Goal: Task Accomplishment & Management: Use online tool/utility

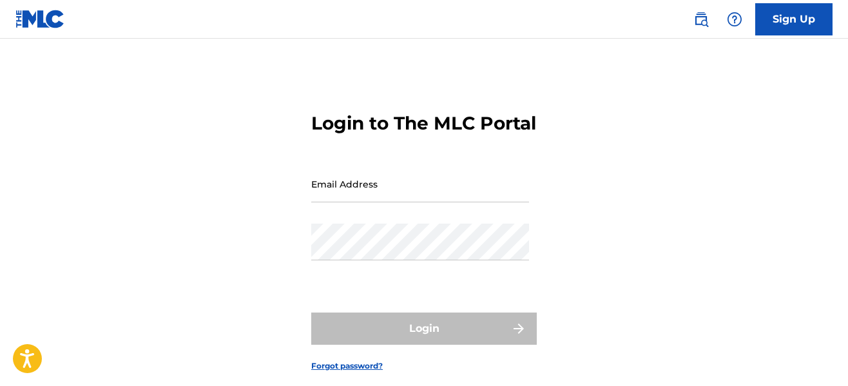
type input "[EMAIL_ADDRESS][DOMAIN_NAME]"
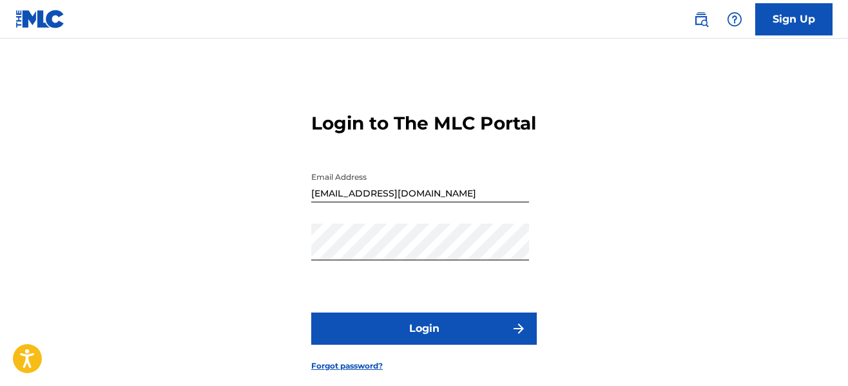
click at [408, 345] on button "Login" at bounding box center [423, 328] width 225 height 32
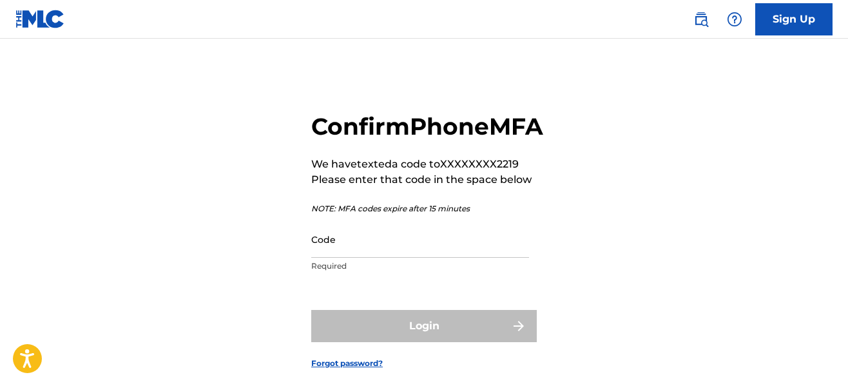
click at [392, 258] on input "Code" at bounding box center [420, 239] width 218 height 37
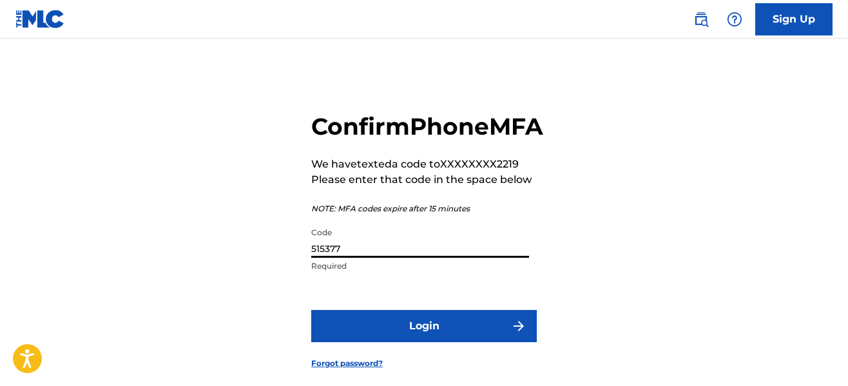
type input "515377"
click at [430, 342] on button "Login" at bounding box center [423, 326] width 225 height 32
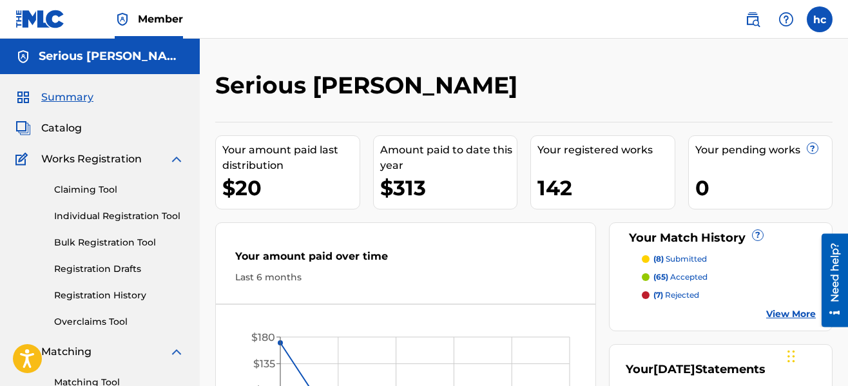
click at [565, 91] on div "Serious [PERSON_NAME]" at bounding box center [452, 90] width 475 height 38
click at [326, 45] on div "Serious [PERSON_NAME] Your amount paid last distribution $20 Amount paid to dat…" at bounding box center [524, 388] width 648 height 698
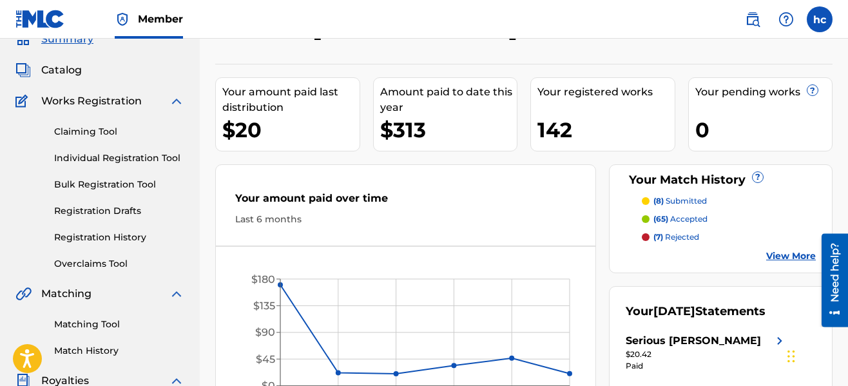
scroll to position [77, 0]
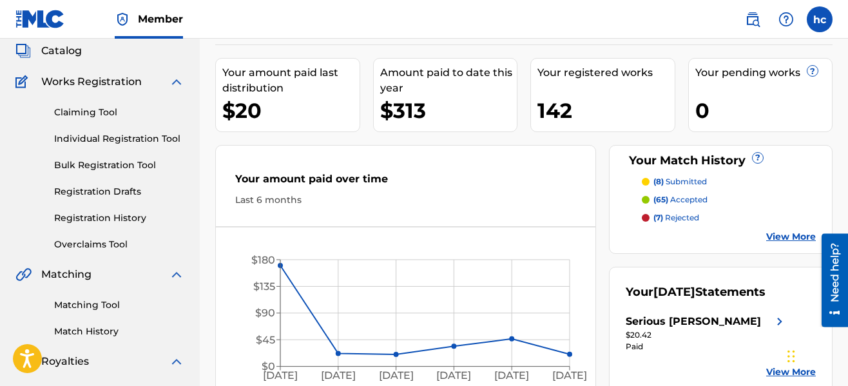
click at [114, 220] on link "Registration History" at bounding box center [119, 218] width 130 height 14
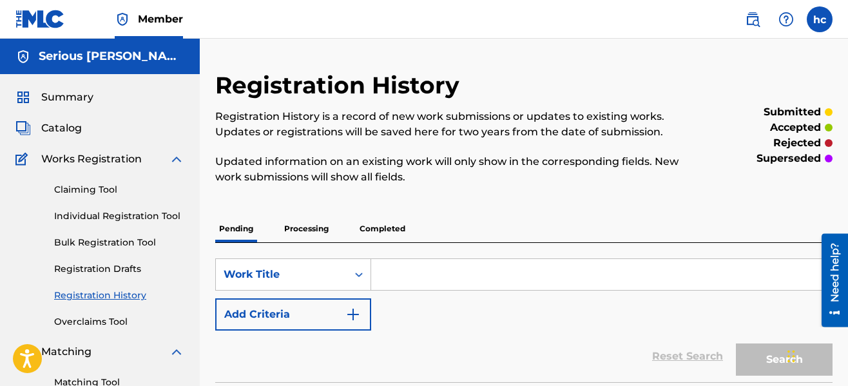
click at [506, 208] on div "Registration History Registration History is a record of new work submissions o…" at bounding box center [523, 256] width 617 height 371
click at [305, 228] on p "Processing" at bounding box center [306, 228] width 52 height 27
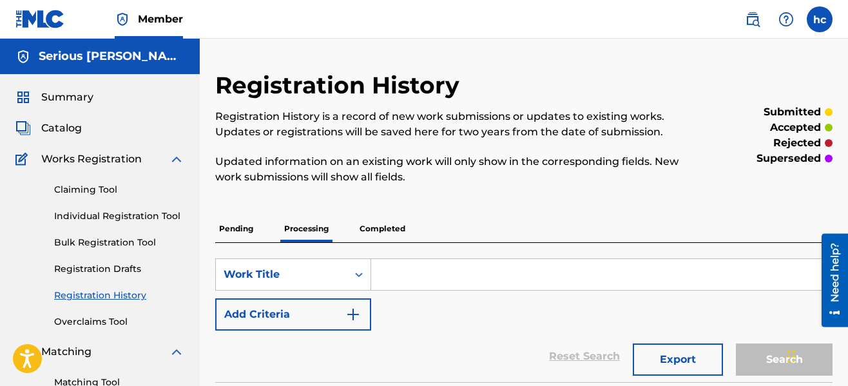
click at [599, 225] on div "Pending Processing Completed" at bounding box center [523, 228] width 617 height 27
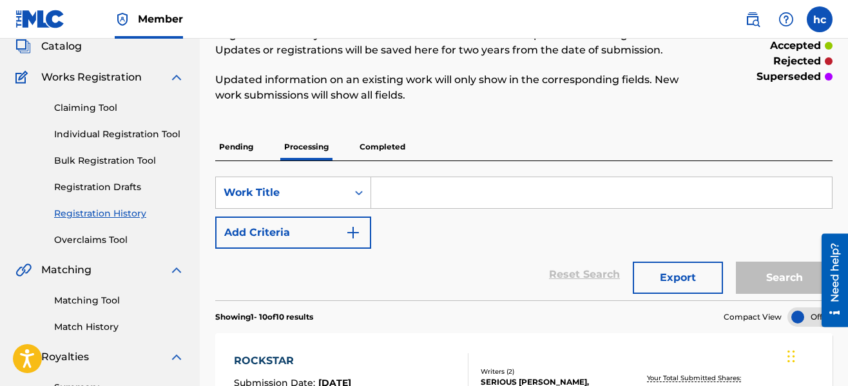
scroll to position [77, 0]
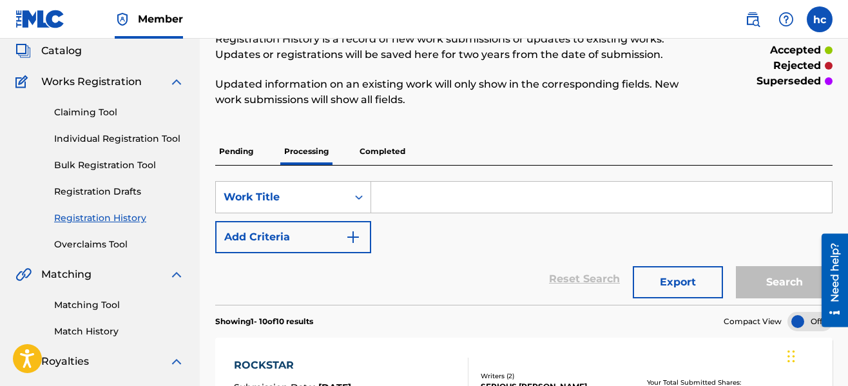
click at [113, 193] on link "Registration Drafts" at bounding box center [119, 192] width 130 height 14
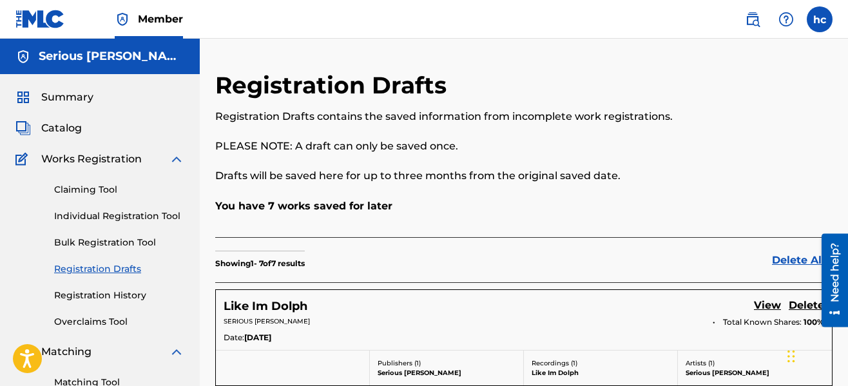
click at [502, 213] on p "You have 7 works saved for later" at bounding box center [523, 205] width 617 height 15
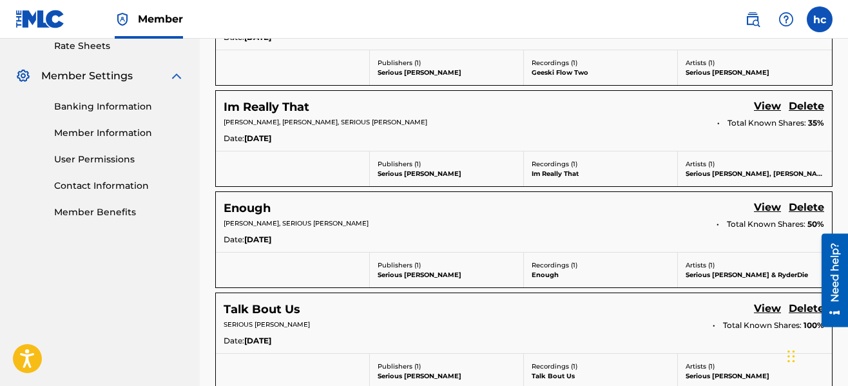
scroll to position [689, 0]
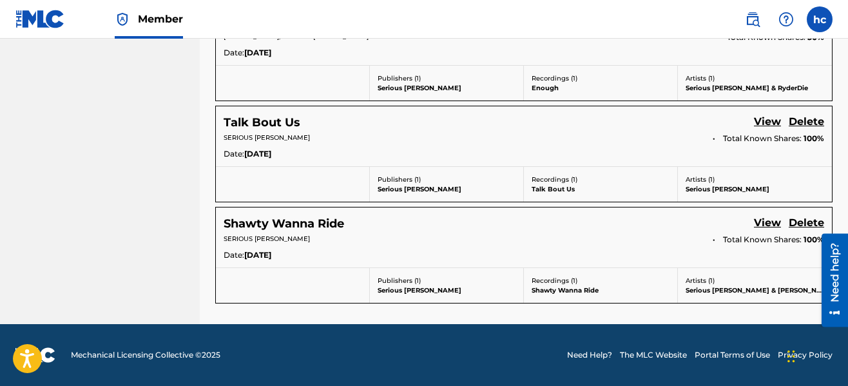
click at [763, 221] on link "View" at bounding box center [767, 223] width 27 height 17
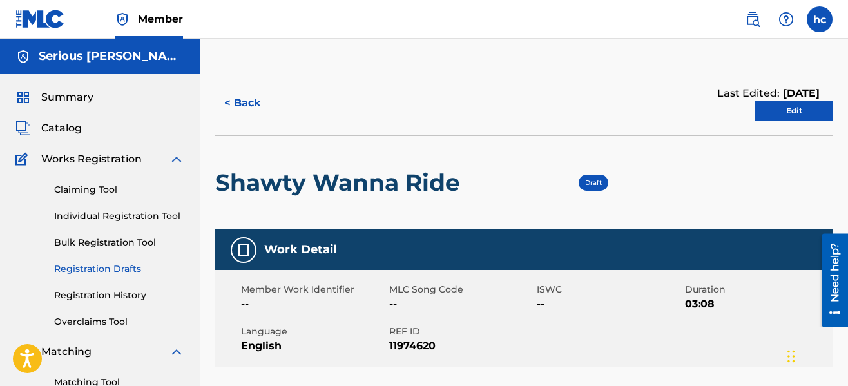
click at [786, 106] on link "Edit" at bounding box center [793, 110] width 77 height 19
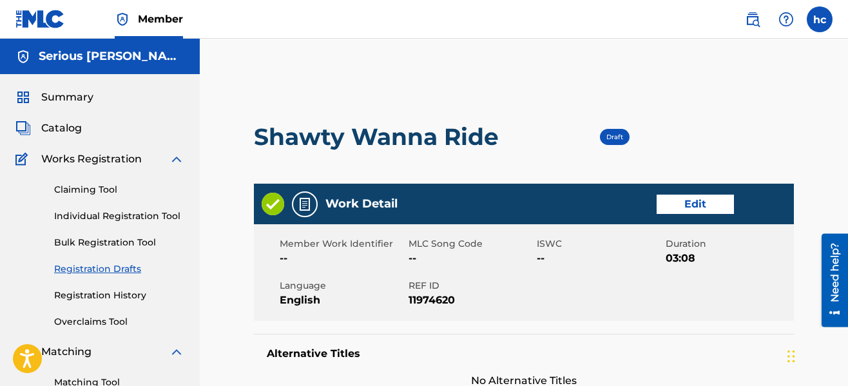
click at [716, 197] on link "Edit" at bounding box center [694, 204] width 77 height 19
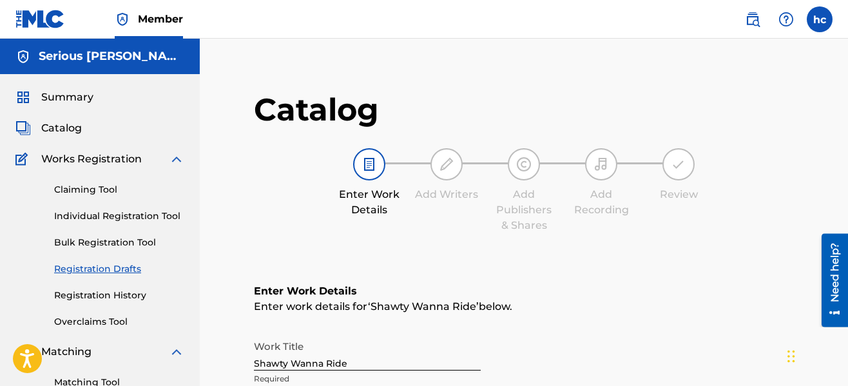
click at [695, 126] on h1 "Catalog" at bounding box center [524, 109] width 540 height 39
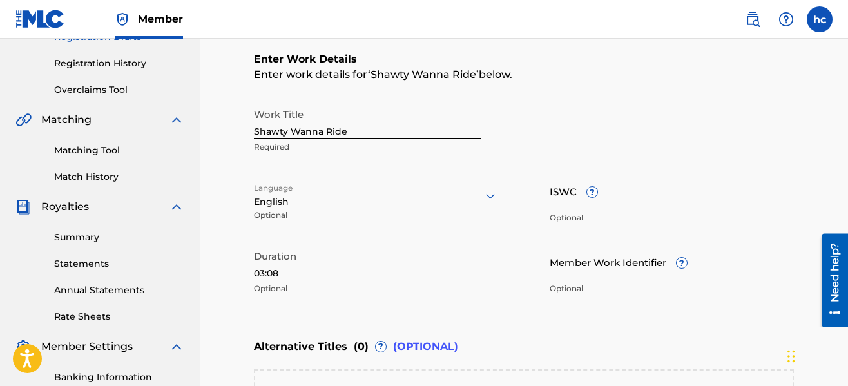
scroll to position [258, 0]
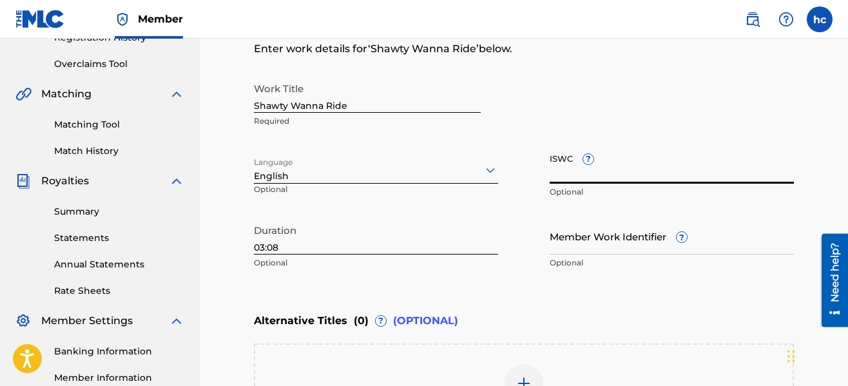
paste input "T-334.650.314-4"
type input "T-334.650.314-4"
click at [743, 276] on div "Enter Work Details Enter work details for ‘ Shawty Wanna Ride ’ below. Work Tit…" at bounding box center [524, 151] width 540 height 312
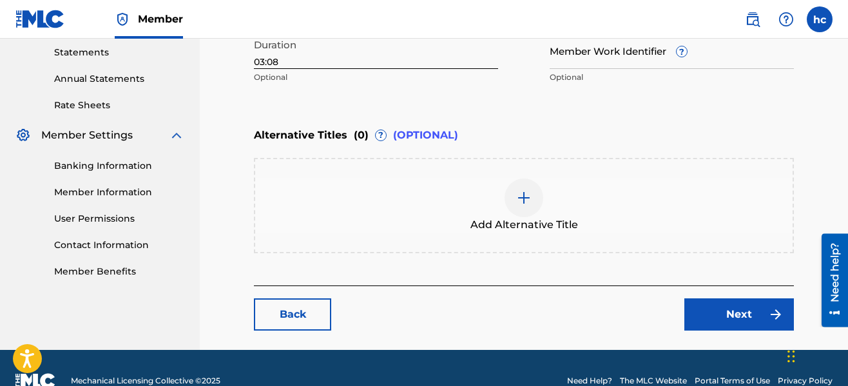
scroll to position [469, 0]
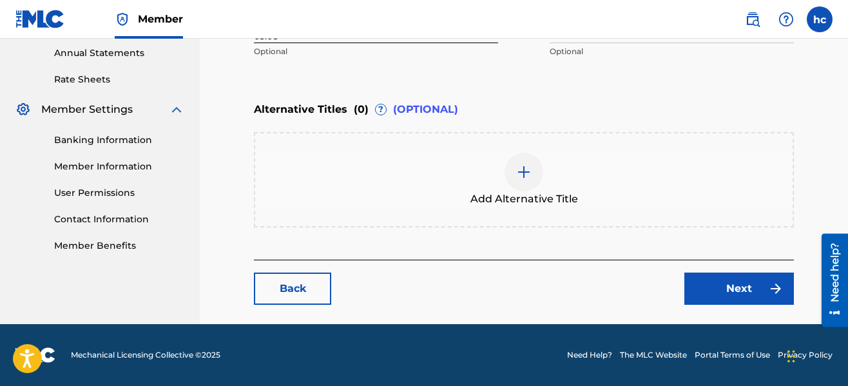
click at [742, 282] on link "Next" at bounding box center [738, 288] width 109 height 32
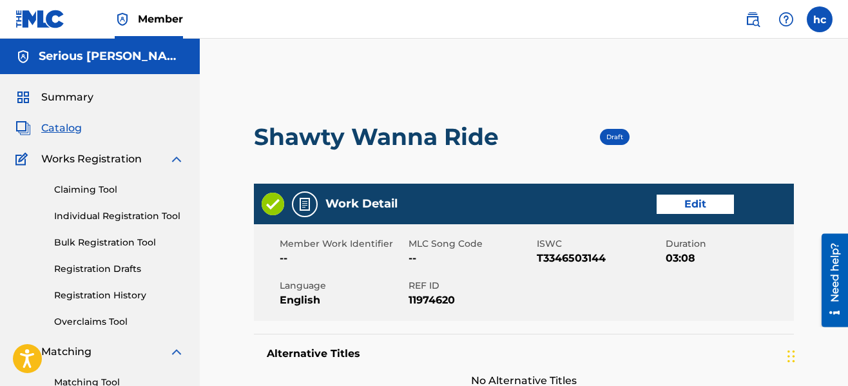
drag, startPoint x: 745, startPoint y: 123, endPoint x: 752, endPoint y: 106, distance: 18.2
click at [752, 106] on div "Shawty Wanna Ride Draft" at bounding box center [524, 136] width 540 height 93
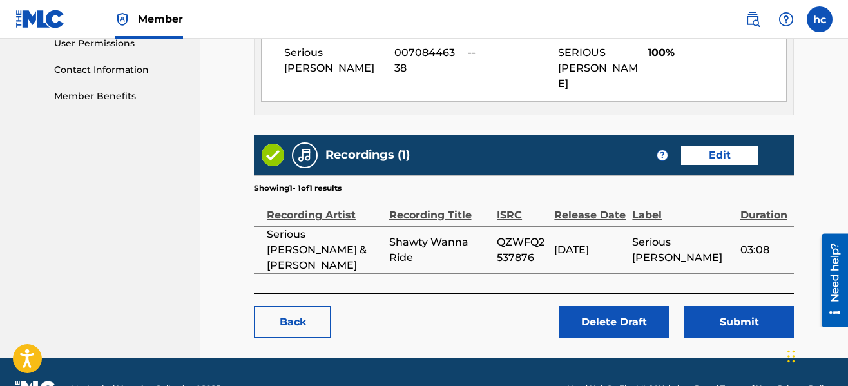
scroll to position [622, 0]
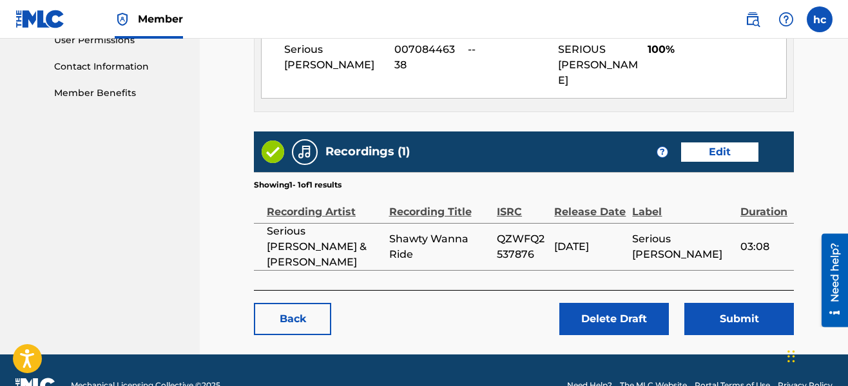
click at [773, 303] on button "Submit" at bounding box center [738, 319] width 109 height 32
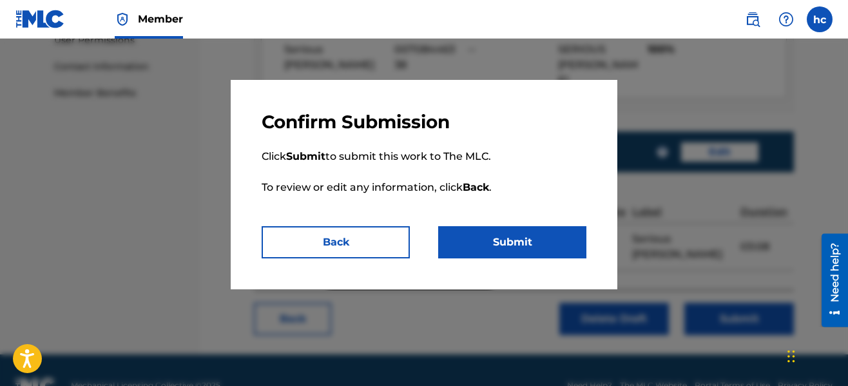
click at [551, 236] on button "Submit" at bounding box center [512, 242] width 148 height 32
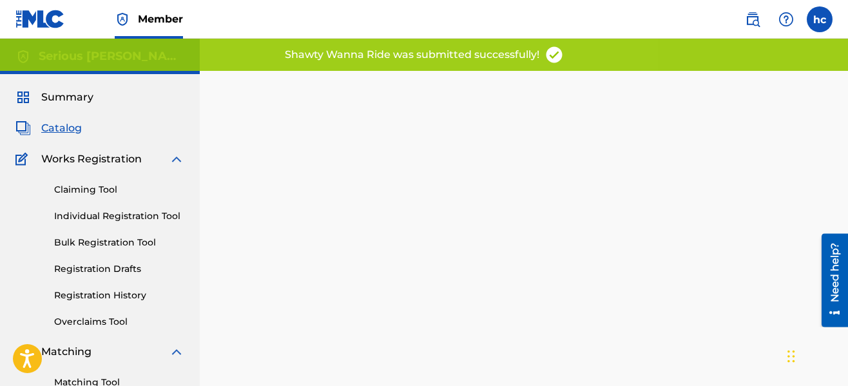
click at [560, 195] on div "Back Done" at bounding box center [524, 263] width 540 height 347
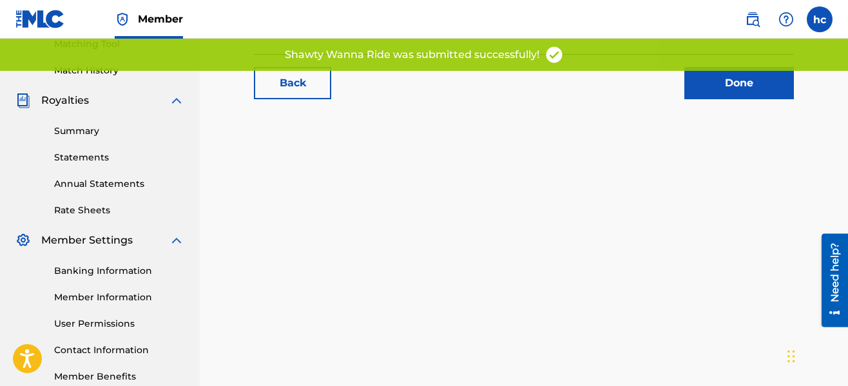
scroll to position [335, 0]
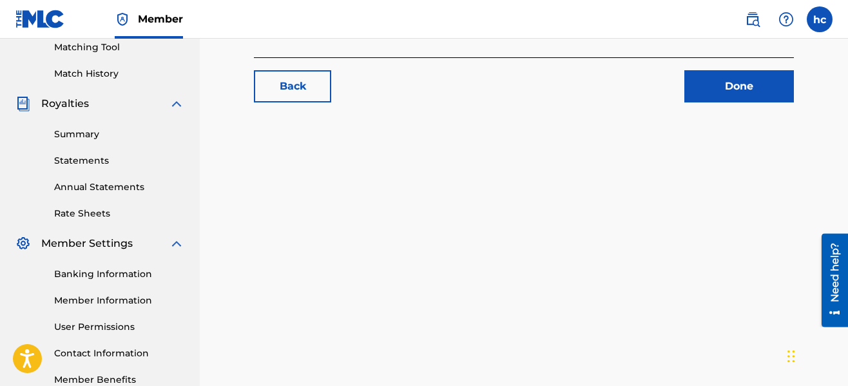
click at [759, 82] on link "Done" at bounding box center [738, 86] width 109 height 32
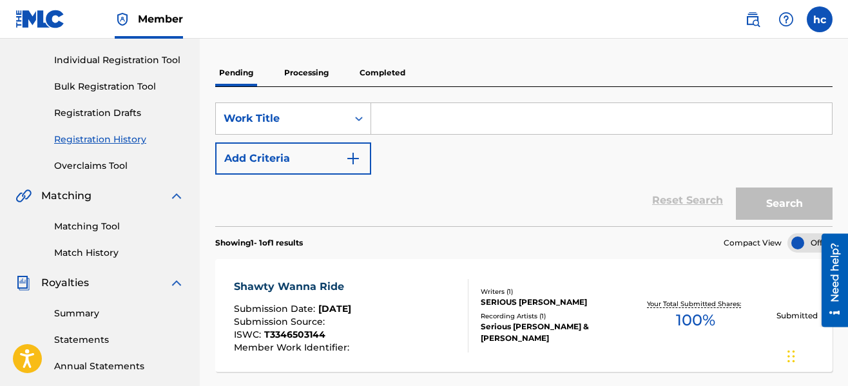
scroll to position [155, 0]
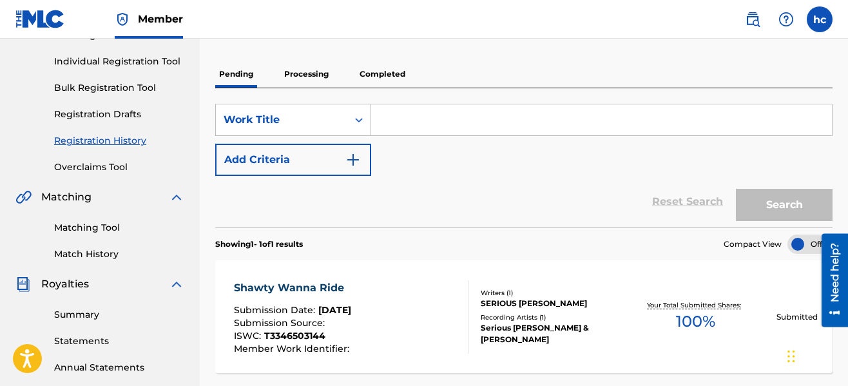
click at [113, 118] on link "Registration Drafts" at bounding box center [119, 115] width 130 height 14
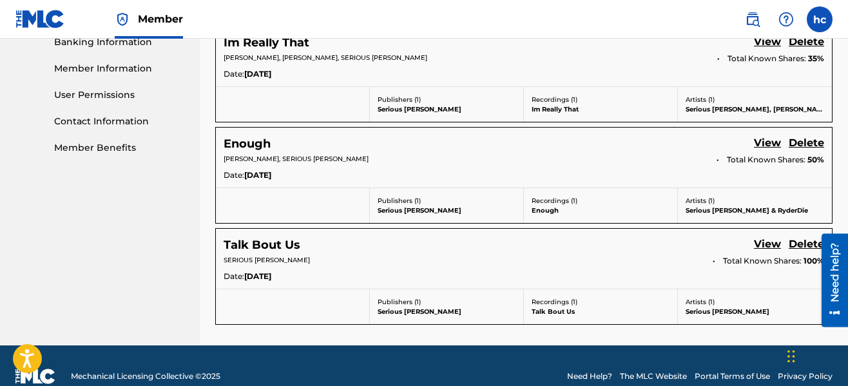
scroll to position [588, 0]
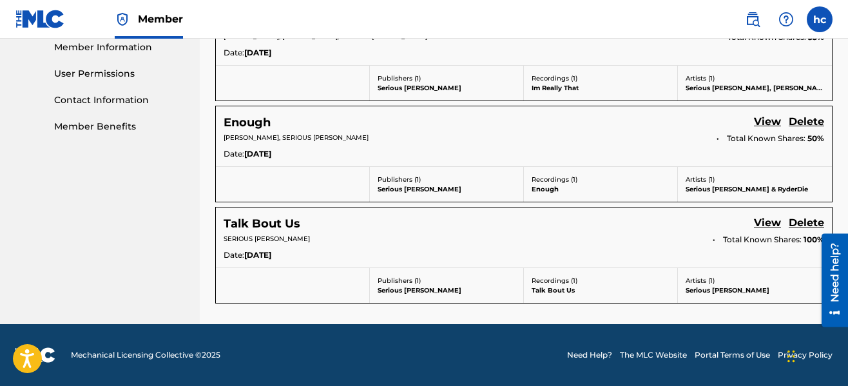
click at [759, 124] on link "View" at bounding box center [767, 122] width 27 height 17
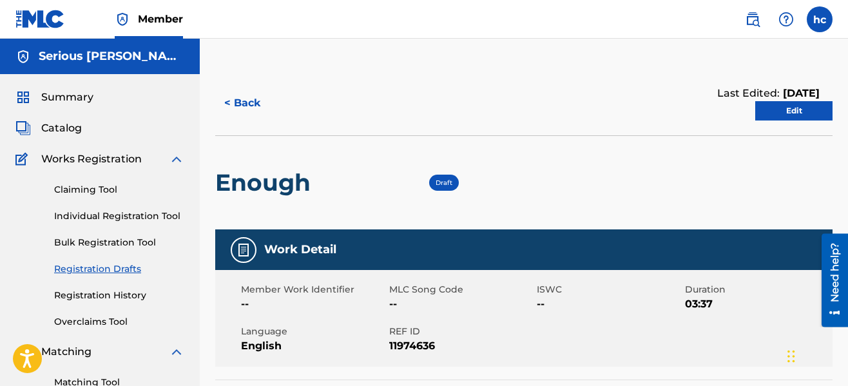
click at [778, 111] on link "Edit" at bounding box center [793, 110] width 77 height 19
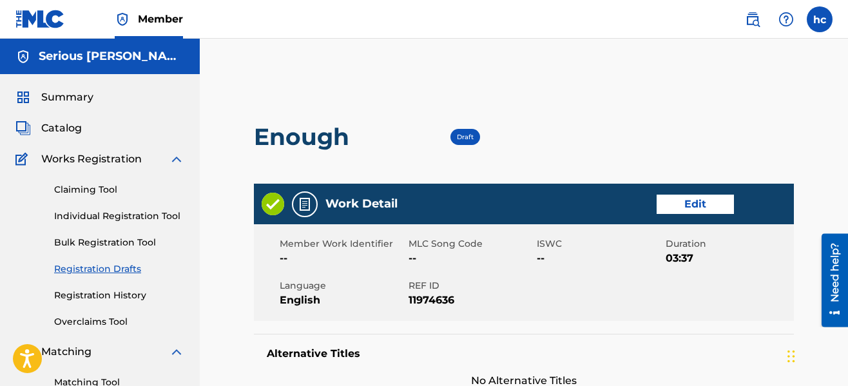
click at [614, 157] on div "Enough Draft" at bounding box center [524, 136] width 540 height 93
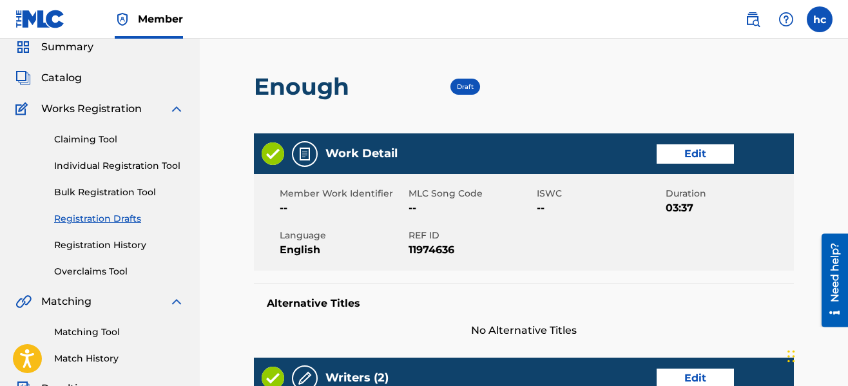
scroll to position [52, 0]
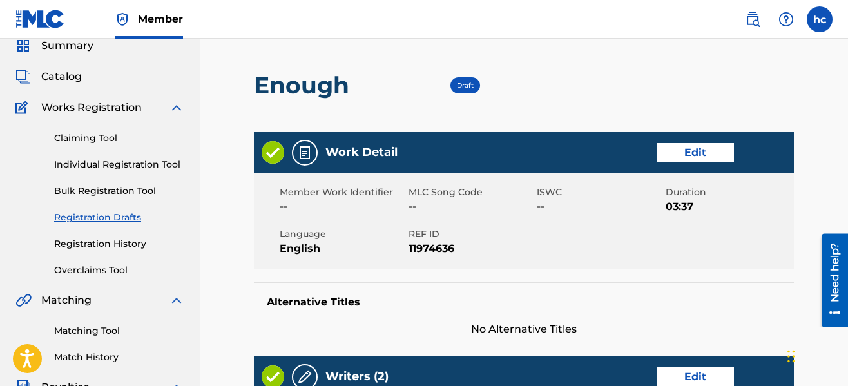
click at [666, 146] on link "Edit" at bounding box center [694, 152] width 77 height 19
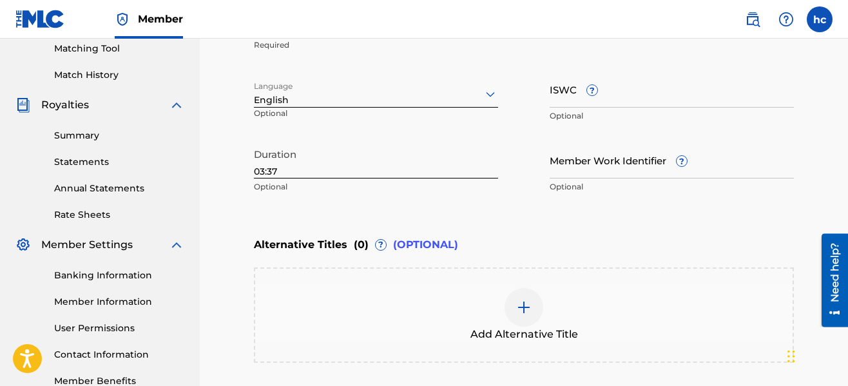
scroll to position [335, 0]
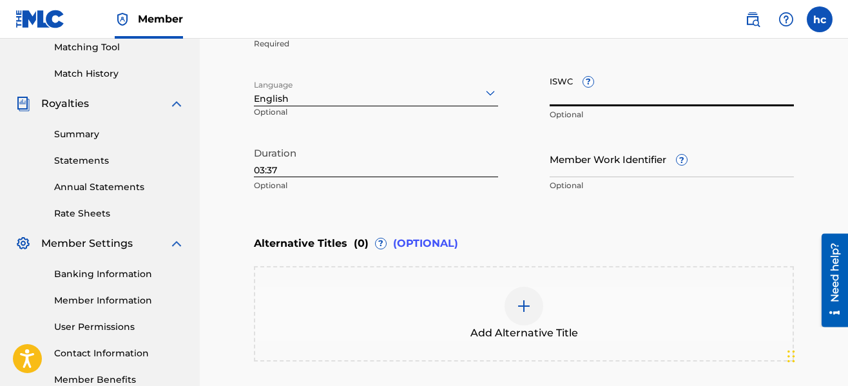
paste input "T-334.650.374-6"
type input "T-334.650.374-6"
click at [820, 205] on main "Catalog Enter Work Details Add Writers Add Publishers & Shares Add Recording Re…" at bounding box center [523, 97] width 617 height 722
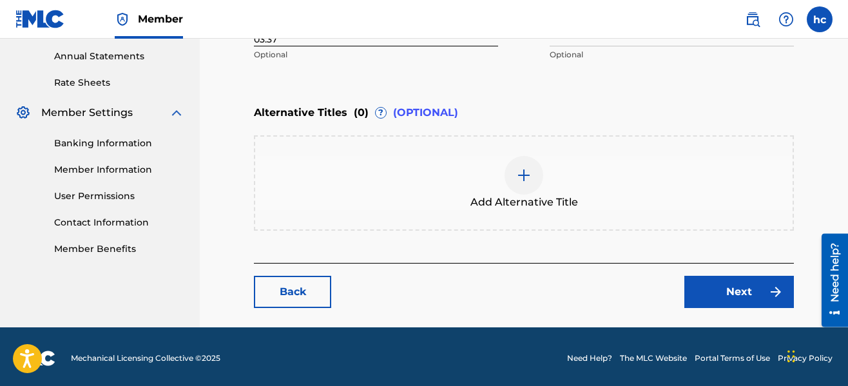
scroll to position [469, 0]
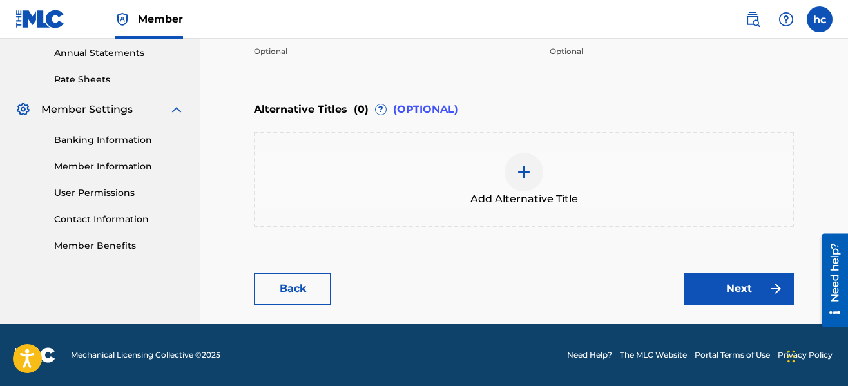
click at [721, 292] on link "Next" at bounding box center [738, 288] width 109 height 32
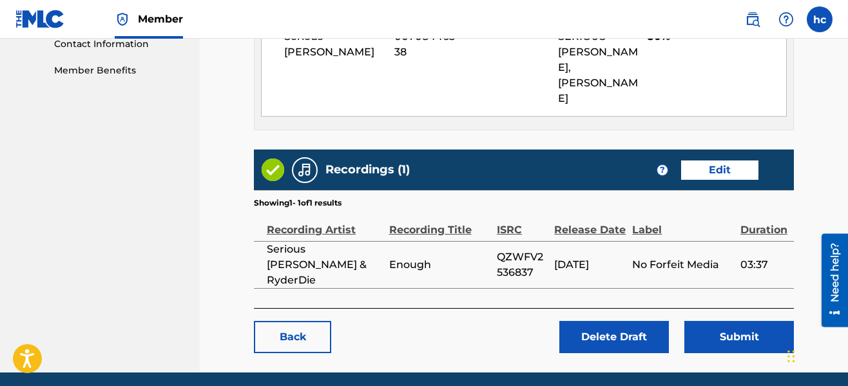
scroll to position [662, 0]
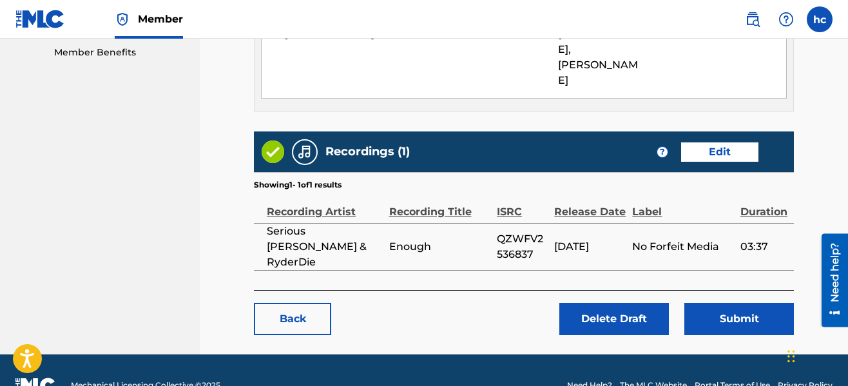
click at [721, 303] on button "Submit" at bounding box center [738, 319] width 109 height 32
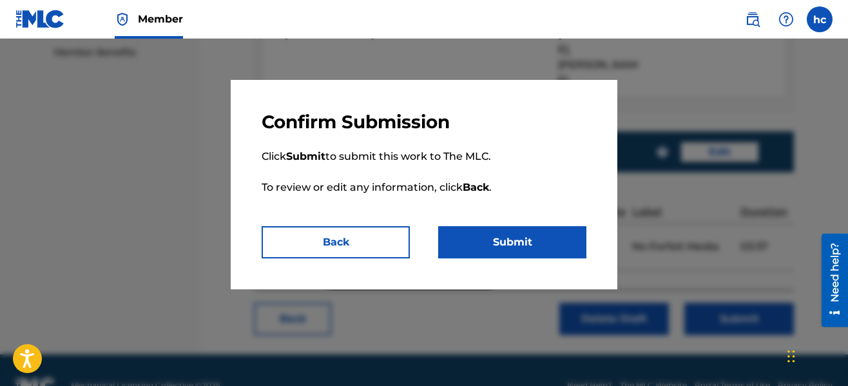
click at [519, 252] on button "Submit" at bounding box center [512, 242] width 148 height 32
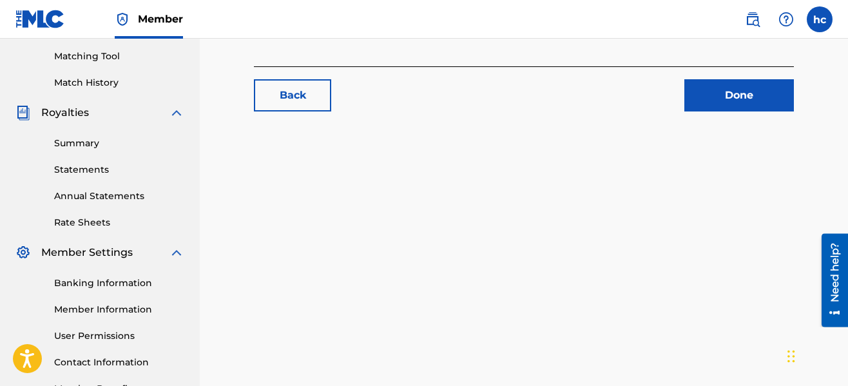
scroll to position [335, 0]
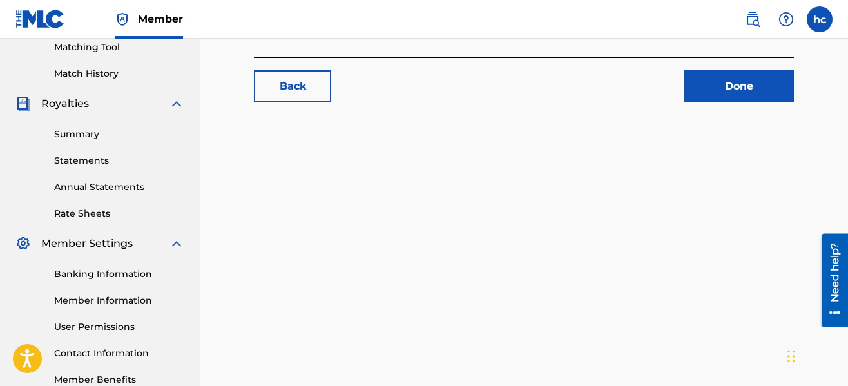
click at [717, 78] on link "Done" at bounding box center [738, 86] width 109 height 32
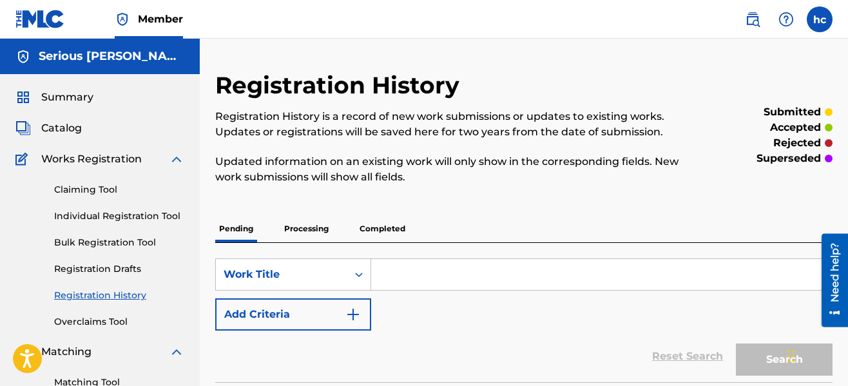
click at [119, 272] on link "Registration Drafts" at bounding box center [119, 269] width 130 height 14
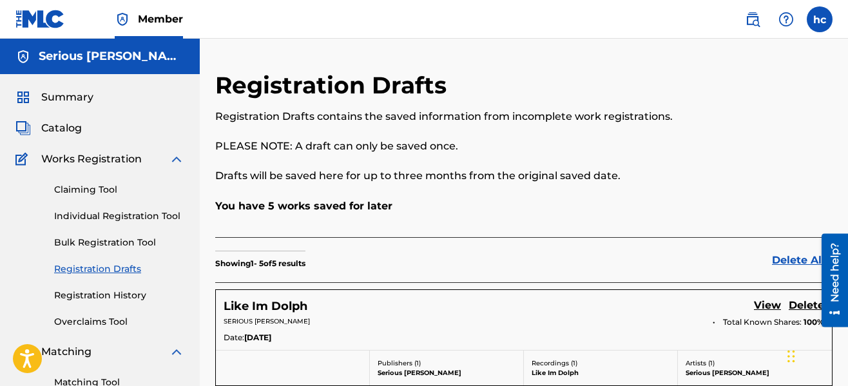
click at [567, 210] on p "You have 5 works saved for later" at bounding box center [523, 205] width 617 height 15
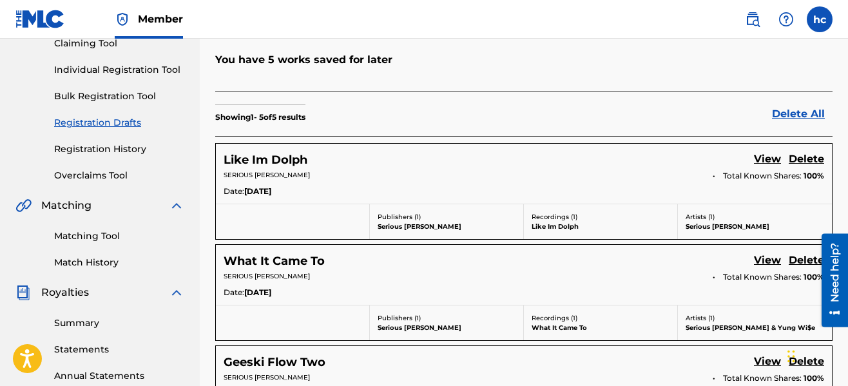
scroll to position [117, 0]
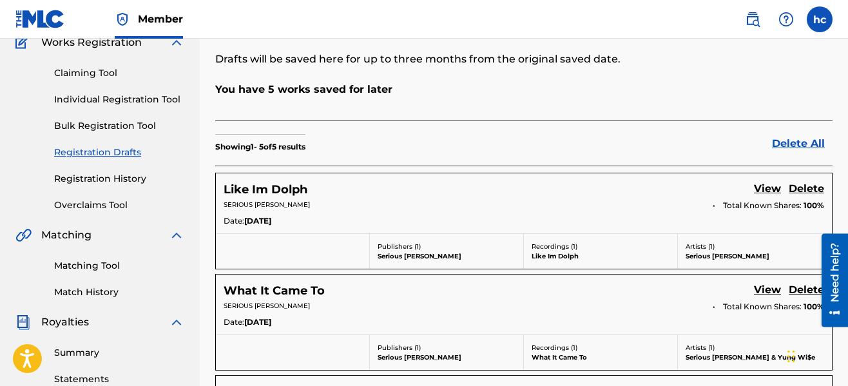
click at [477, 102] on div "You have 5 works saved for later" at bounding box center [523, 101] width 617 height 39
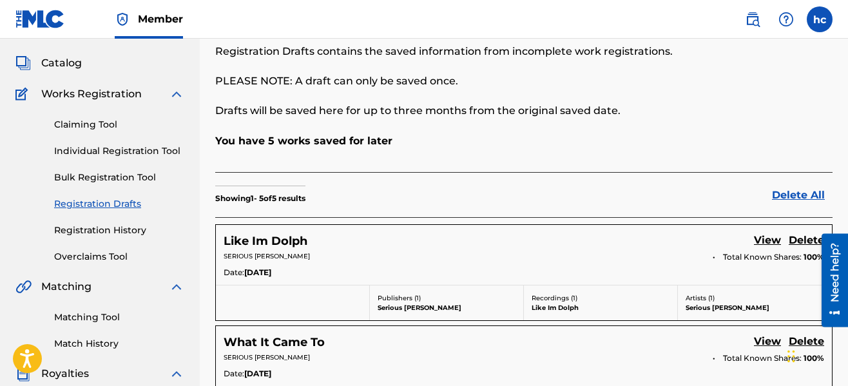
scroll to position [0, 0]
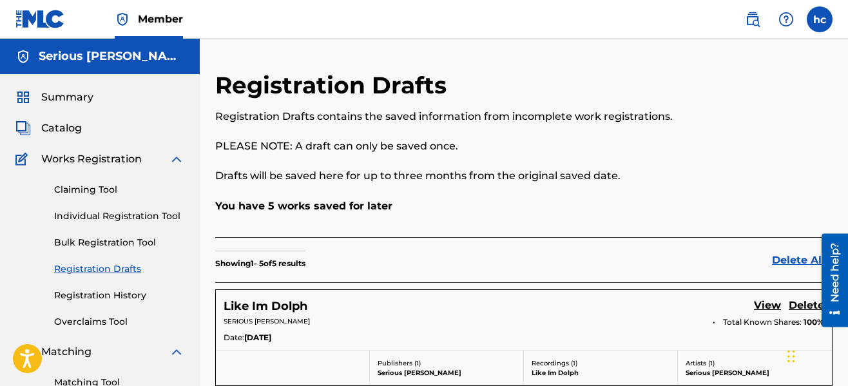
click at [69, 92] on span "Summary" at bounding box center [67, 97] width 52 height 15
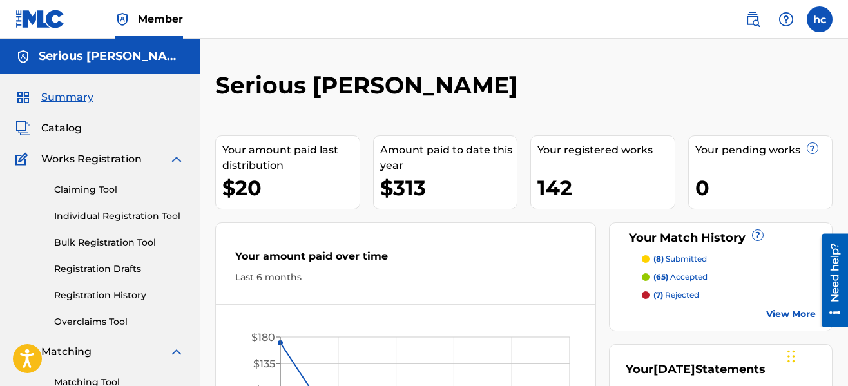
click at [437, 92] on div "Serious [PERSON_NAME]" at bounding box center [452, 90] width 475 height 38
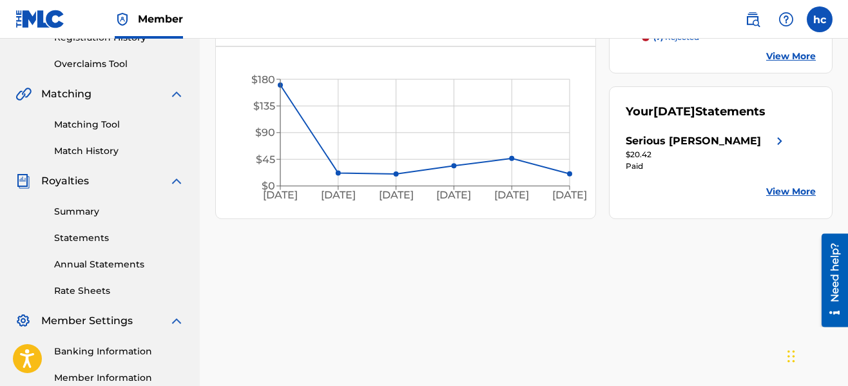
scroll to position [283, 0]
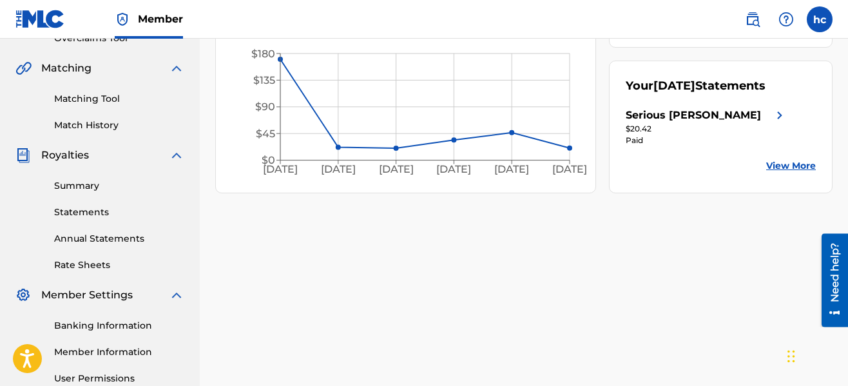
click at [111, 103] on link "Matching Tool" at bounding box center [119, 99] width 130 height 14
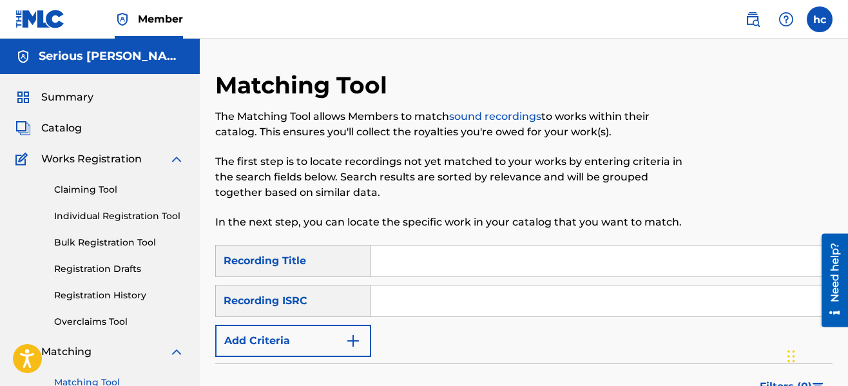
click at [453, 233] on div "Matching Tool The Matching Tool allows Members to match sound recordings to wor…" at bounding box center [452, 158] width 475 height 174
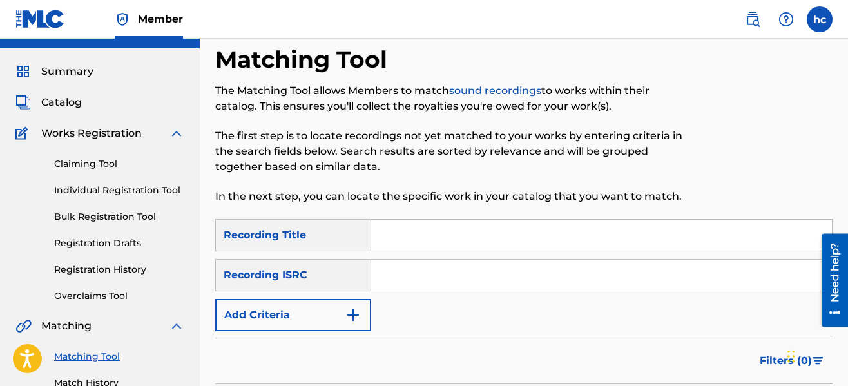
scroll to position [77, 0]
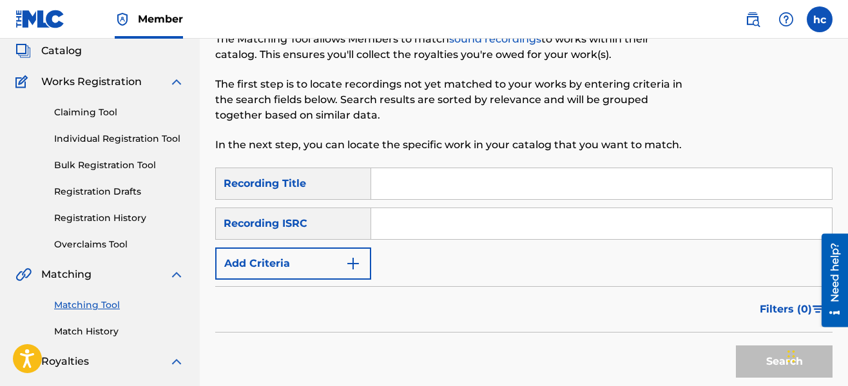
click at [421, 192] on input "Search Form" at bounding box center [601, 183] width 461 height 31
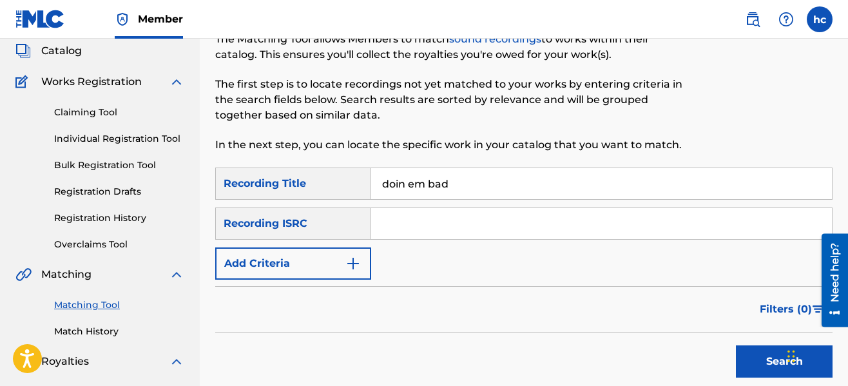
type input "doin em bad"
click at [350, 263] on img "Search Form" at bounding box center [352, 263] width 15 height 15
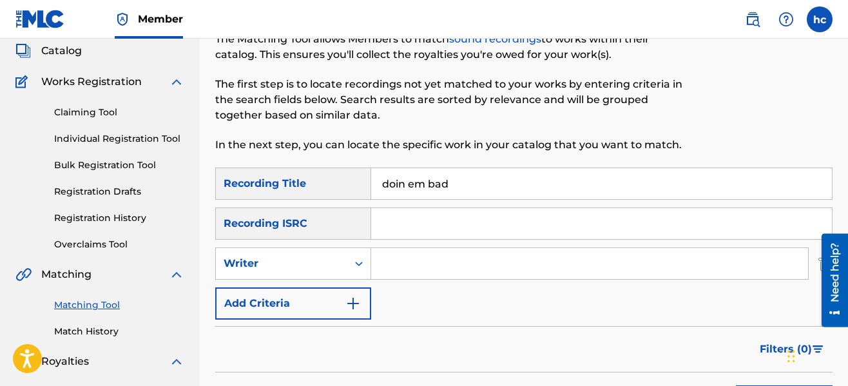
click at [398, 259] on input "Search Form" at bounding box center [589, 263] width 437 height 31
type input "serious [PERSON_NAME]"
click at [578, 299] on div "SearchWithCriteriaeb3ea9ec-11ca-45ed-8bbb-423310fee9c7 Recording Title doin em …" at bounding box center [523, 243] width 617 height 152
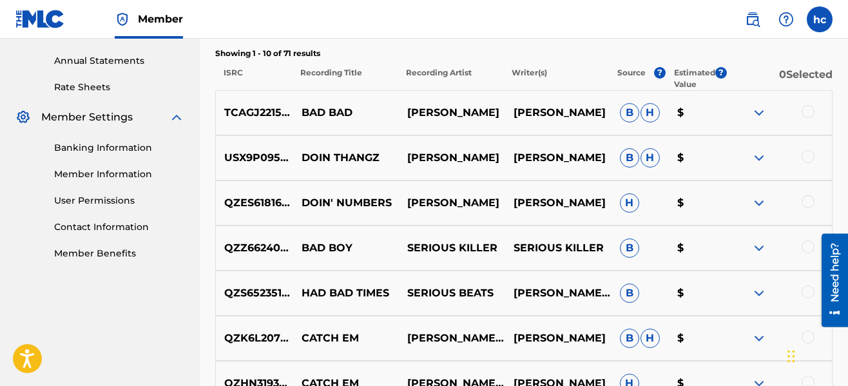
scroll to position [464, 0]
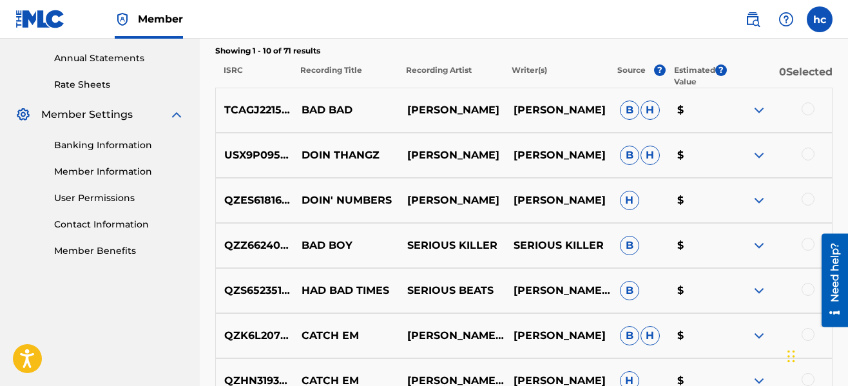
click at [565, 49] on p "Showing 1 - 10 of 71 results" at bounding box center [523, 51] width 617 height 12
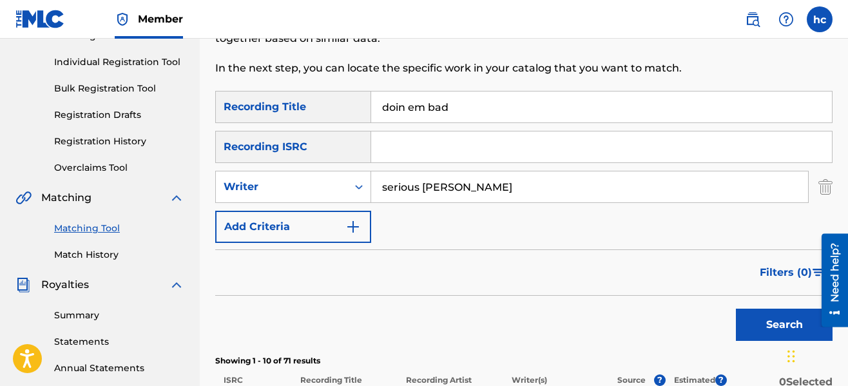
scroll to position [103, 0]
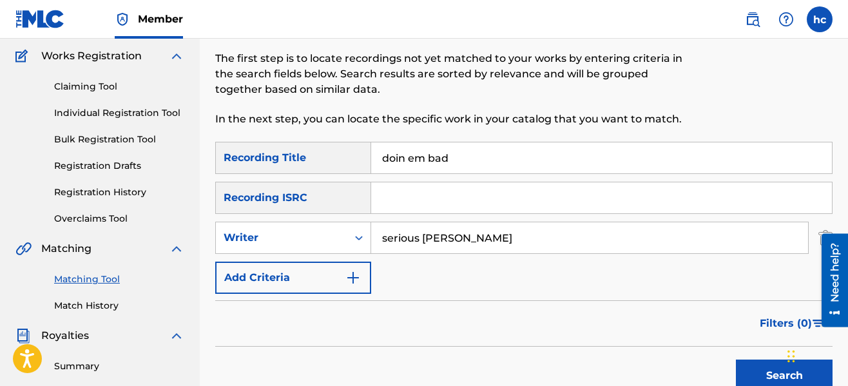
click at [474, 155] on input "doin em bad" at bounding box center [601, 157] width 461 height 31
type input "d"
click at [765, 368] on button "Search" at bounding box center [784, 375] width 97 height 32
click at [629, 272] on div "SearchWithCriteriaeb3ea9ec-11ca-45ed-8bbb-423310fee9c7 Recording Title SearchWi…" at bounding box center [523, 218] width 617 height 152
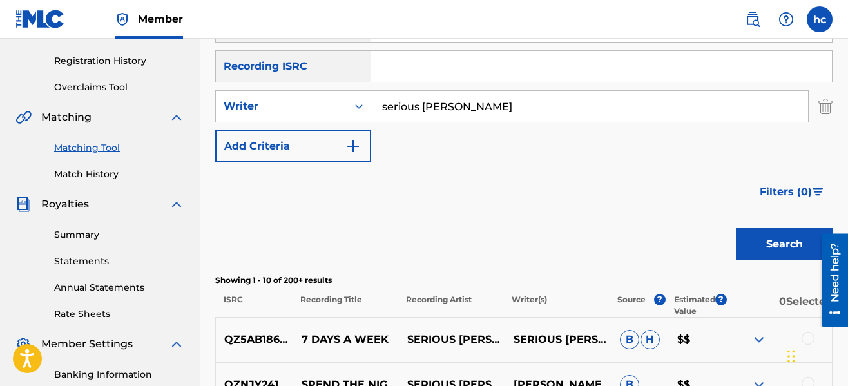
scroll to position [232, 0]
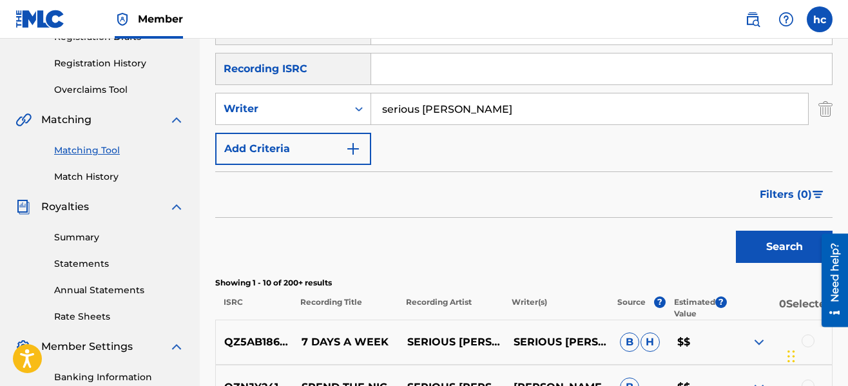
click at [471, 166] on form "SearchWithCriteriaeb3ea9ec-11ca-45ed-8bbb-423310fee9c7 Recording Title SearchWi…" at bounding box center [523, 141] width 617 height 256
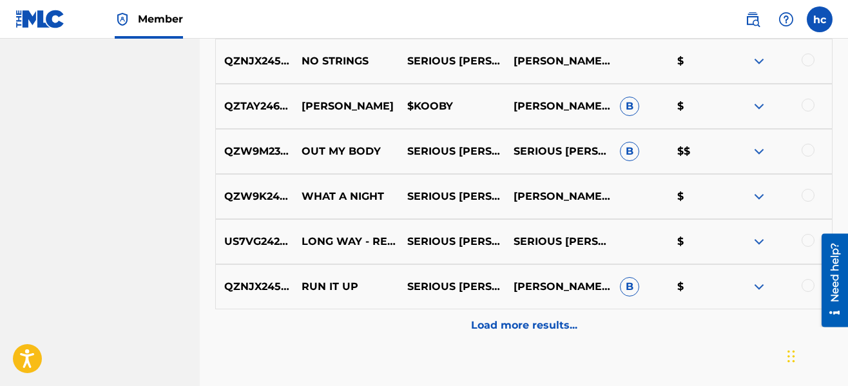
scroll to position [696, 0]
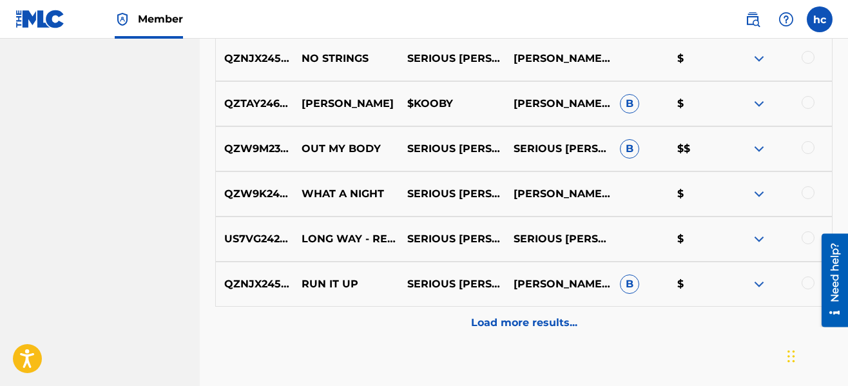
click at [805, 148] on div at bounding box center [807, 147] width 13 height 13
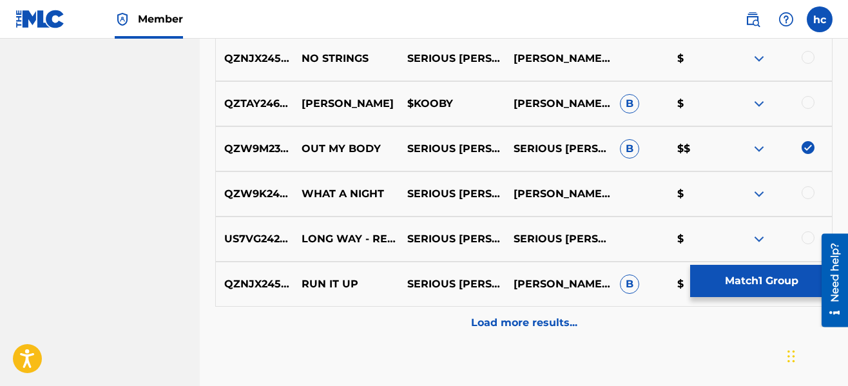
click at [556, 312] on div "Load more results..." at bounding box center [523, 323] width 617 height 32
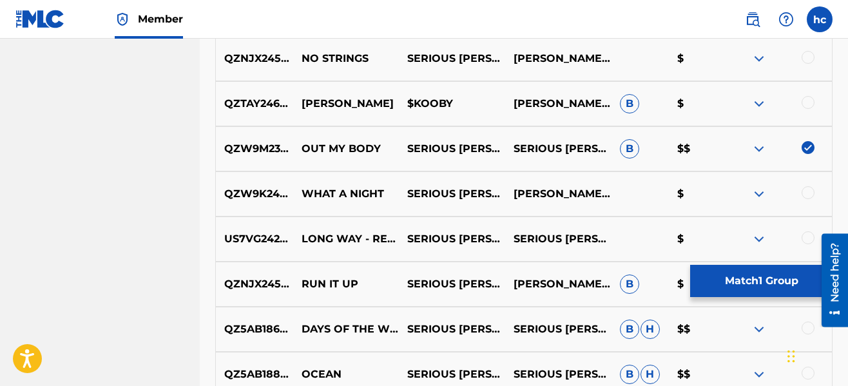
click at [847, 147] on div "Matching Tool The Matching Tool allows Members to match sound recordings to wor…" at bounding box center [524, 114] width 648 height 1479
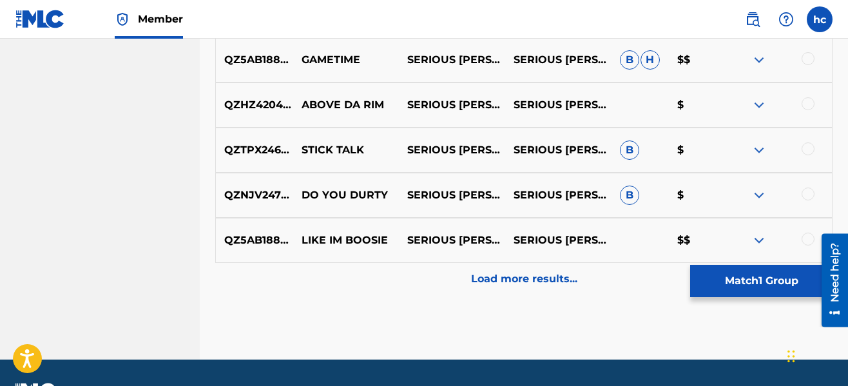
scroll to position [1211, 0]
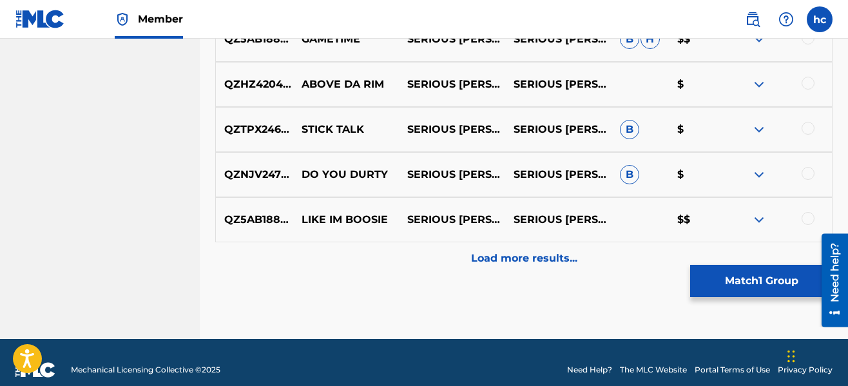
click at [524, 263] on p "Load more results..." at bounding box center [524, 258] width 106 height 15
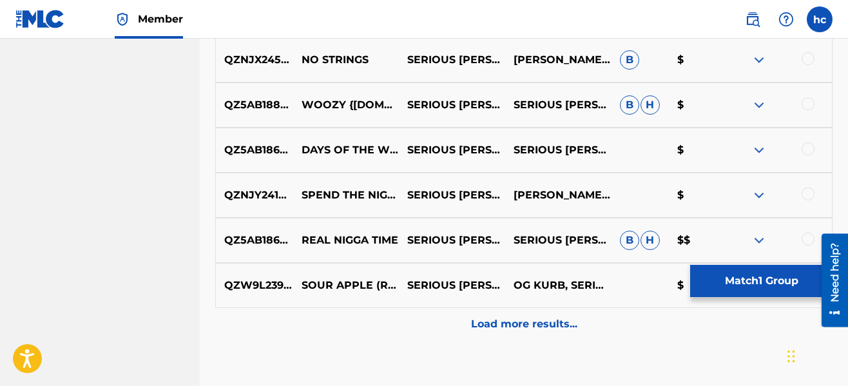
scroll to position [1597, 0]
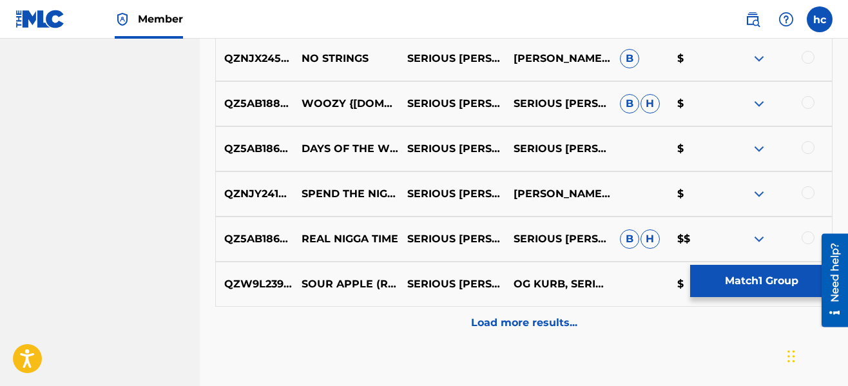
click at [542, 320] on p "Load more results..." at bounding box center [524, 322] width 106 height 15
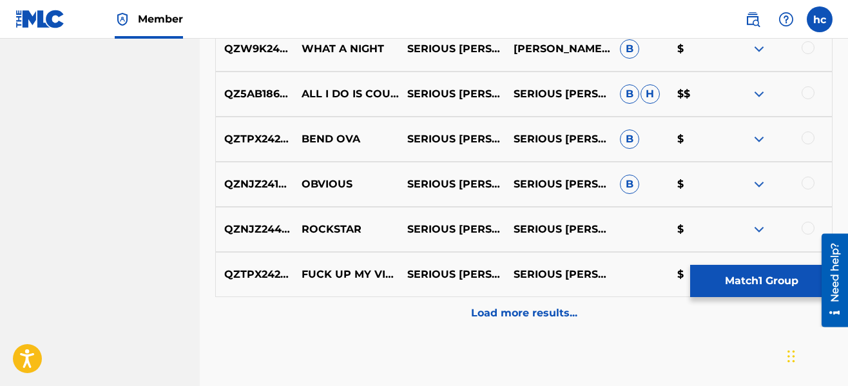
scroll to position [2061, 0]
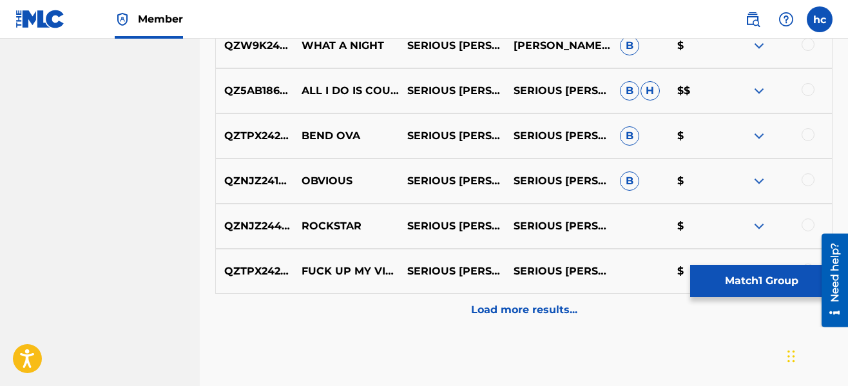
click at [533, 304] on p "Load more results..." at bounding box center [524, 309] width 106 height 15
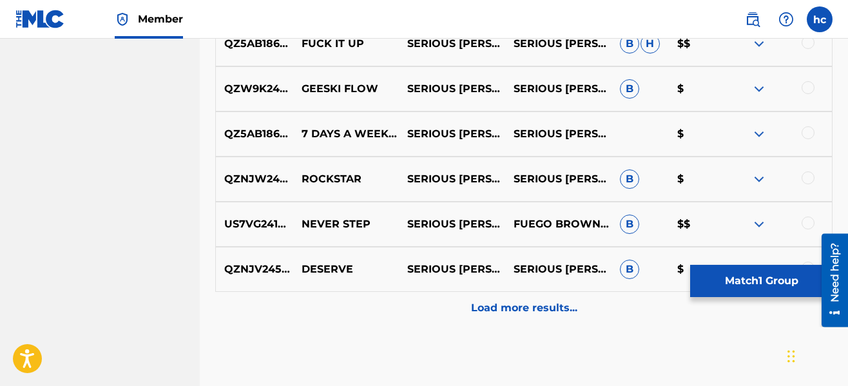
scroll to position [2525, 0]
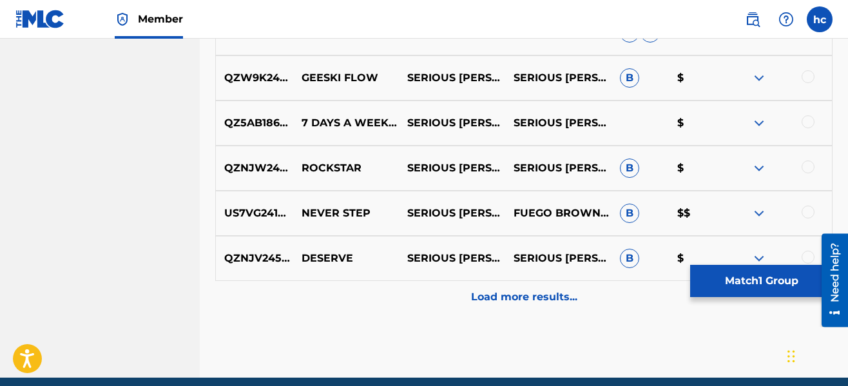
click at [526, 295] on p "Load more results..." at bounding box center [524, 296] width 106 height 15
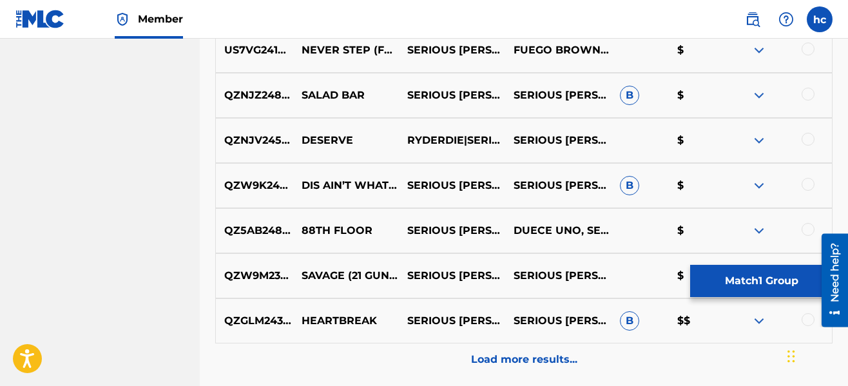
scroll to position [2937, 0]
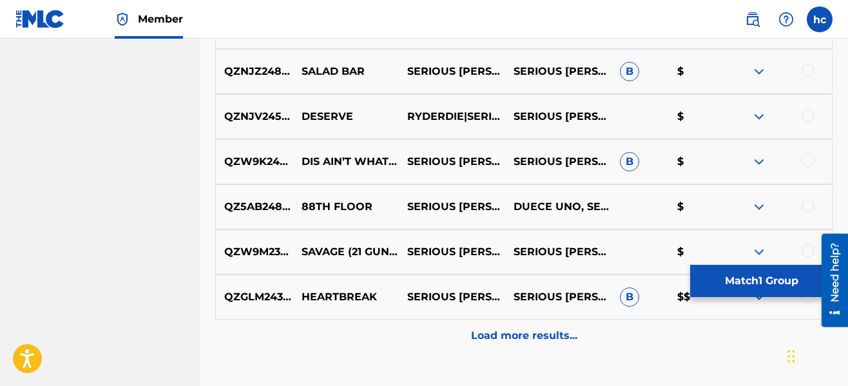
click at [537, 339] on p "Load more results..." at bounding box center [524, 335] width 106 height 15
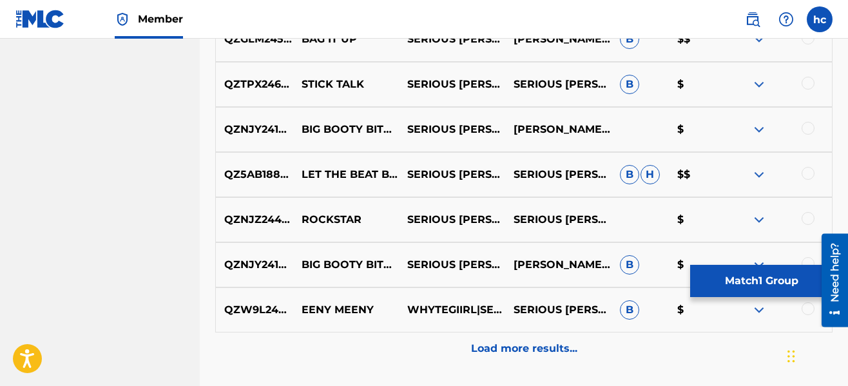
scroll to position [3401, 0]
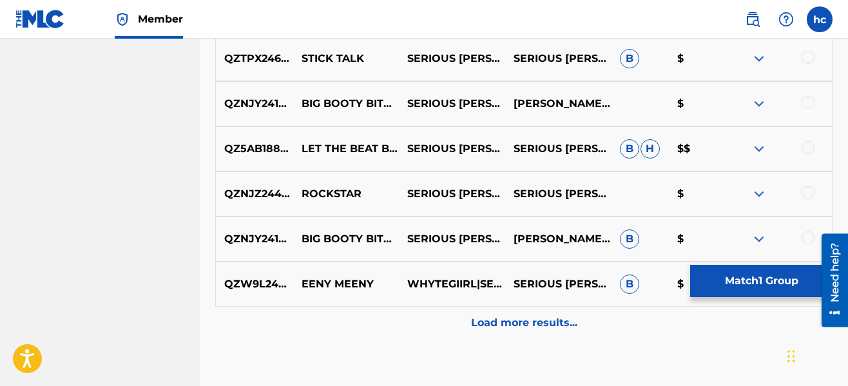
click at [573, 328] on p "Load more results..." at bounding box center [524, 322] width 106 height 15
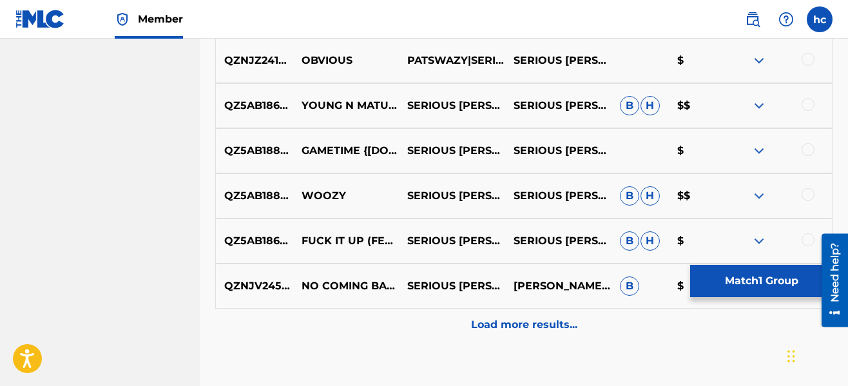
scroll to position [3864, 0]
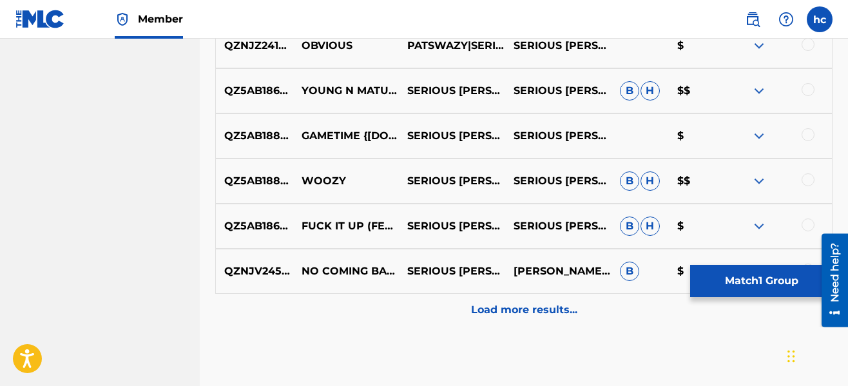
click at [544, 315] on p "Load more results..." at bounding box center [524, 309] width 106 height 15
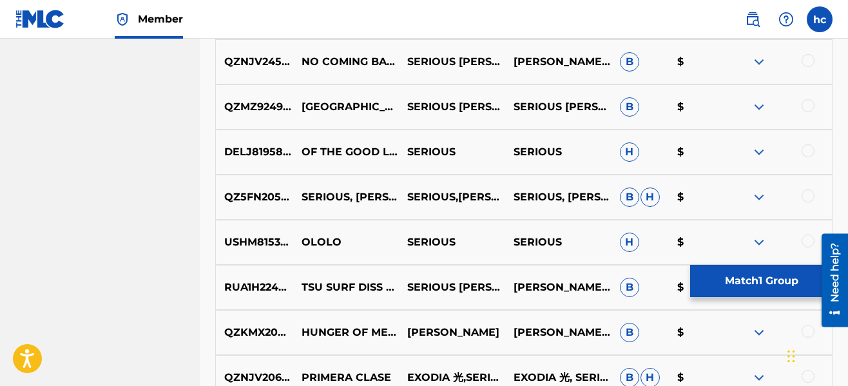
scroll to position [4071, 0]
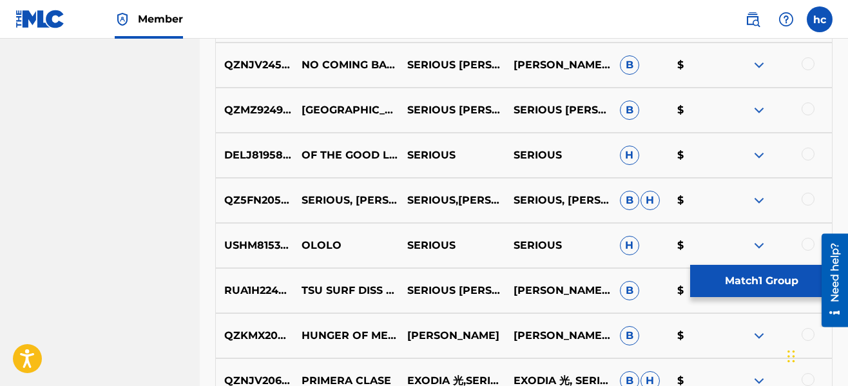
click at [739, 289] on button "Match 1 Group" at bounding box center [761, 281] width 142 height 32
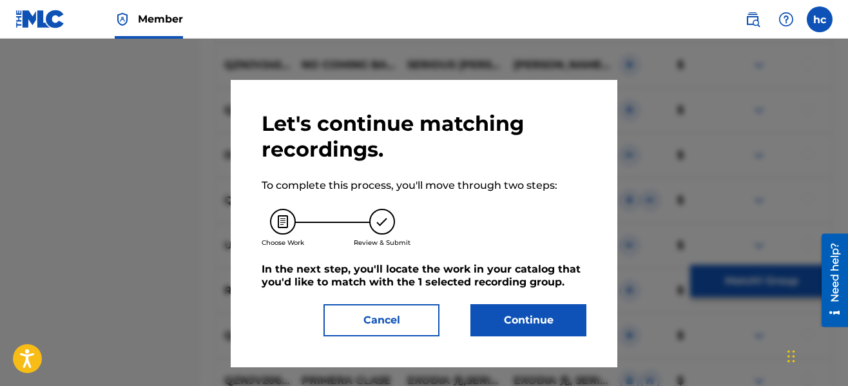
click at [555, 317] on button "Continue" at bounding box center [528, 320] width 116 height 32
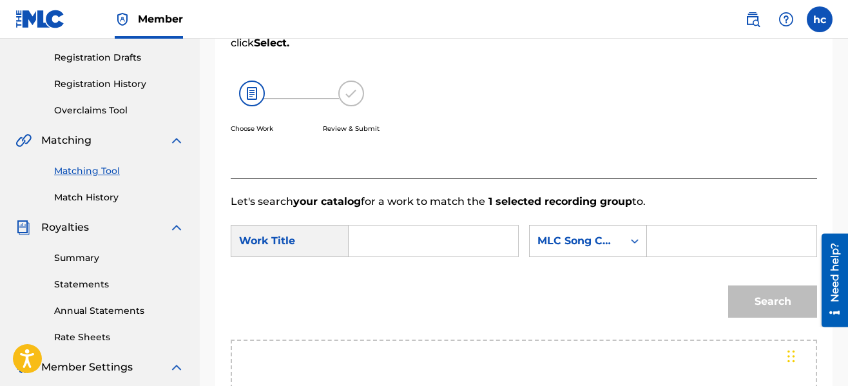
scroll to position [348, 0]
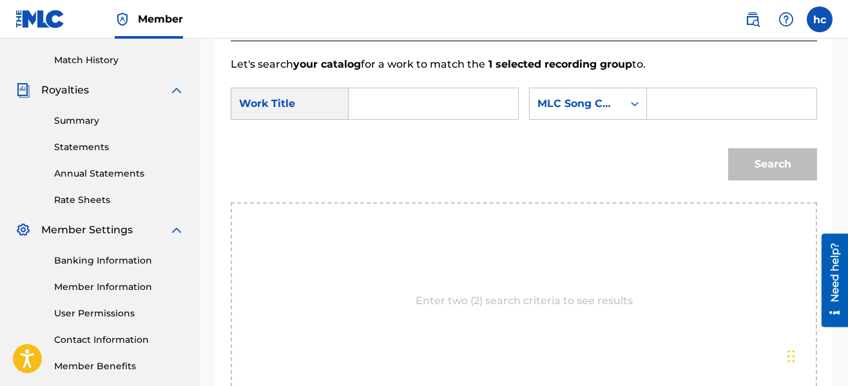
click at [421, 102] on input "Search Form" at bounding box center [432, 103] width 147 height 31
type input "out my body"
click at [392, 148] on div "Search" at bounding box center [524, 168] width 586 height 67
click at [615, 96] on div "MLC Song Code" at bounding box center [575, 103] width 93 height 24
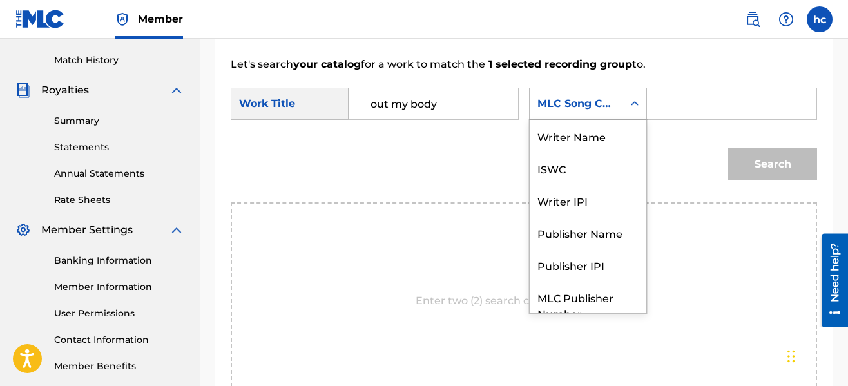
scroll to position [48, 0]
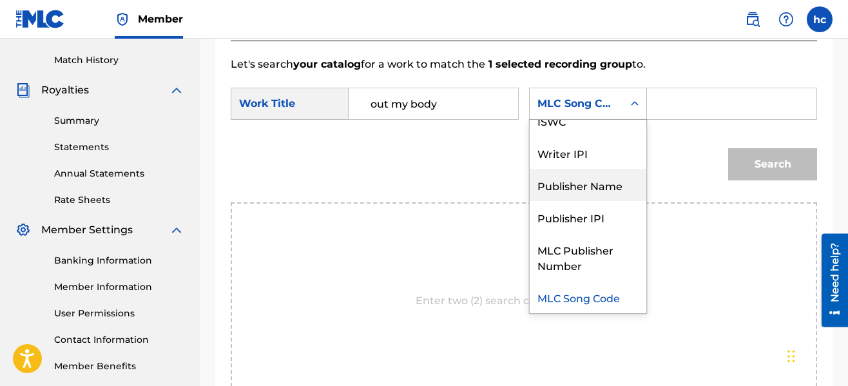
click at [602, 180] on div "Publisher Name" at bounding box center [587, 185] width 117 height 32
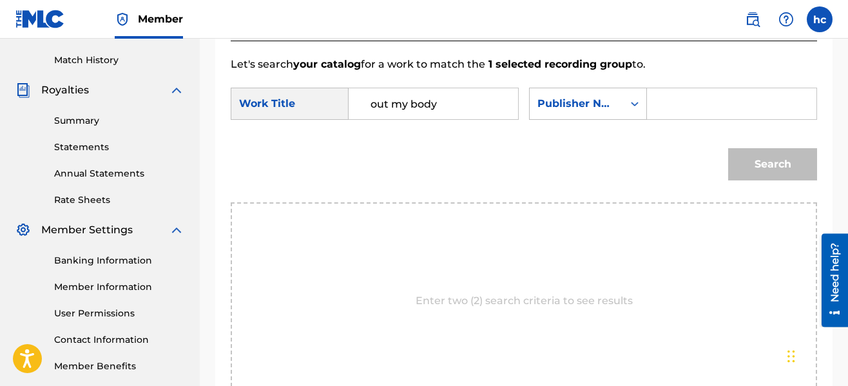
click at [672, 119] on input "Search Form" at bounding box center [731, 103] width 147 height 31
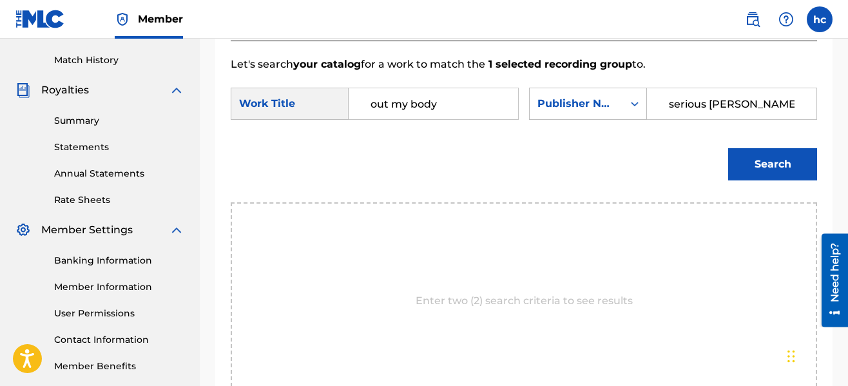
type input "serious [PERSON_NAME]"
click at [728, 148] on button "Search" at bounding box center [772, 164] width 89 height 32
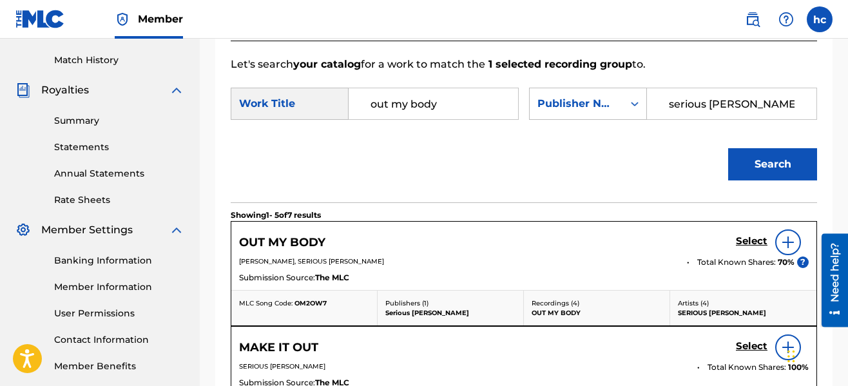
click at [687, 203] on section "Showing 1 - 5 of 7 results" at bounding box center [524, 211] width 586 height 19
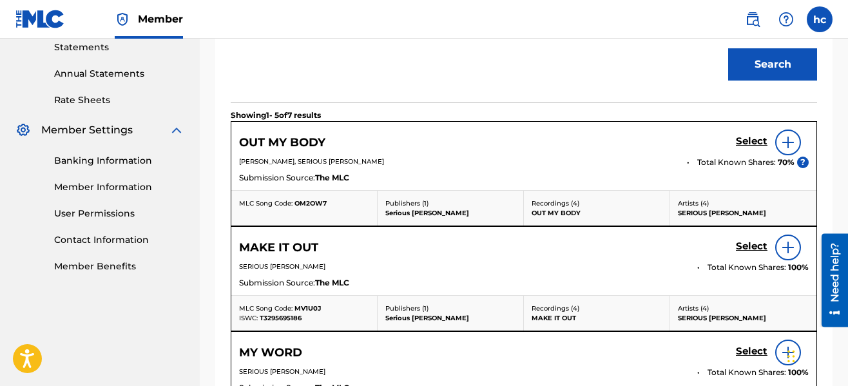
scroll to position [447, 0]
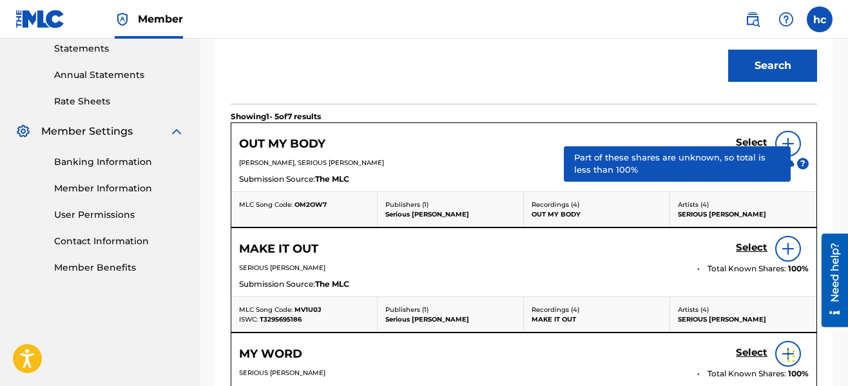
click at [790, 150] on img at bounding box center [787, 143] width 15 height 15
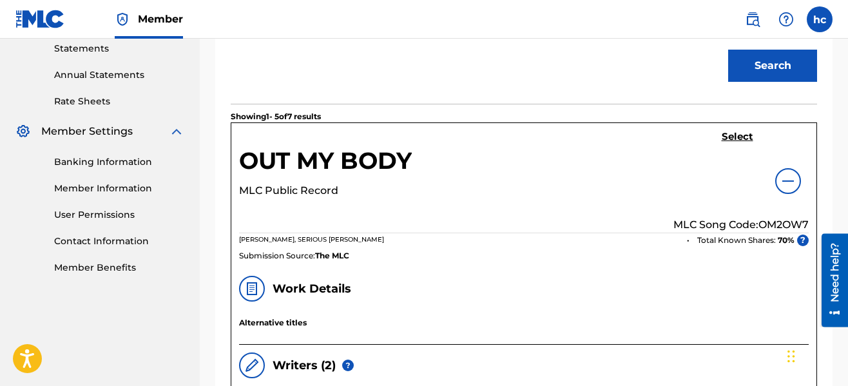
click at [785, 177] on img at bounding box center [787, 180] width 15 height 15
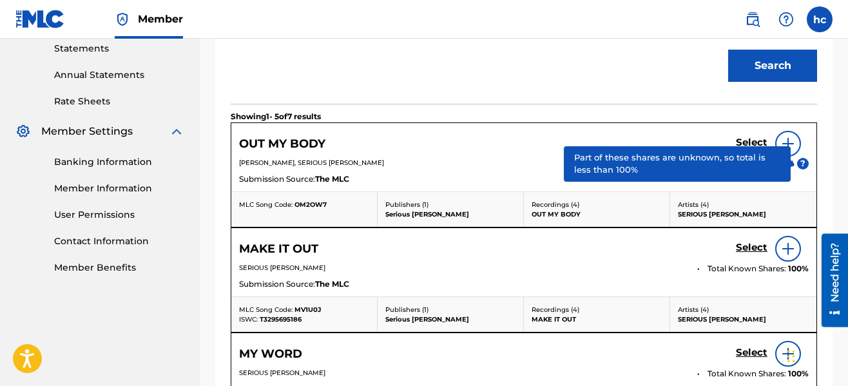
click at [745, 142] on h5 "Select" at bounding box center [752, 143] width 32 height 12
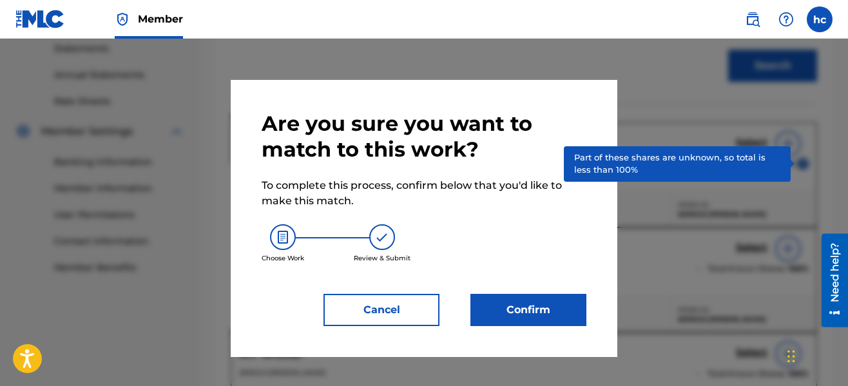
click at [505, 307] on button "Confirm" at bounding box center [528, 310] width 116 height 32
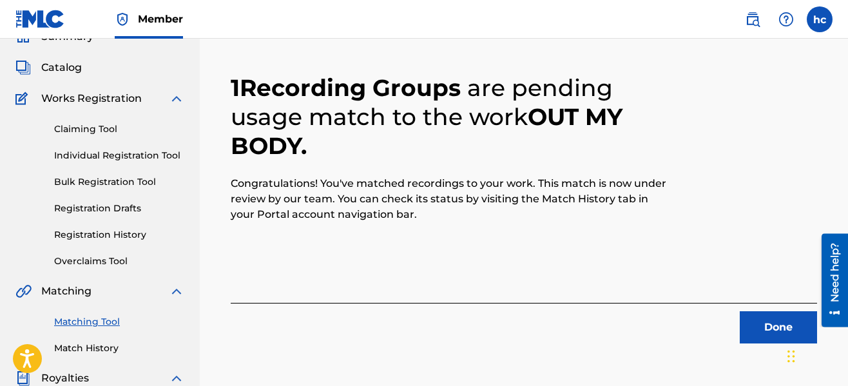
scroll to position [52, 0]
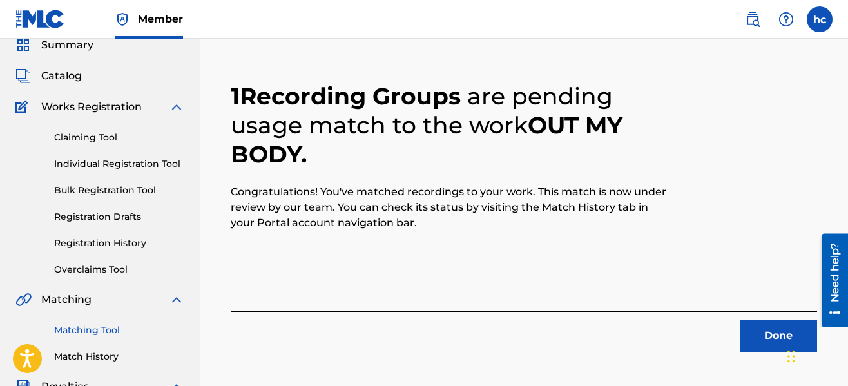
click at [769, 338] on button "Done" at bounding box center [777, 335] width 77 height 32
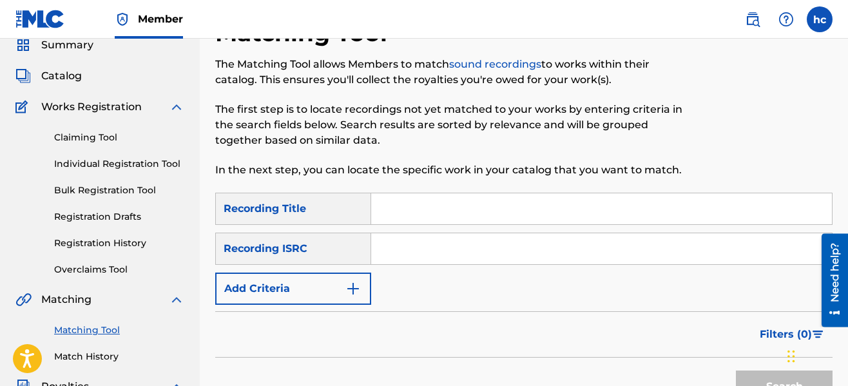
click at [348, 287] on img "Search Form" at bounding box center [352, 288] width 15 height 15
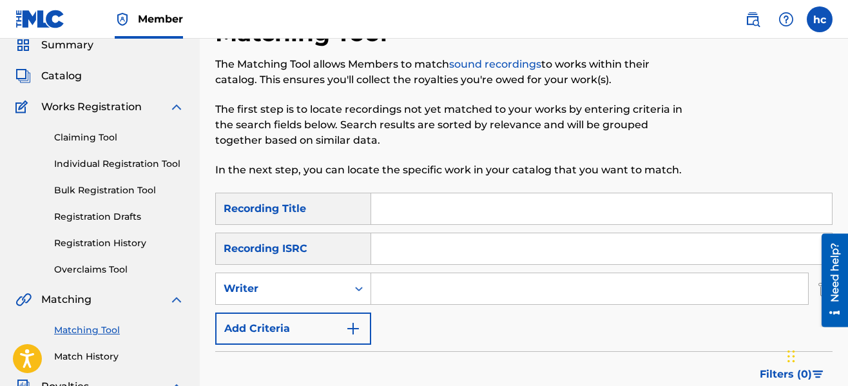
click at [409, 293] on input "Search Form" at bounding box center [589, 288] width 437 height 31
type input "serious [PERSON_NAME]"
drag, startPoint x: 585, startPoint y: 324, endPoint x: 601, endPoint y: 289, distance: 38.3
click at [601, 289] on div "SearchWithCriteriaeb3ea9ec-11ca-45ed-8bbb-423310fee9c7 Recording Title SearchWi…" at bounding box center [523, 269] width 617 height 152
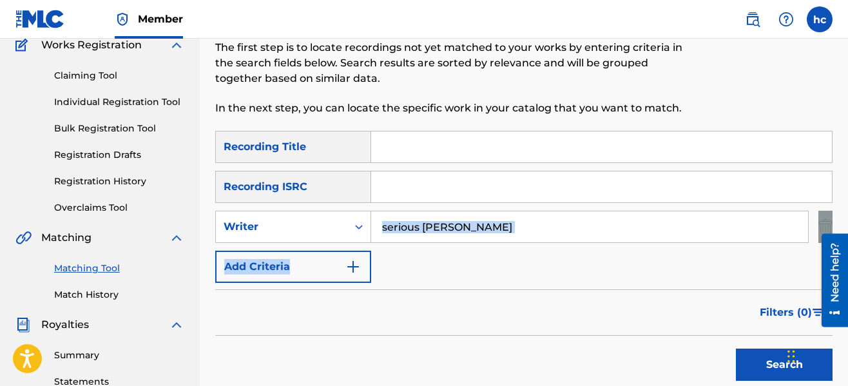
scroll to position [155, 0]
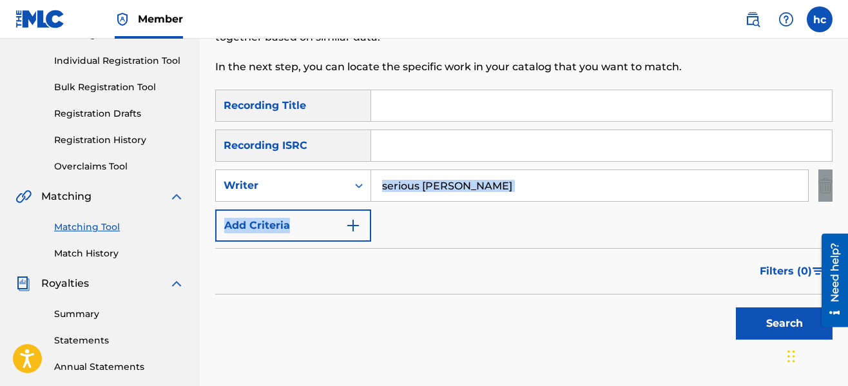
click at [754, 319] on button "Search" at bounding box center [784, 323] width 97 height 32
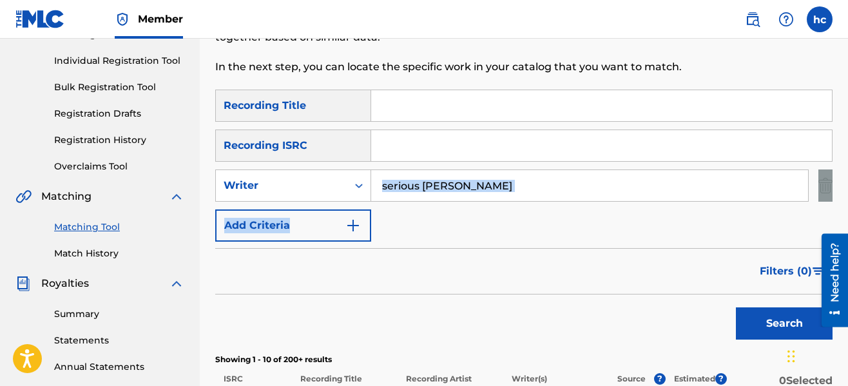
click at [604, 234] on div "SearchWithCriteriaeb3ea9ec-11ca-45ed-8bbb-423310fee9c7 Recording Title SearchWi…" at bounding box center [523, 166] width 617 height 152
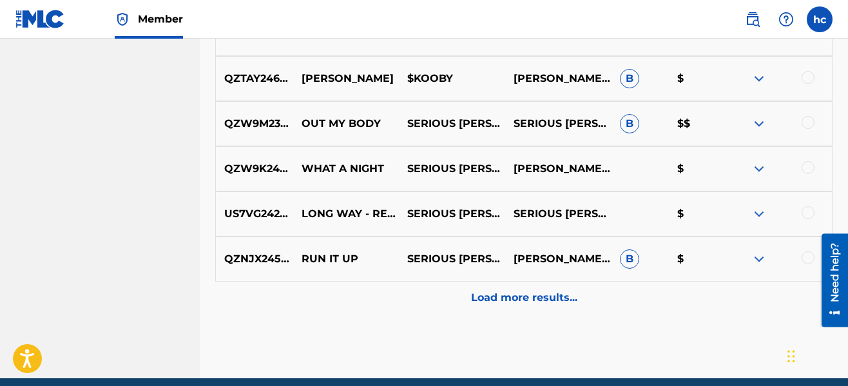
scroll to position [722, 0]
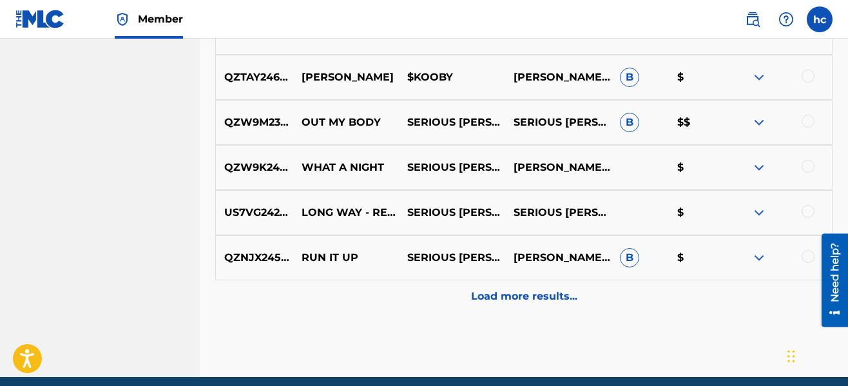
click at [502, 309] on div "Load more results..." at bounding box center [523, 296] width 617 height 32
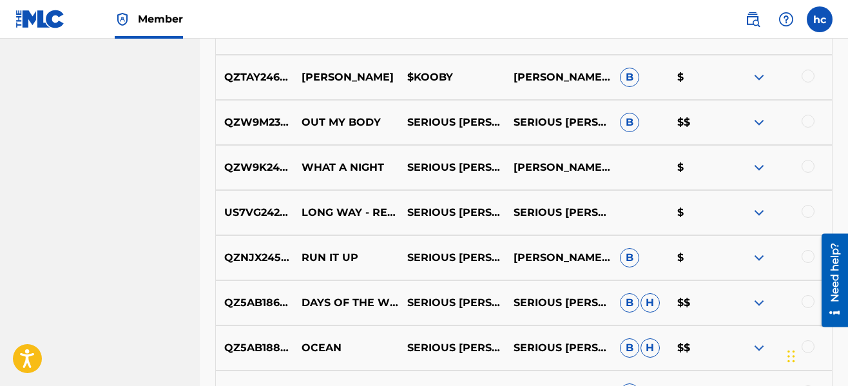
click at [812, 212] on div at bounding box center [807, 211] width 13 height 13
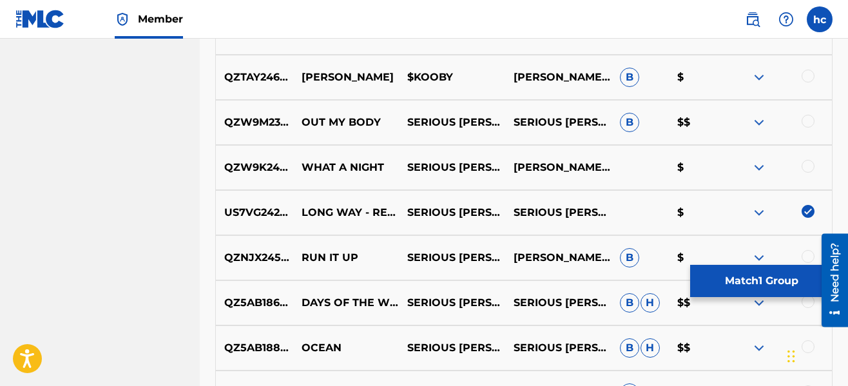
click at [834, 208] on div "Matching Tool The Matching Tool allows Members to match sound recordings to wor…" at bounding box center [524, 88] width 648 height 1479
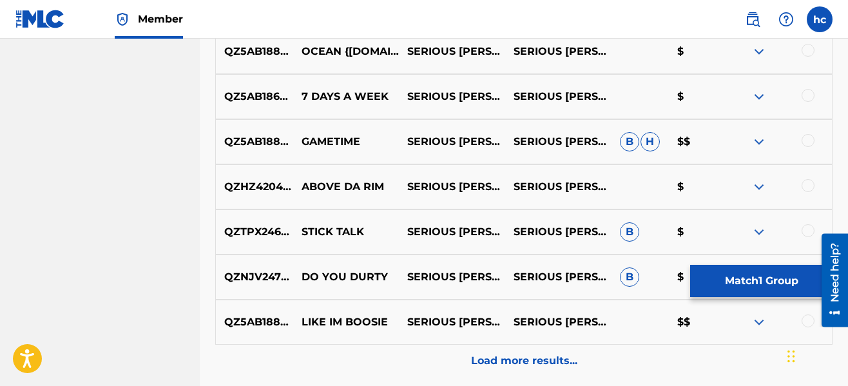
scroll to position [1186, 0]
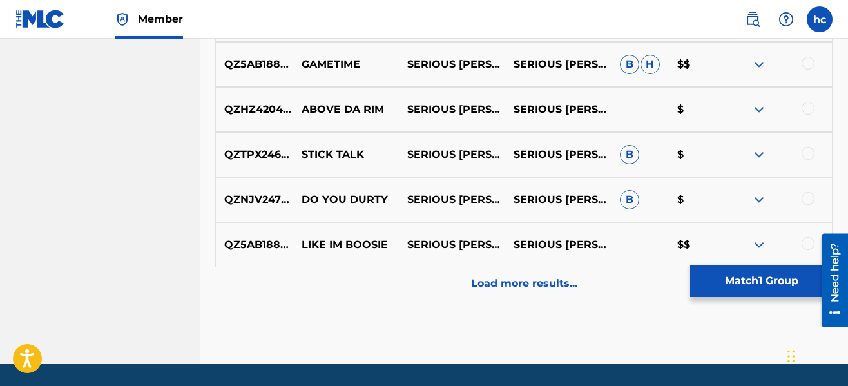
click at [551, 275] on div "Load more results..." at bounding box center [523, 283] width 617 height 32
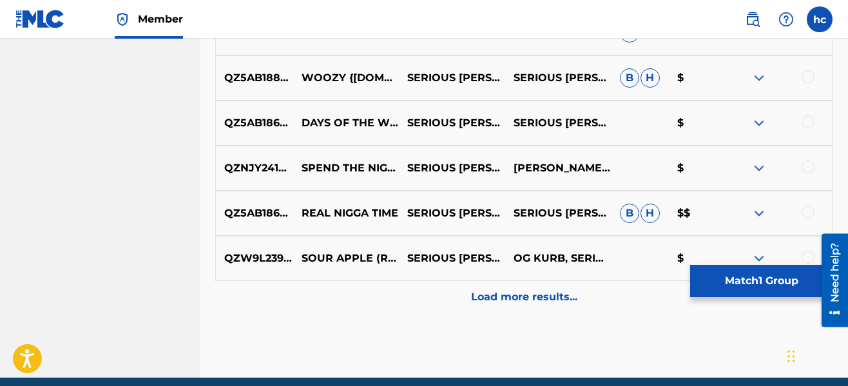
scroll to position [1624, 0]
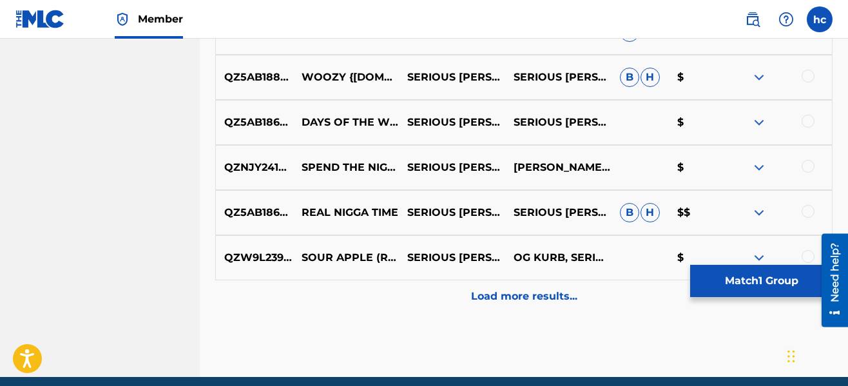
click at [535, 296] on p "Load more results..." at bounding box center [524, 296] width 106 height 15
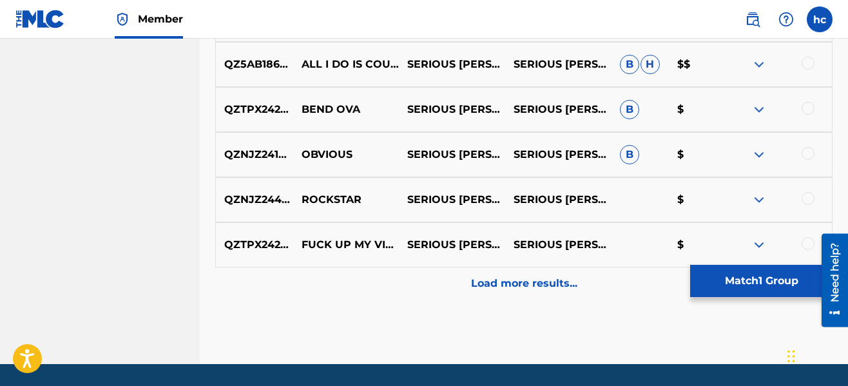
click at [535, 296] on div "Load more results..." at bounding box center [523, 283] width 617 height 32
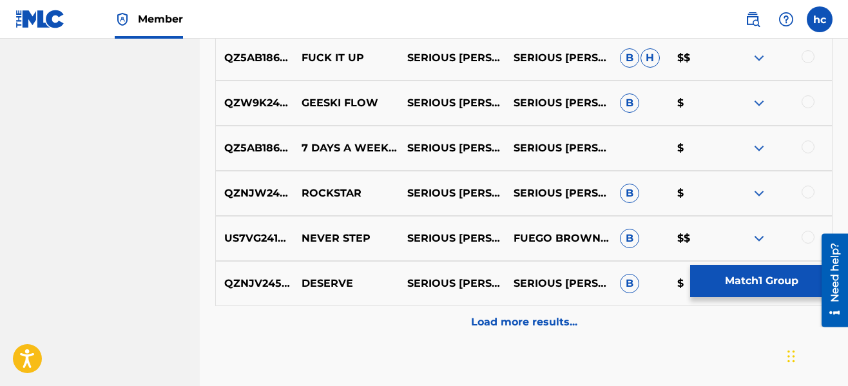
scroll to position [2525, 0]
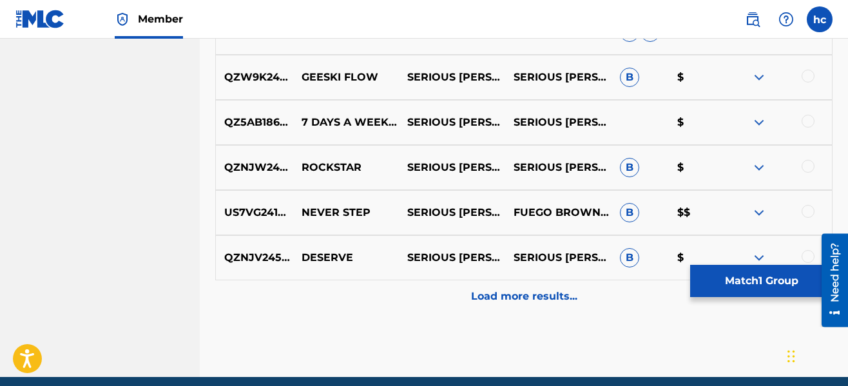
click at [535, 296] on p "Load more results..." at bounding box center [524, 296] width 106 height 15
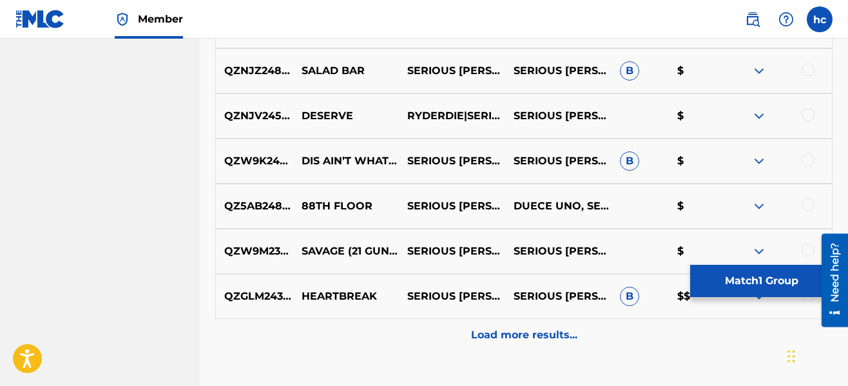
scroll to position [2963, 0]
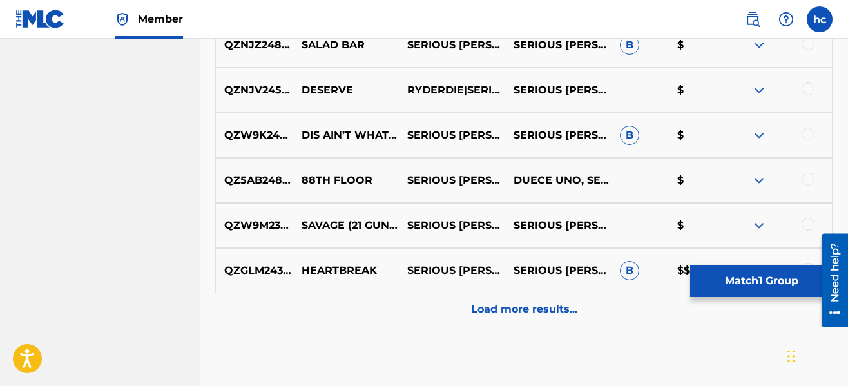
click at [527, 310] on p "Load more results..." at bounding box center [524, 308] width 106 height 15
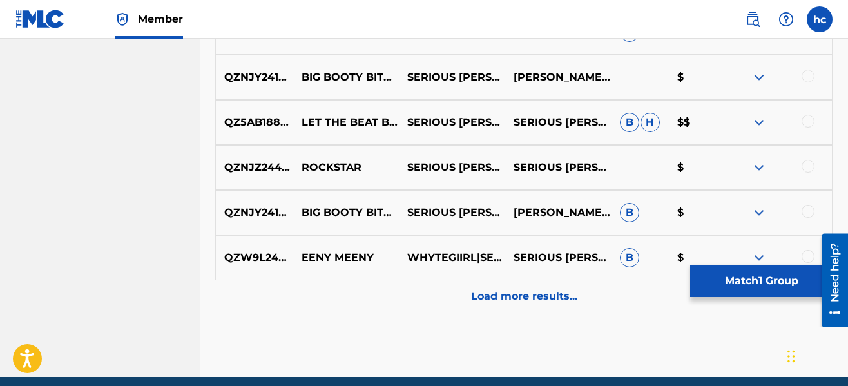
click at [527, 310] on div "Load more results..." at bounding box center [523, 296] width 617 height 32
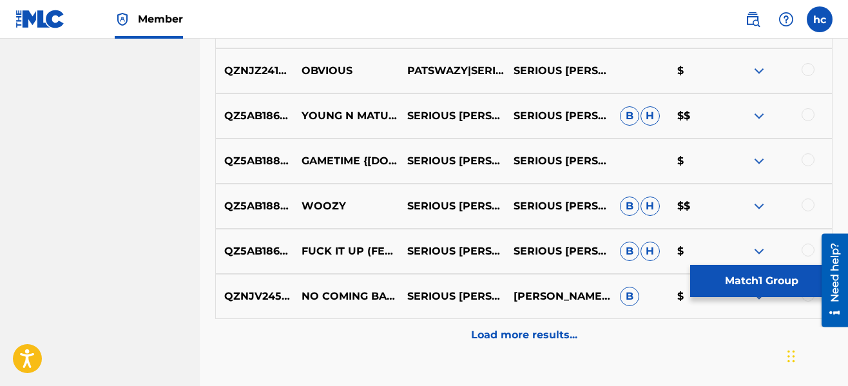
scroll to position [3865, 0]
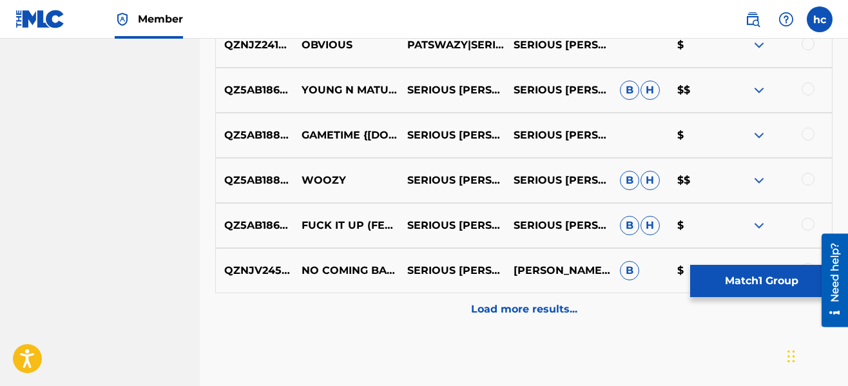
click at [527, 310] on p "Load more results..." at bounding box center [524, 308] width 106 height 15
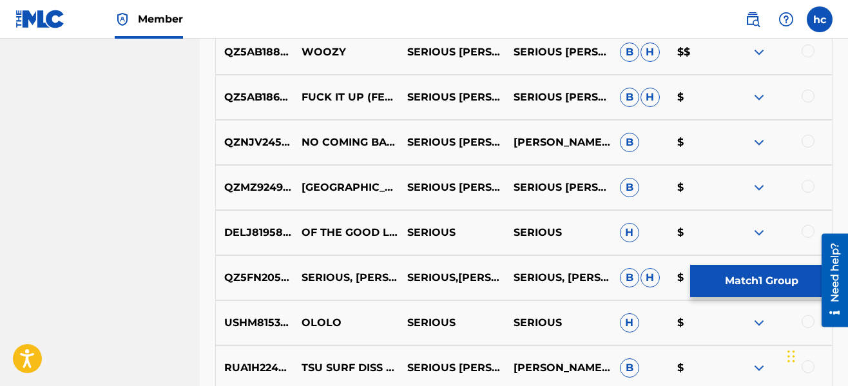
scroll to position [4071, 0]
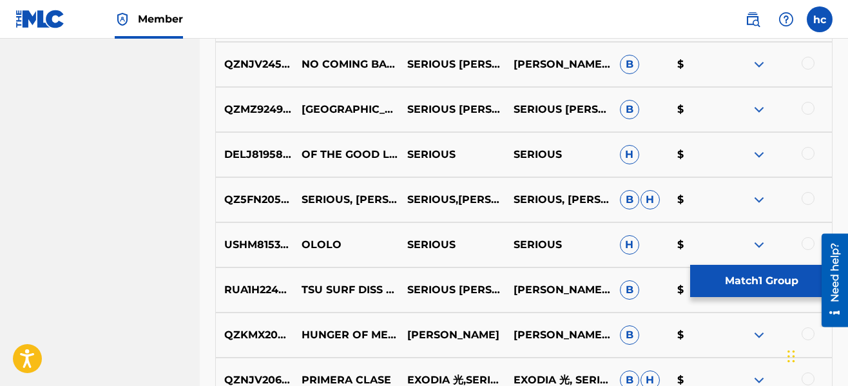
click at [731, 278] on button "Match 1 Group" at bounding box center [761, 281] width 142 height 32
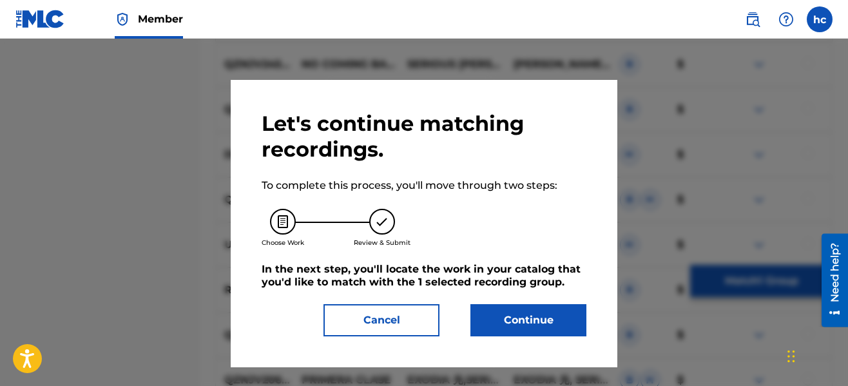
click at [551, 306] on button "Continue" at bounding box center [528, 320] width 116 height 32
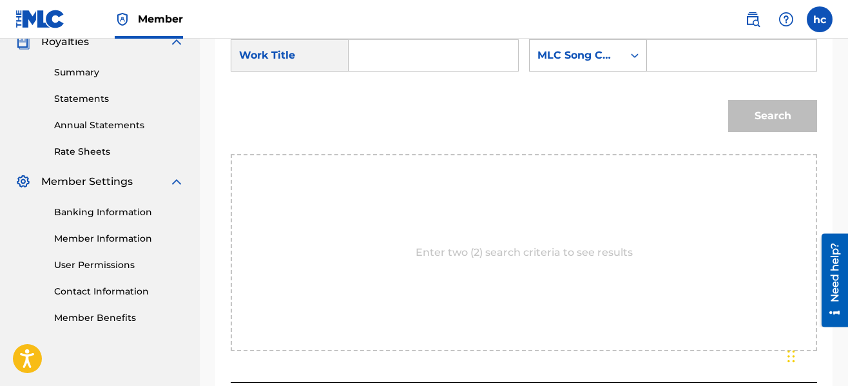
scroll to position [297, 0]
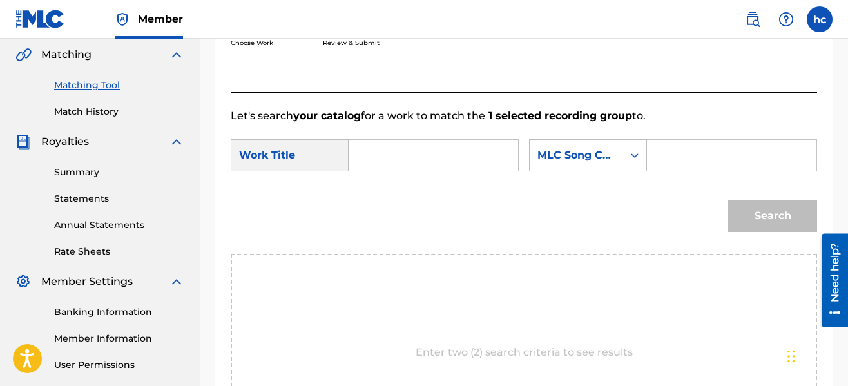
click at [426, 157] on input "Search Form" at bounding box center [432, 155] width 147 height 31
click at [381, 231] on div "long way remix" at bounding box center [370, 215] width 22 height 39
type input "long way remix"
click at [658, 153] on input "Search Form" at bounding box center [731, 155] width 147 height 31
click at [623, 157] on div "Search Form" at bounding box center [634, 155] width 23 height 23
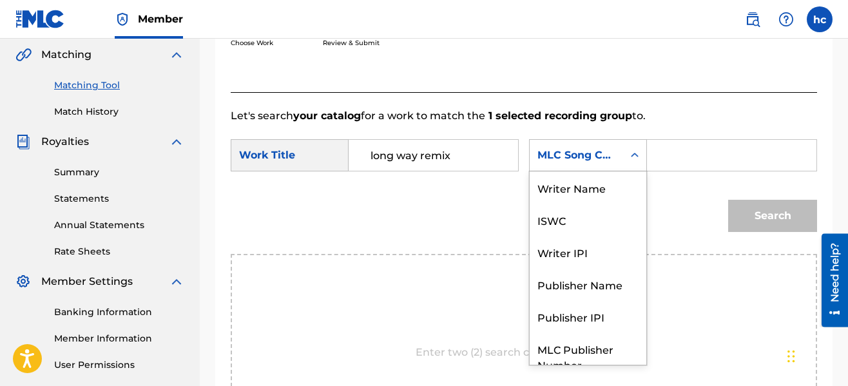
scroll to position [48, 0]
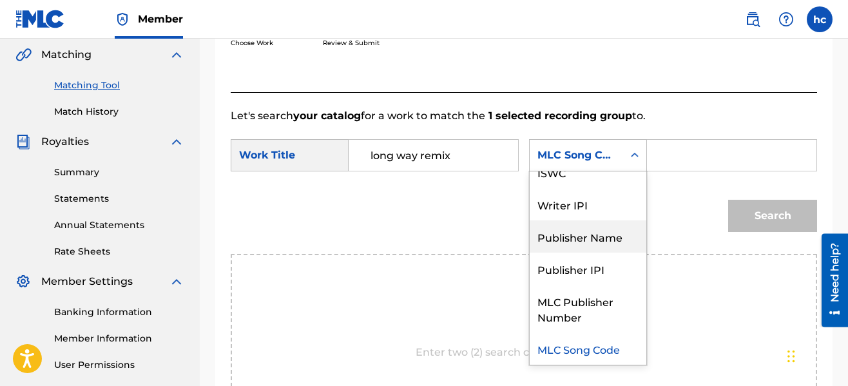
click at [601, 229] on div "Publisher Name" at bounding box center [587, 236] width 117 height 32
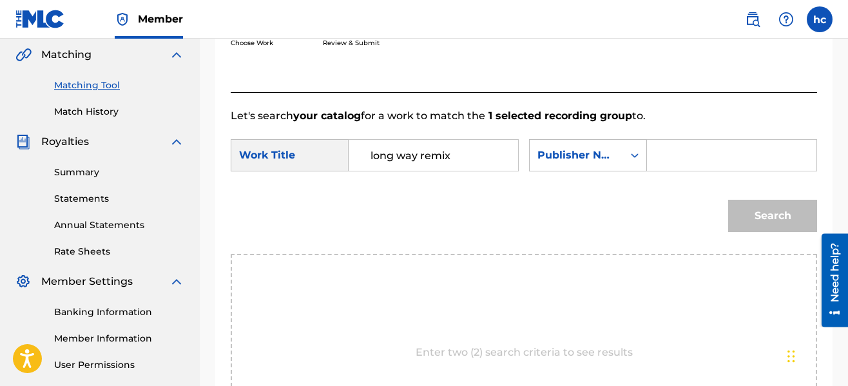
click at [679, 162] on input "Search Form" at bounding box center [731, 155] width 147 height 31
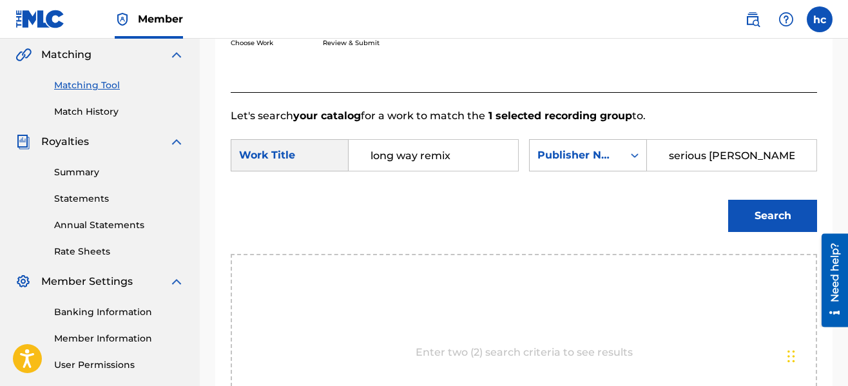
type input "serious [PERSON_NAME]"
click at [728, 200] on button "Search" at bounding box center [772, 216] width 89 height 32
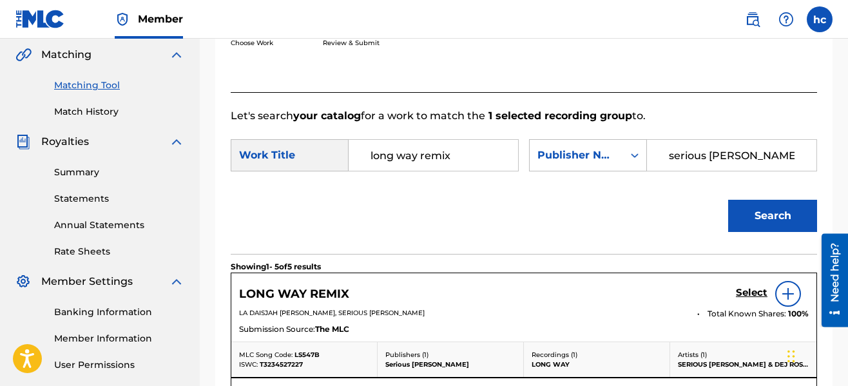
click at [624, 187] on div "Search" at bounding box center [524, 220] width 586 height 67
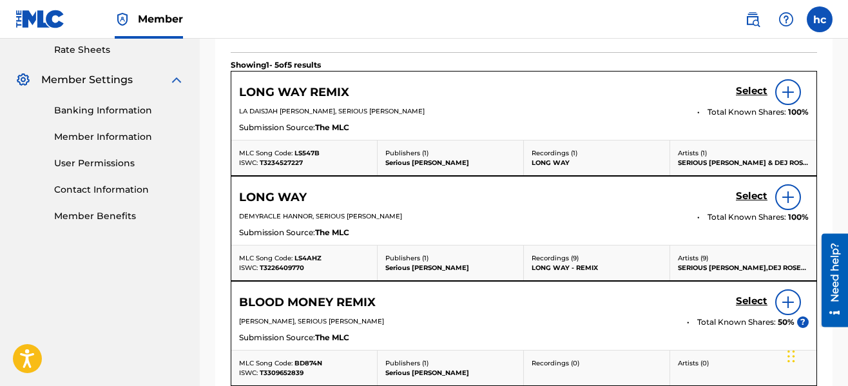
scroll to position [477, 0]
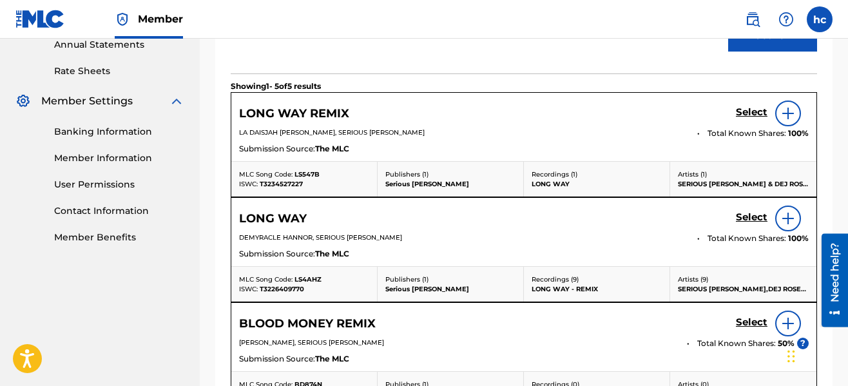
click at [749, 108] on h5 "Select" at bounding box center [752, 112] width 32 height 12
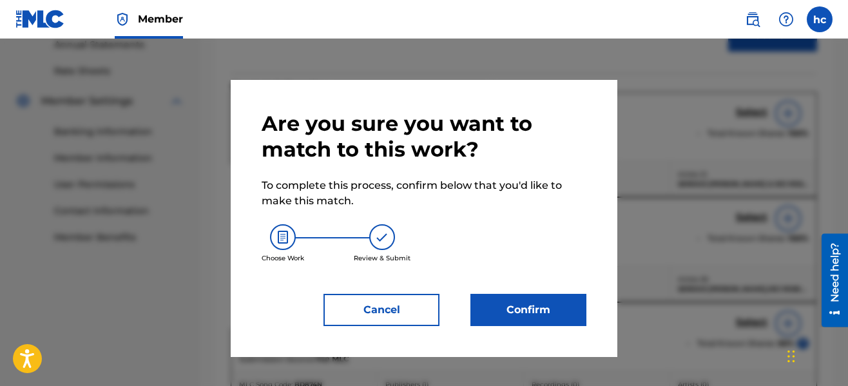
click at [502, 300] on button "Confirm" at bounding box center [528, 310] width 116 height 32
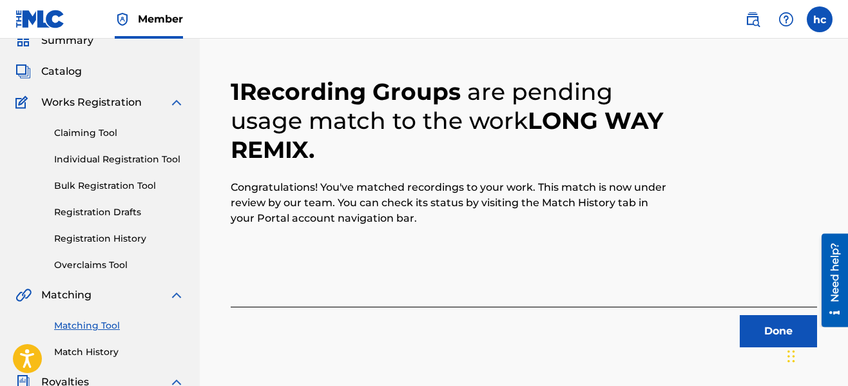
scroll to position [52, 0]
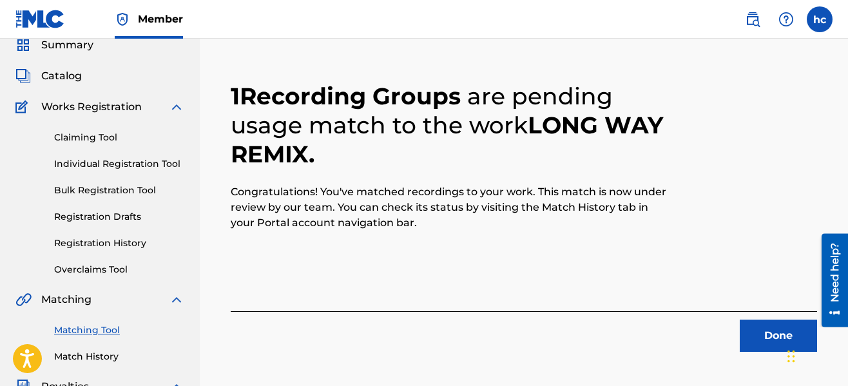
click at [779, 335] on button "Done" at bounding box center [777, 335] width 77 height 32
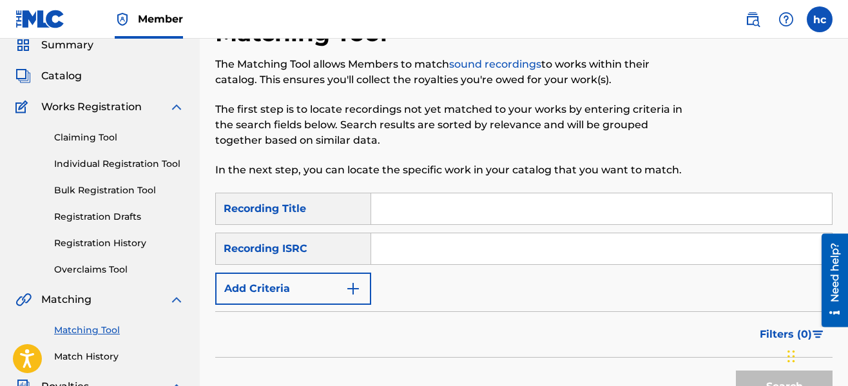
click at [348, 281] on img "Search Form" at bounding box center [352, 288] width 15 height 15
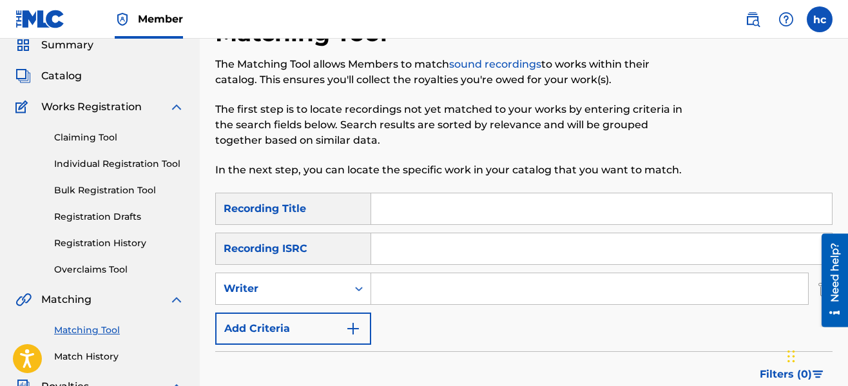
click at [398, 289] on input "Search Form" at bounding box center [589, 288] width 437 height 31
type input "serious [PERSON_NAME]"
click at [499, 336] on div "SearchWithCriteriaeb3ea9ec-11ca-45ed-8bbb-423310fee9c7 Recording Title SearchWi…" at bounding box center [523, 269] width 617 height 152
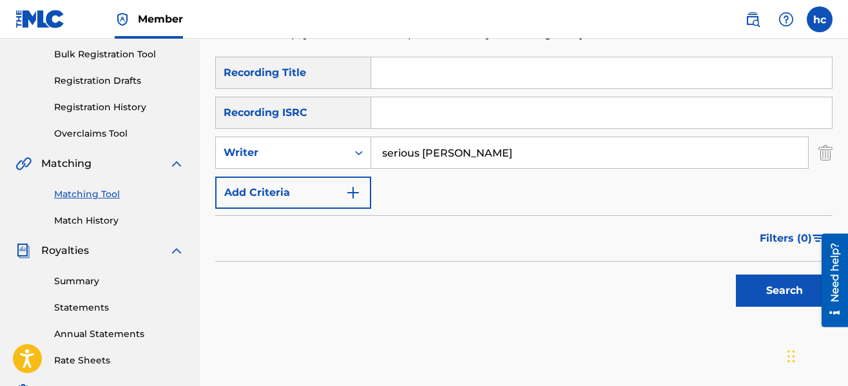
scroll to position [233, 0]
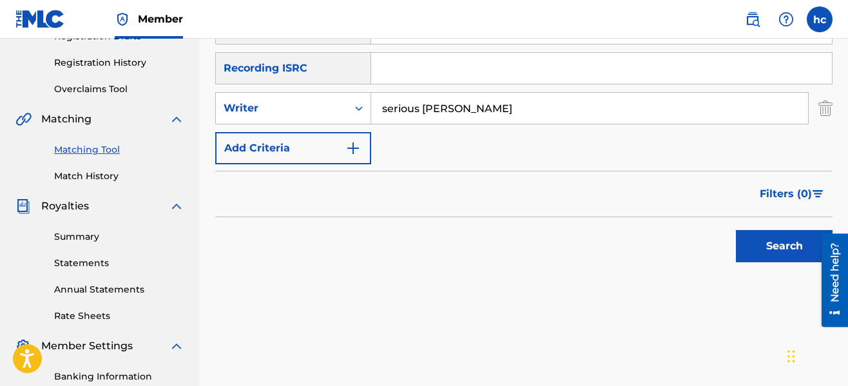
click at [757, 230] on button "Search" at bounding box center [784, 246] width 97 height 32
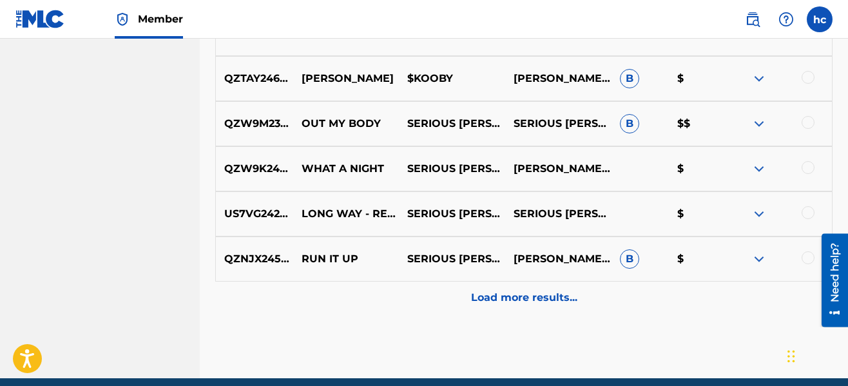
scroll to position [722, 0]
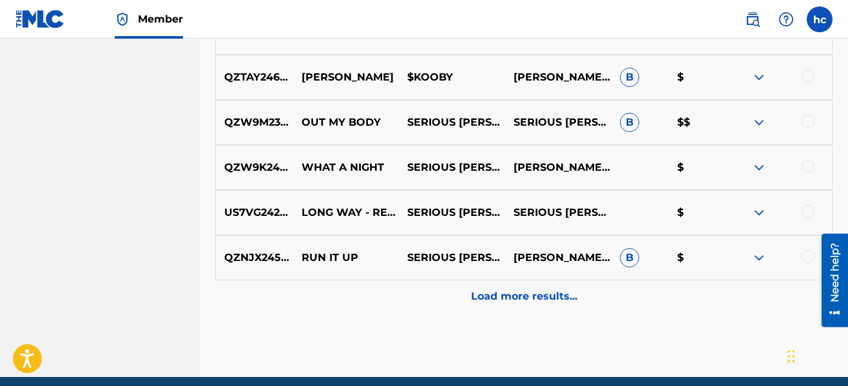
click at [810, 260] on div at bounding box center [807, 256] width 13 height 13
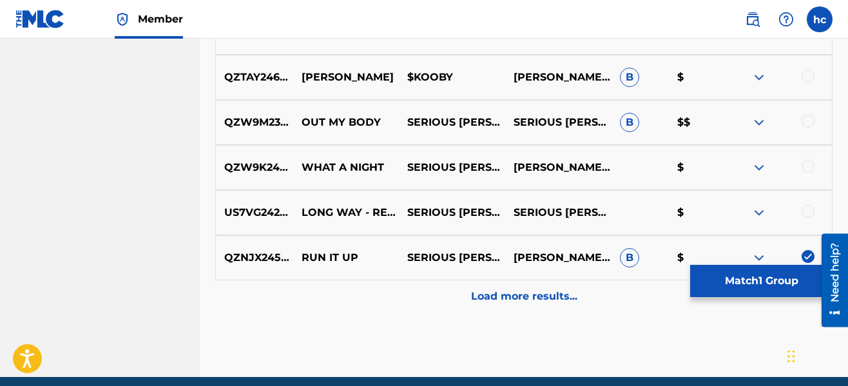
click at [584, 299] on div "Load more results..." at bounding box center [523, 296] width 617 height 32
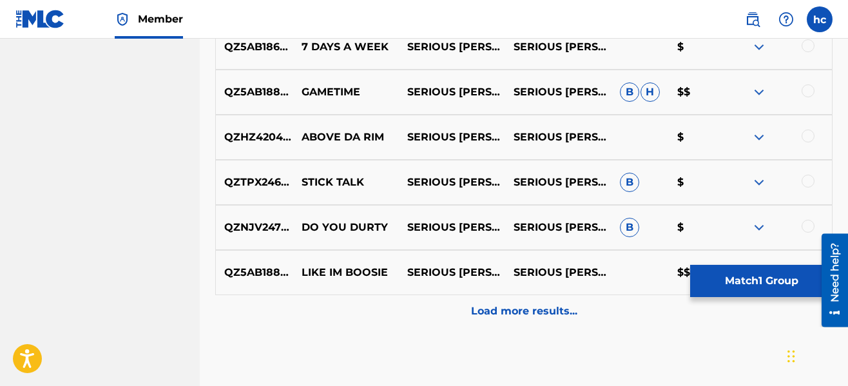
scroll to position [1160, 0]
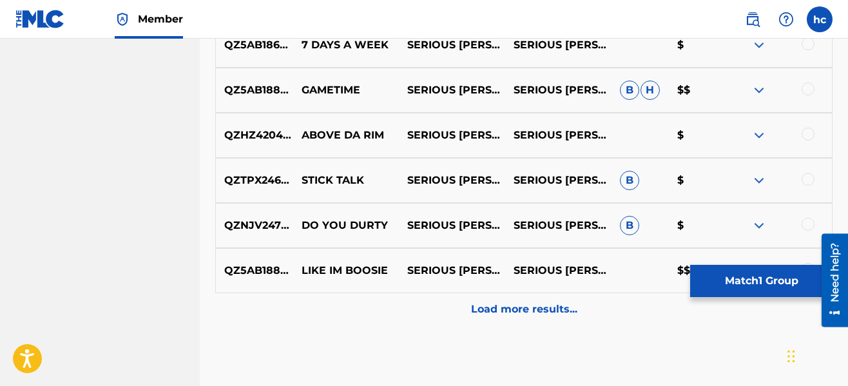
click at [555, 305] on p "Load more results..." at bounding box center [524, 308] width 106 height 15
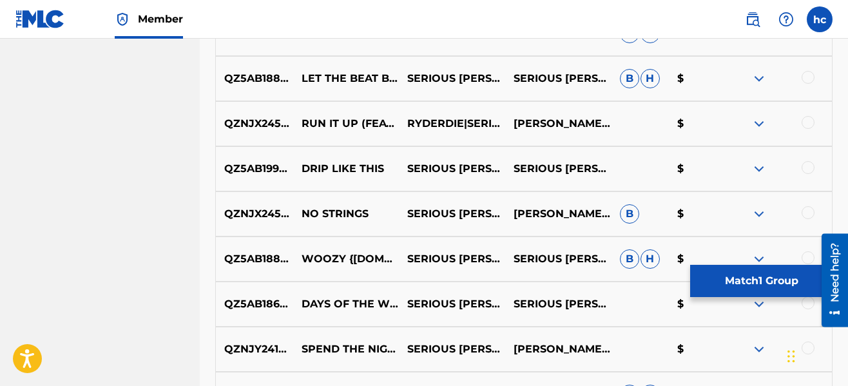
scroll to position [1443, 0]
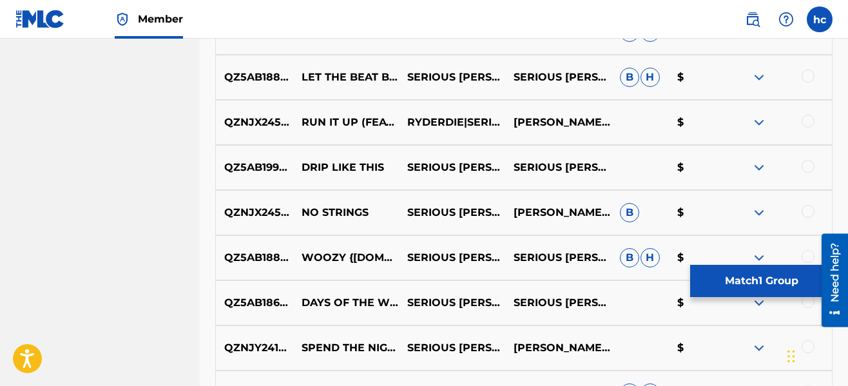
click at [807, 120] on div at bounding box center [807, 121] width 13 height 13
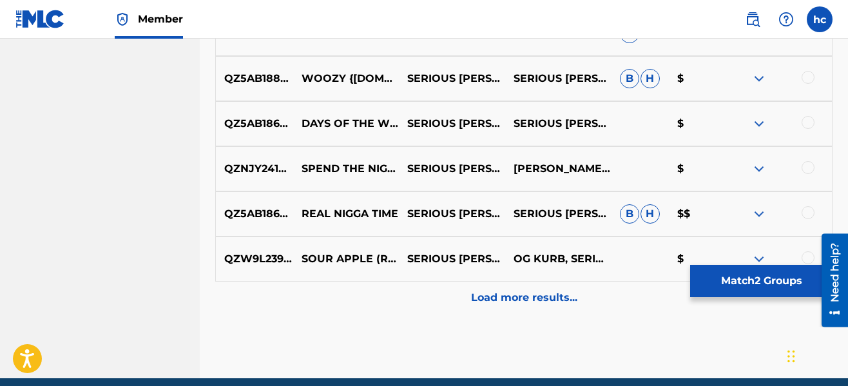
scroll to position [1624, 0]
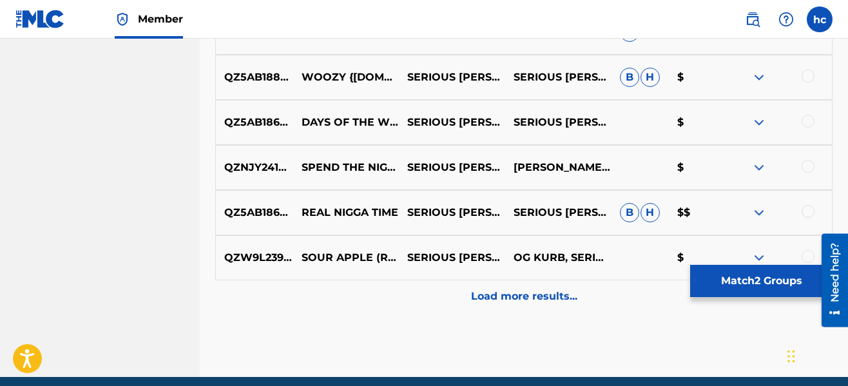
click at [538, 292] on p "Load more results..." at bounding box center [524, 296] width 106 height 15
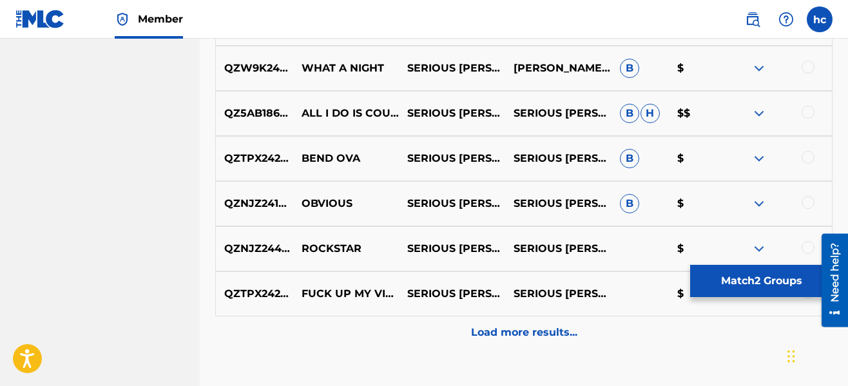
scroll to position [2062, 0]
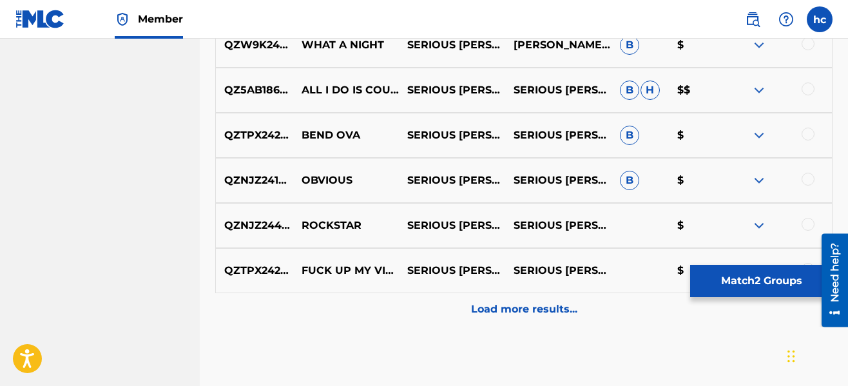
click at [537, 299] on div "Load more results..." at bounding box center [523, 309] width 617 height 32
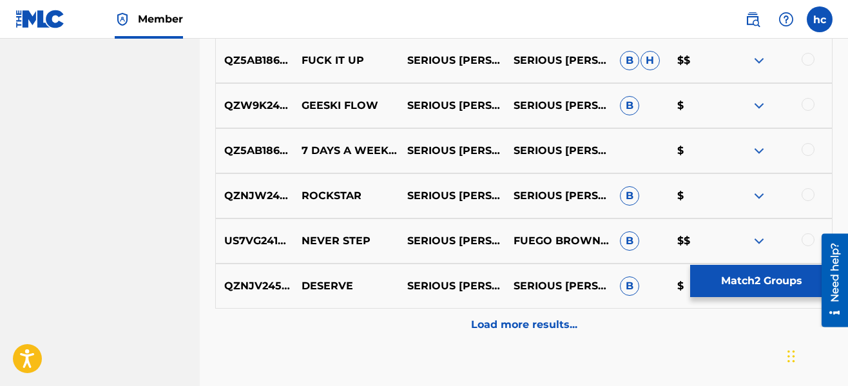
scroll to position [2500, 0]
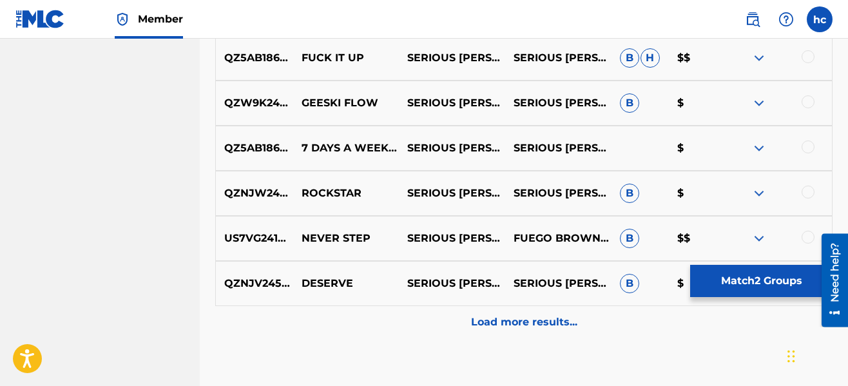
click at [535, 310] on div "Load more results..." at bounding box center [523, 322] width 617 height 32
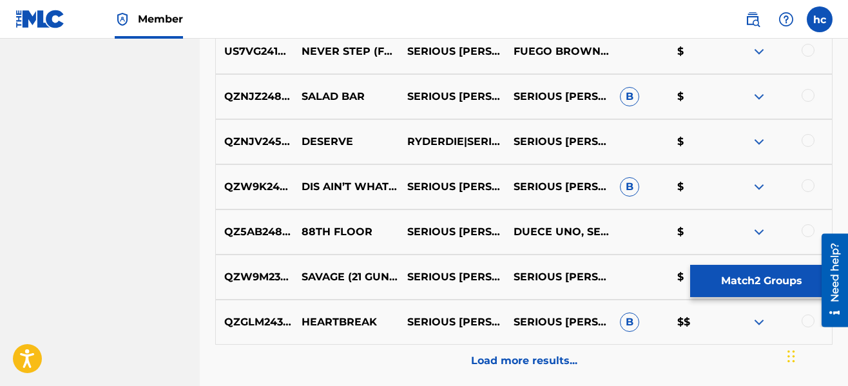
scroll to position [2938, 0]
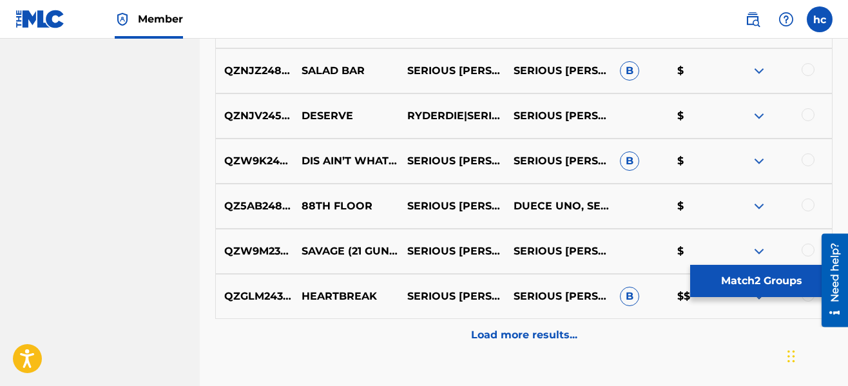
click at [534, 328] on p "Load more results..." at bounding box center [524, 334] width 106 height 15
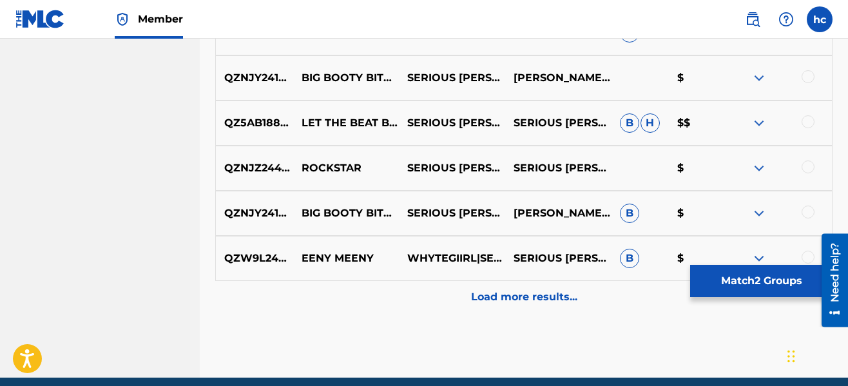
scroll to position [3427, 0]
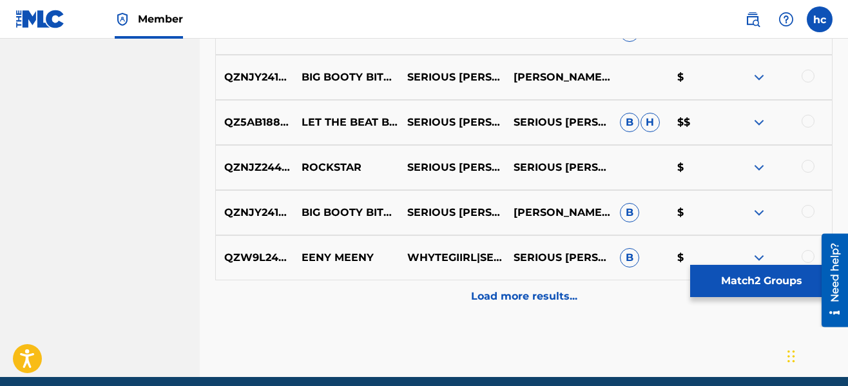
click at [520, 296] on p "Load more results..." at bounding box center [524, 296] width 106 height 15
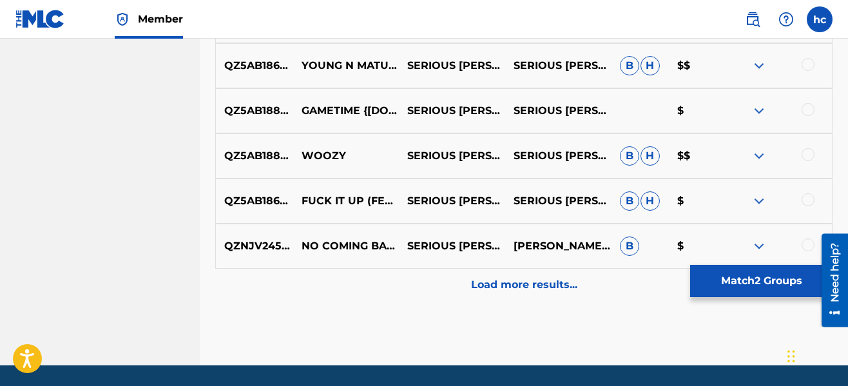
scroll to position [3891, 0]
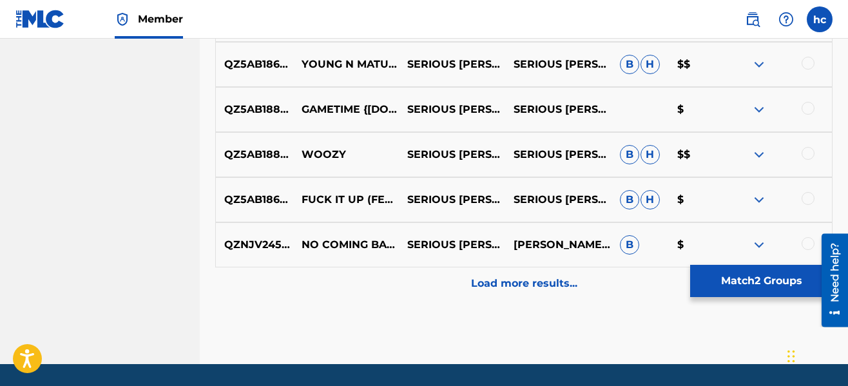
click at [520, 296] on div "Load more results..." at bounding box center [523, 283] width 617 height 32
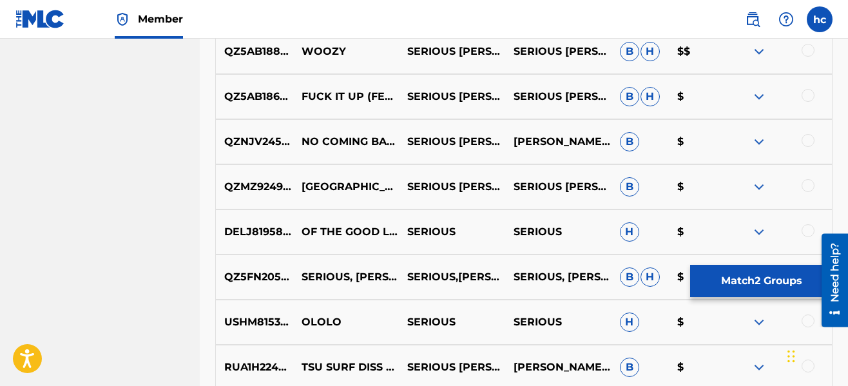
scroll to position [4020, 0]
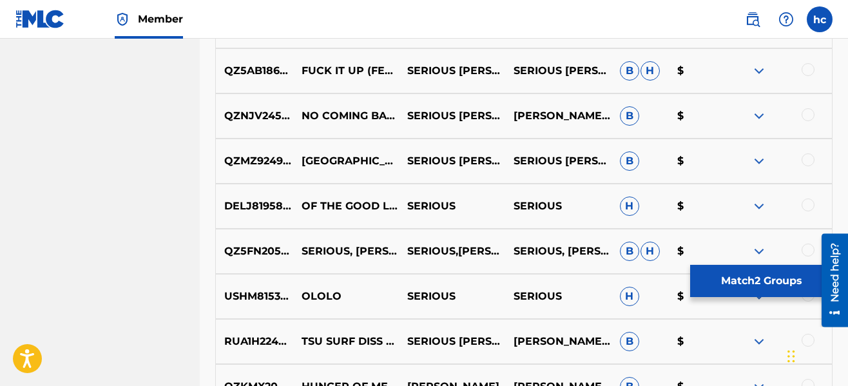
click at [733, 284] on button "Match 2 Groups" at bounding box center [761, 281] width 142 height 32
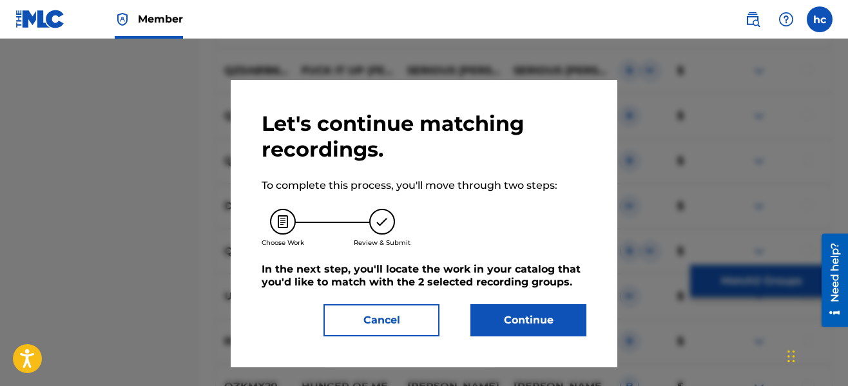
click at [528, 318] on button "Continue" at bounding box center [528, 320] width 116 height 32
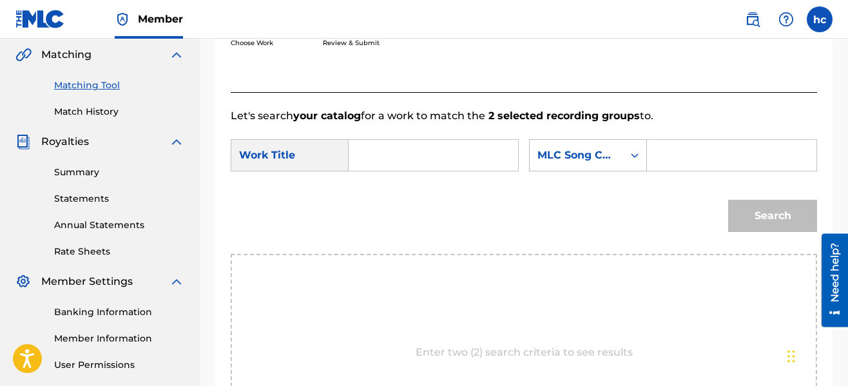
scroll to position [271, 0]
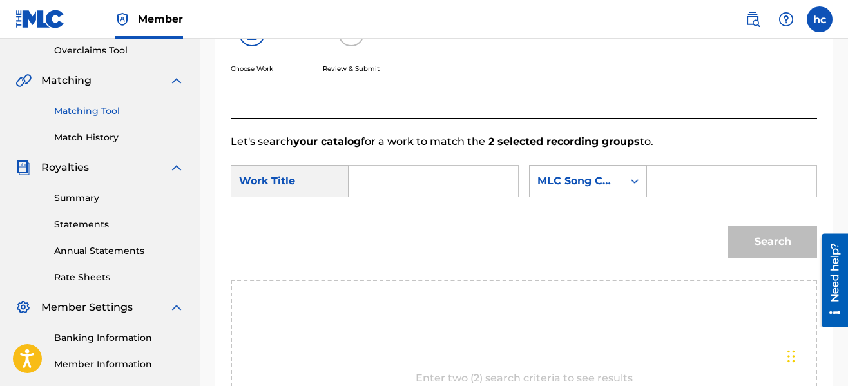
click at [394, 184] on input "Search Form" at bounding box center [432, 181] width 147 height 31
click at [375, 213] on strong "run" at bounding box center [379, 210] width 19 height 12
type input "run it up"
click at [627, 188] on div "Search Form" at bounding box center [634, 180] width 23 height 23
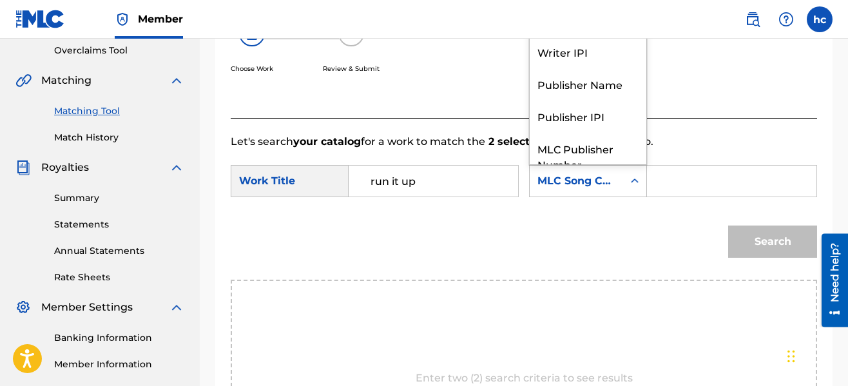
scroll to position [48, 0]
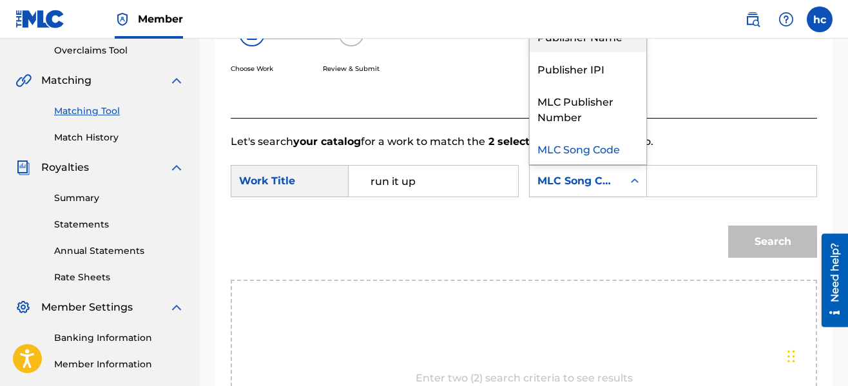
click at [579, 47] on div "Publisher Name" at bounding box center [587, 36] width 117 height 32
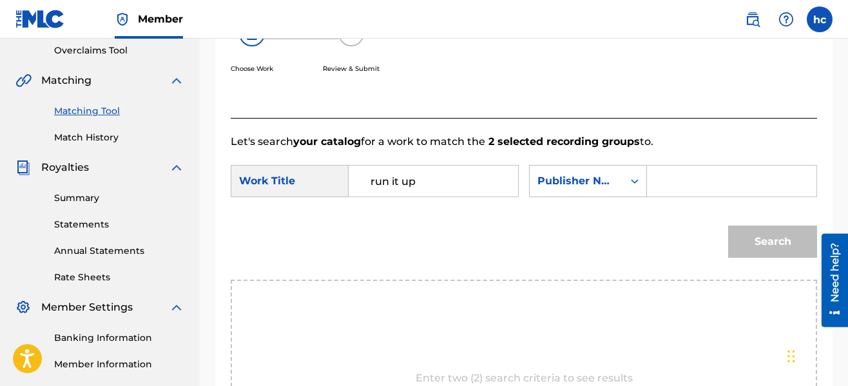
click at [676, 177] on input "Search Form" at bounding box center [731, 181] width 147 height 31
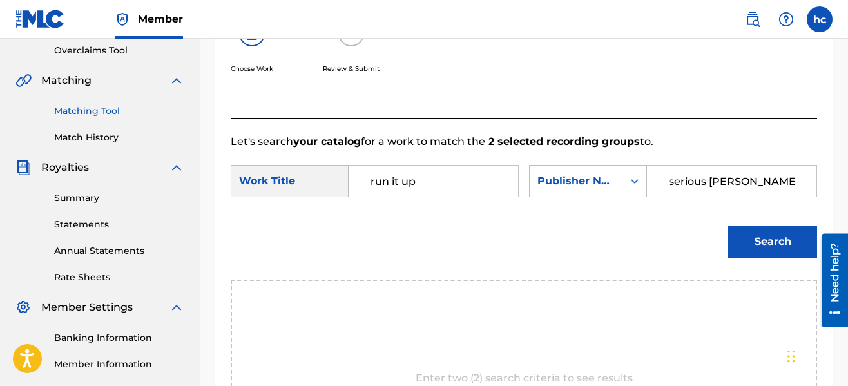
type input "serious [PERSON_NAME]"
click at [728, 225] on button "Search" at bounding box center [772, 241] width 89 height 32
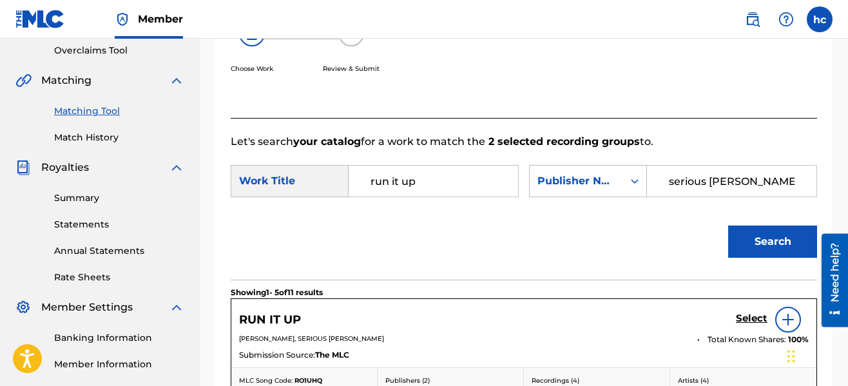
click at [592, 230] on div "Search" at bounding box center [524, 246] width 586 height 67
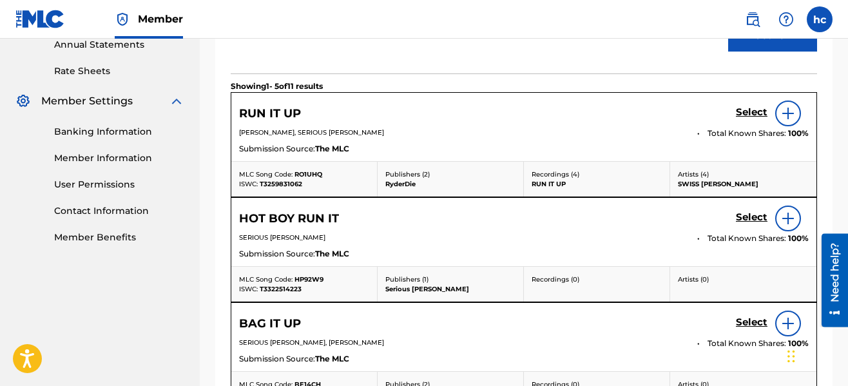
scroll to position [452, 0]
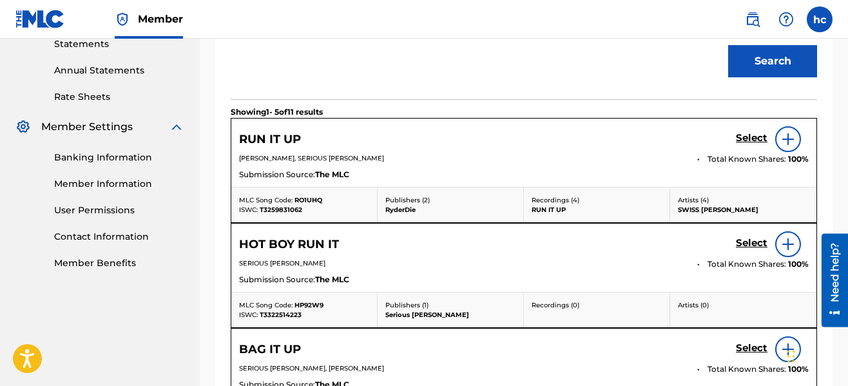
drag, startPoint x: 614, startPoint y: 82, endPoint x: 620, endPoint y: 66, distance: 16.5
click at [620, 66] on div "Search" at bounding box center [524, 65] width 586 height 67
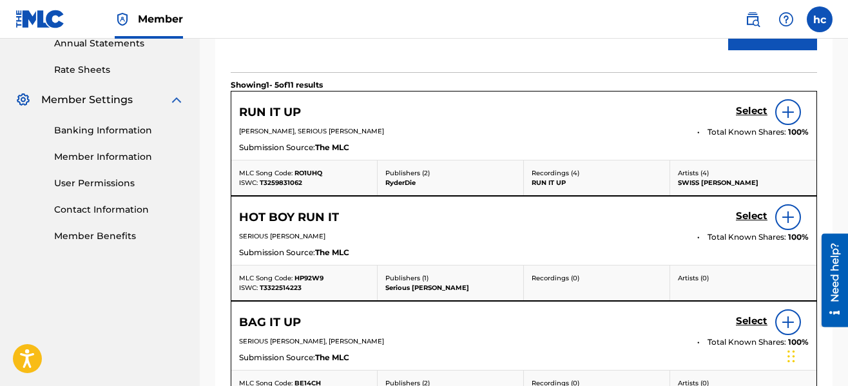
scroll to position [477, 0]
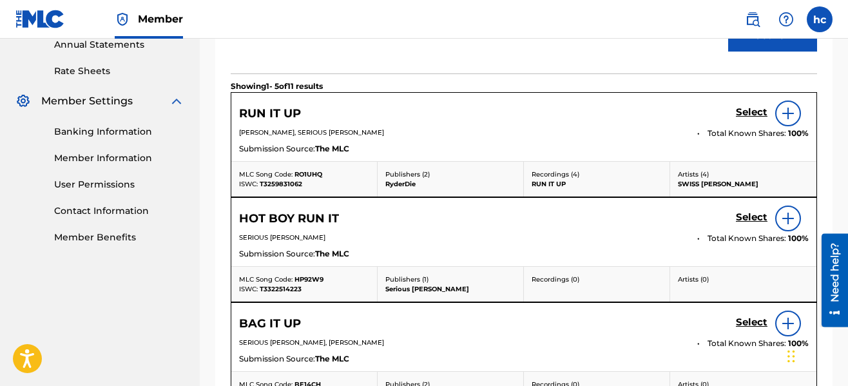
click at [739, 110] on h5 "Select" at bounding box center [752, 112] width 32 height 12
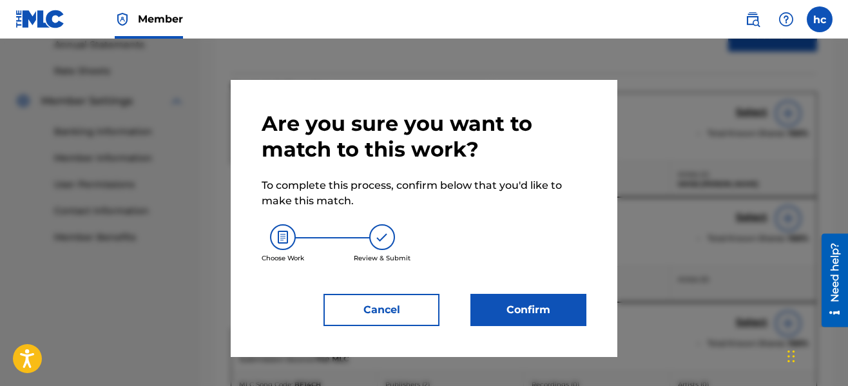
click at [537, 304] on button "Confirm" at bounding box center [528, 310] width 116 height 32
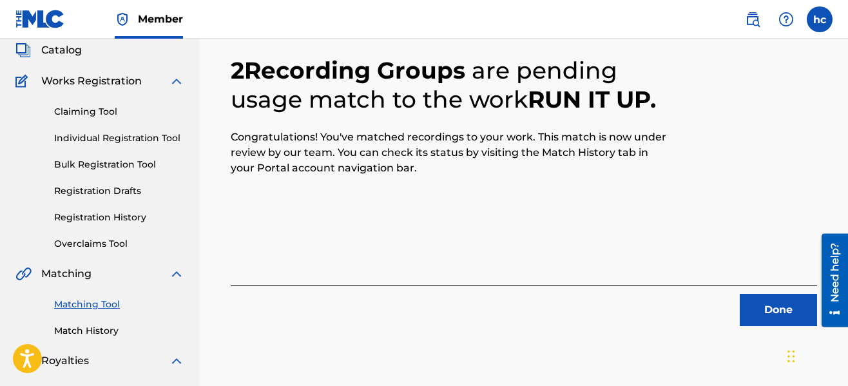
scroll to position [52, 0]
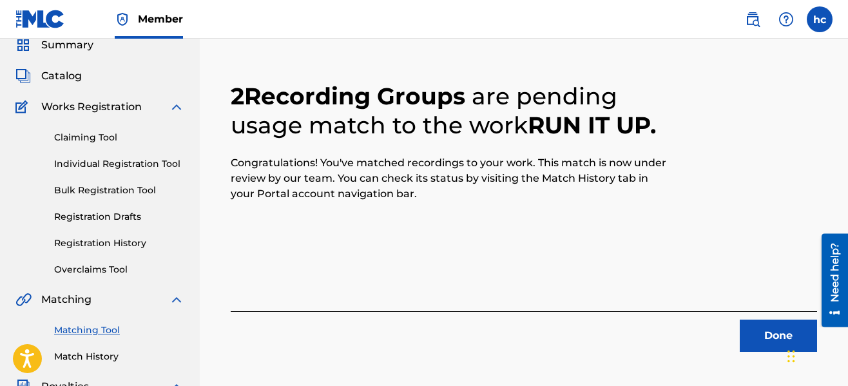
click at [760, 340] on button "Done" at bounding box center [777, 335] width 77 height 32
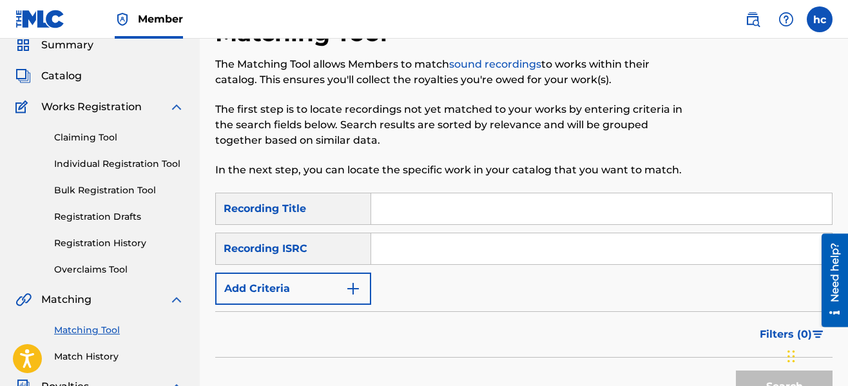
click at [352, 278] on button "Add Criteria" at bounding box center [293, 288] width 156 height 32
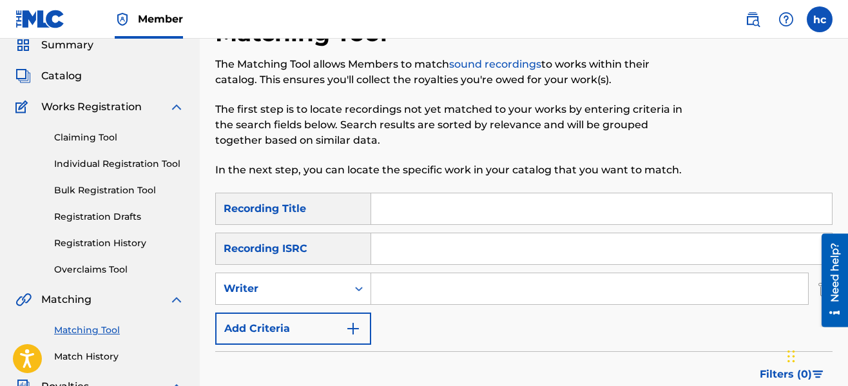
click at [390, 294] on input "Search Form" at bounding box center [589, 288] width 437 height 31
type input "serious [PERSON_NAME]"
click at [470, 327] on div "SearchWithCriteriaeb3ea9ec-11ca-45ed-8bbb-423310fee9c7 Recording Title SearchWi…" at bounding box center [523, 269] width 617 height 152
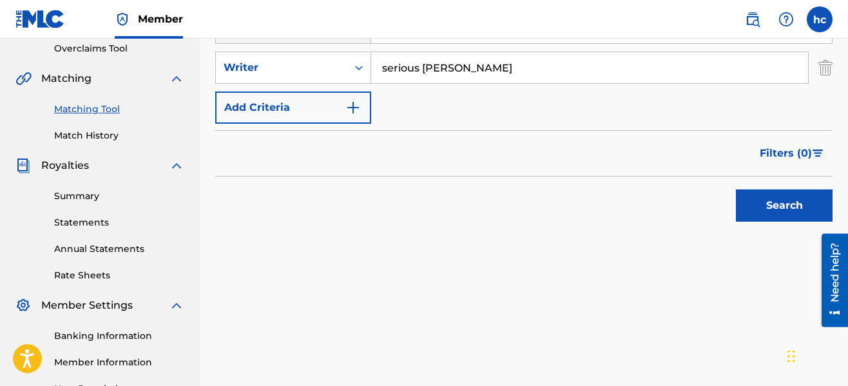
scroll to position [284, 0]
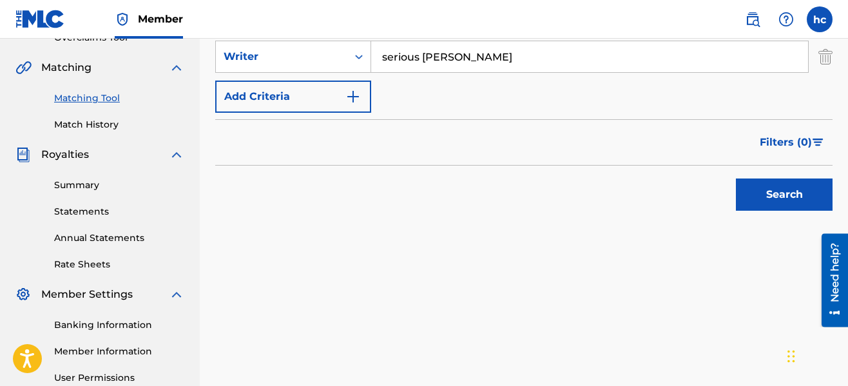
click at [746, 194] on button "Search" at bounding box center [784, 194] width 97 height 32
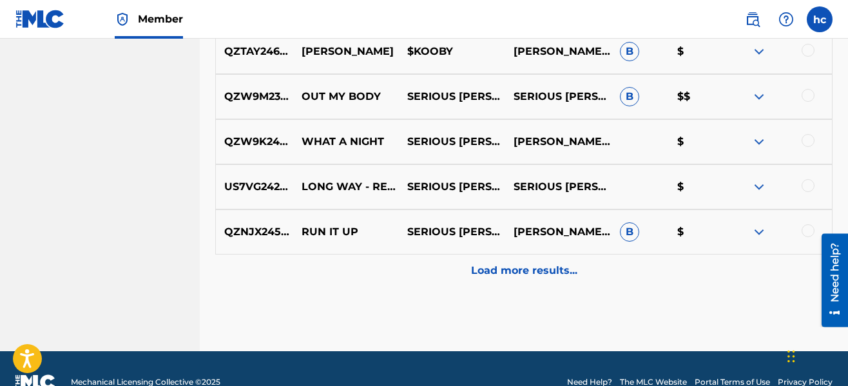
scroll to position [774, 0]
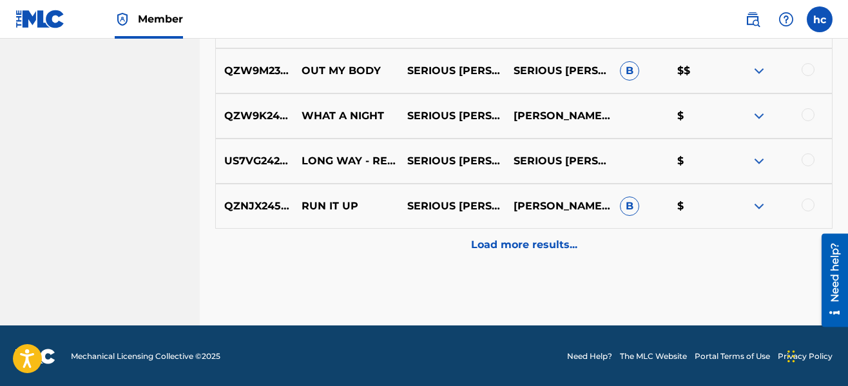
click at [547, 238] on p "Load more results..." at bounding box center [524, 244] width 106 height 15
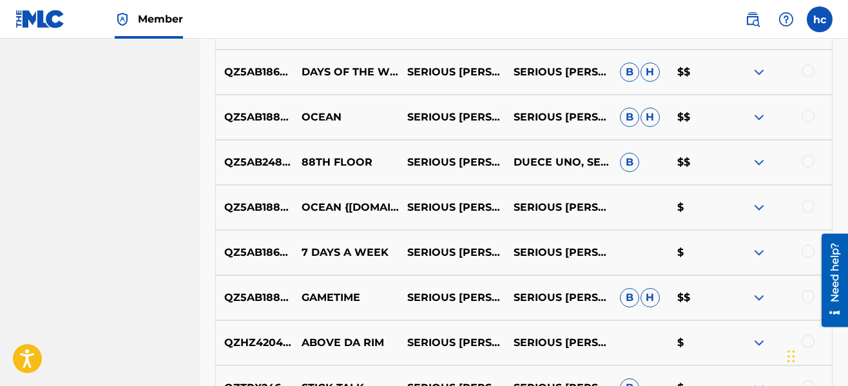
scroll to position [954, 0]
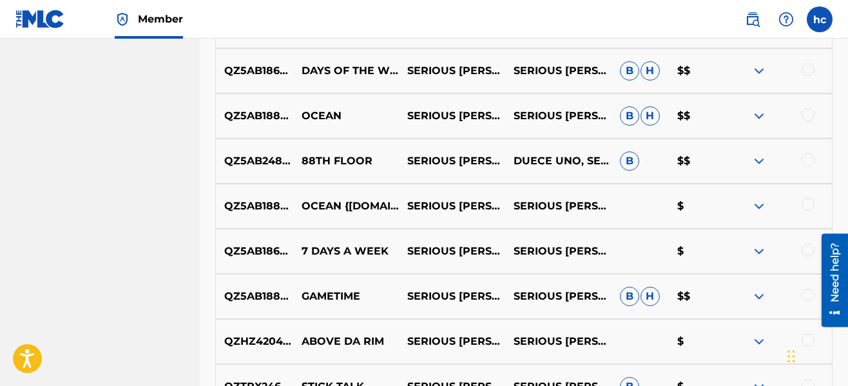
click at [809, 74] on div at bounding box center [807, 69] width 13 height 13
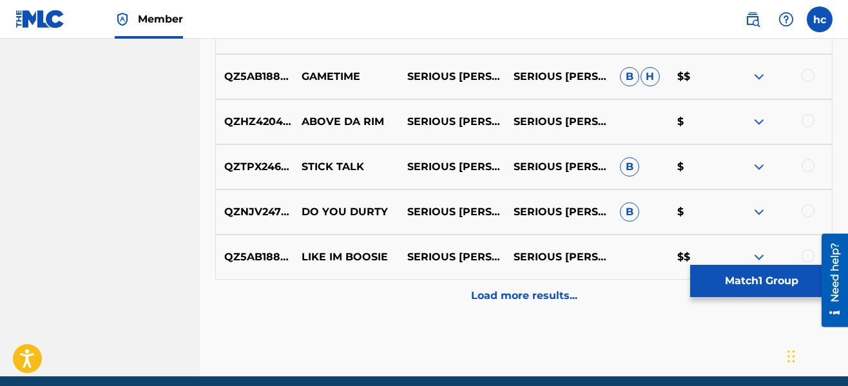
scroll to position [1186, 0]
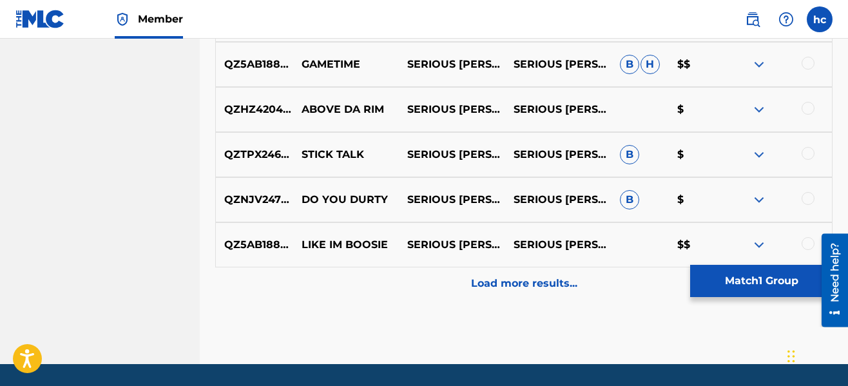
click at [535, 284] on p "Load more results..." at bounding box center [524, 283] width 106 height 15
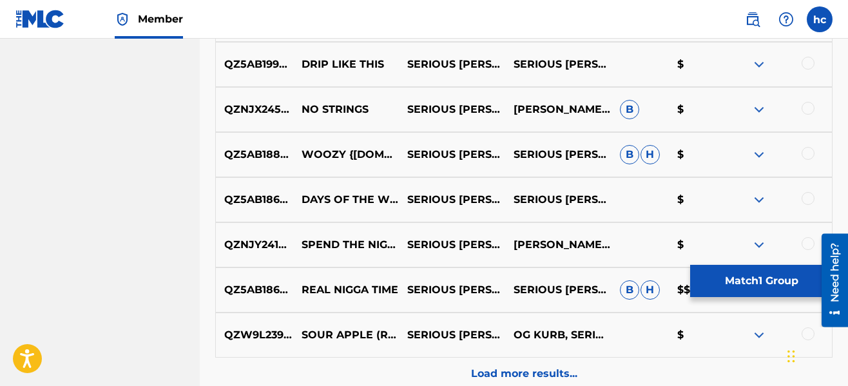
scroll to position [1572, 0]
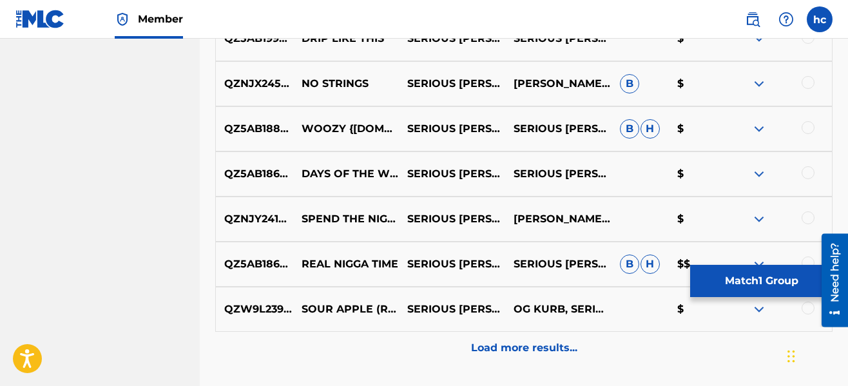
click at [808, 173] on div at bounding box center [807, 172] width 13 height 13
click at [479, 343] on p "Load more results..." at bounding box center [524, 347] width 106 height 15
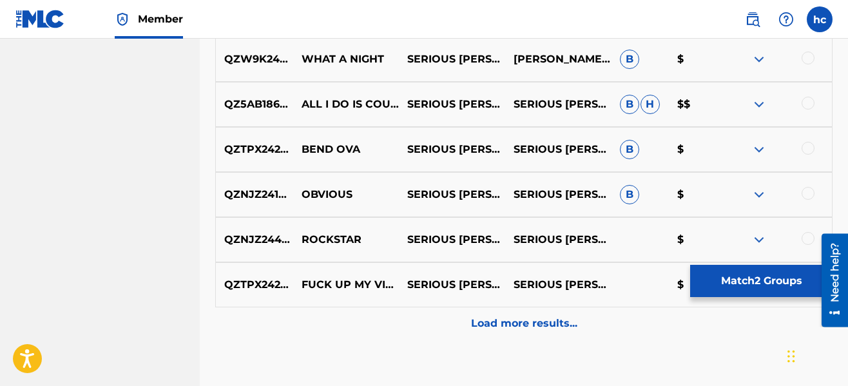
scroll to position [2062, 0]
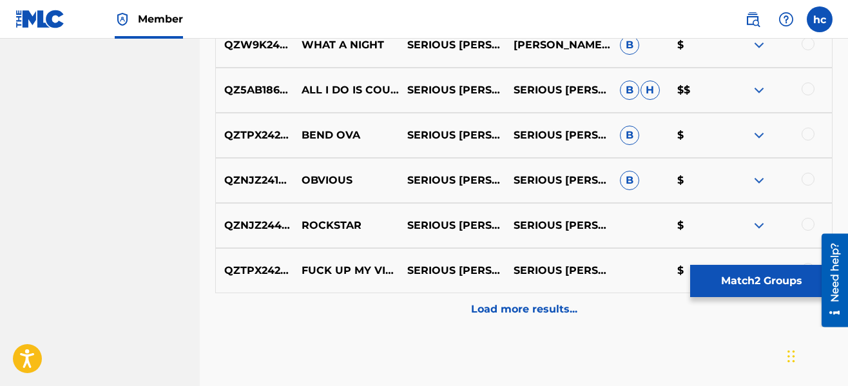
click at [511, 318] on div "Load more results..." at bounding box center [523, 309] width 617 height 32
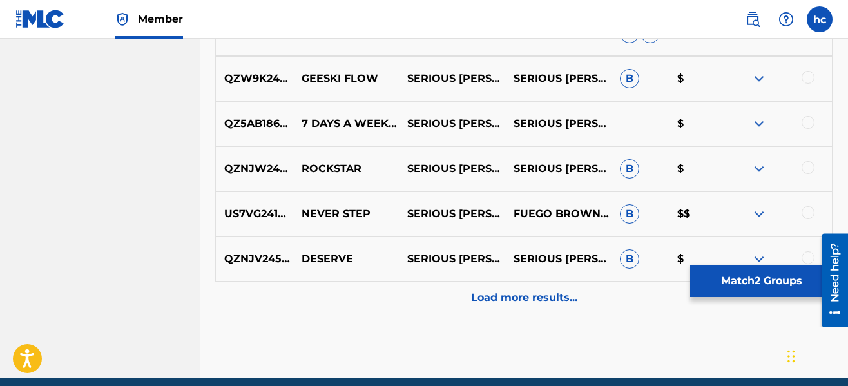
scroll to position [2525, 0]
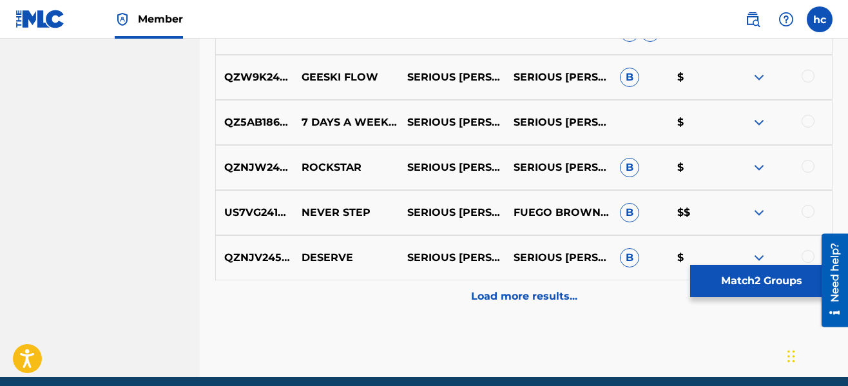
click at [519, 299] on p "Load more results..." at bounding box center [524, 296] width 106 height 15
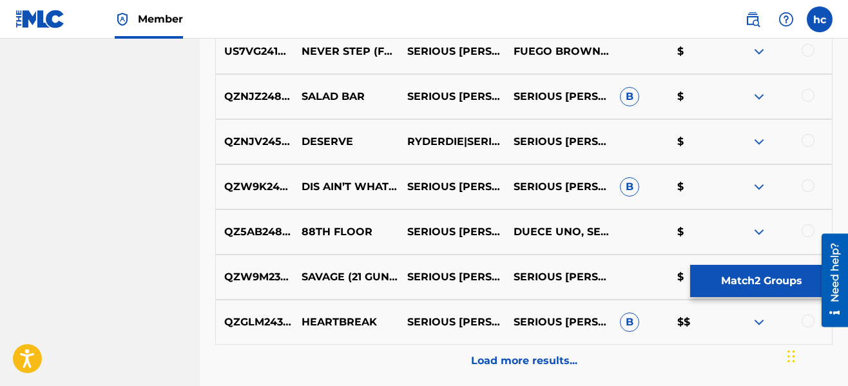
scroll to position [2938, 0]
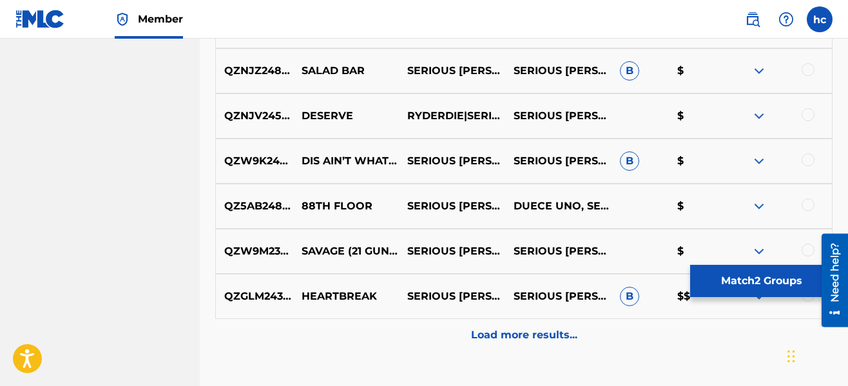
click at [523, 331] on p "Load more results..." at bounding box center [524, 334] width 106 height 15
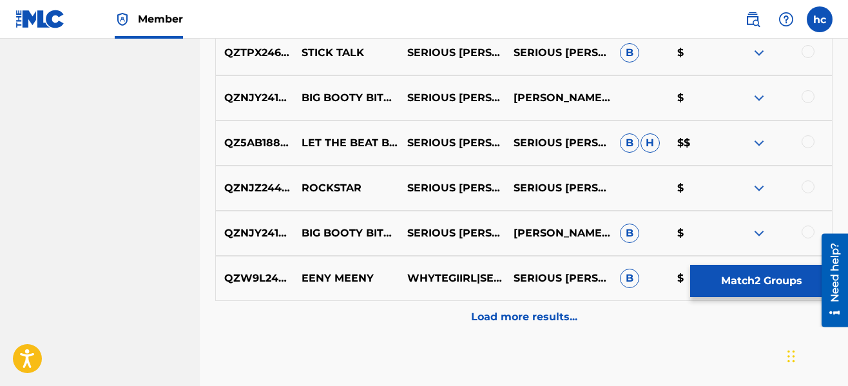
scroll to position [3427, 0]
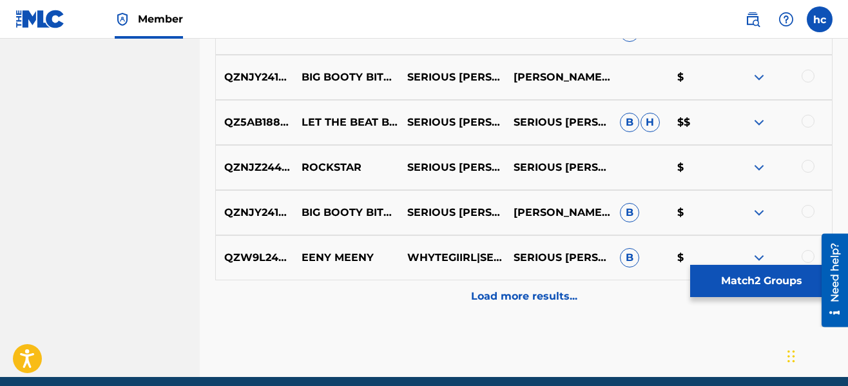
click at [511, 298] on p "Load more results..." at bounding box center [524, 296] width 106 height 15
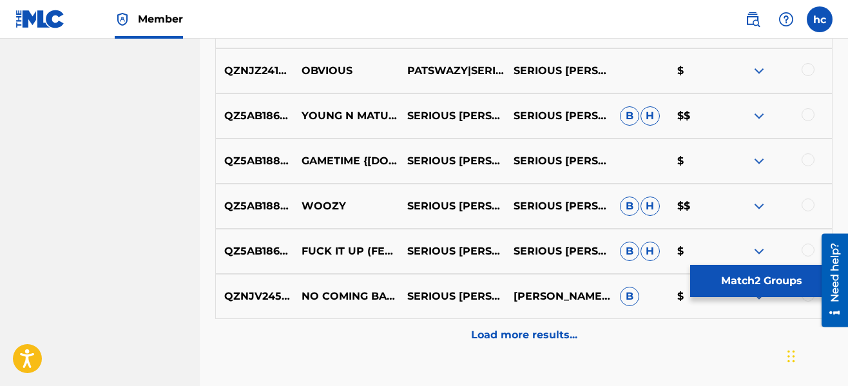
scroll to position [3865, 0]
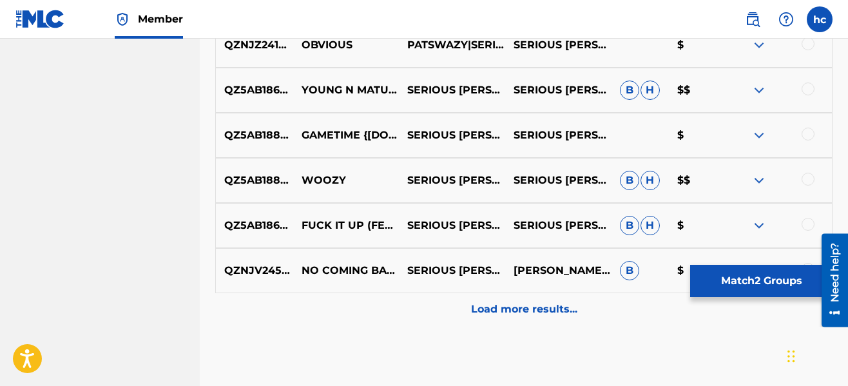
click at [516, 307] on p "Load more results..." at bounding box center [524, 308] width 106 height 15
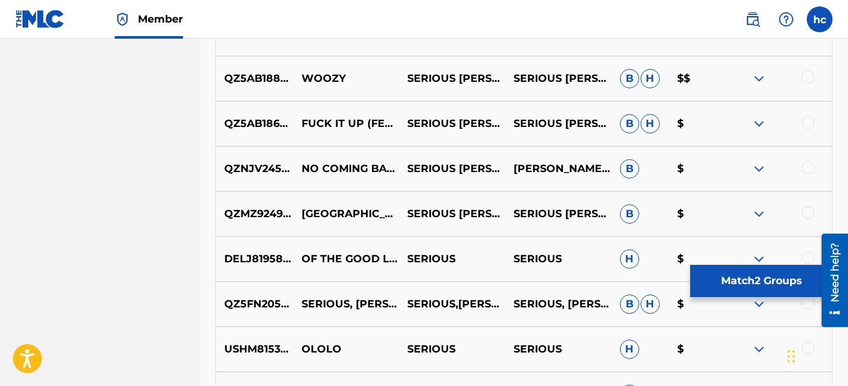
scroll to position [3968, 0]
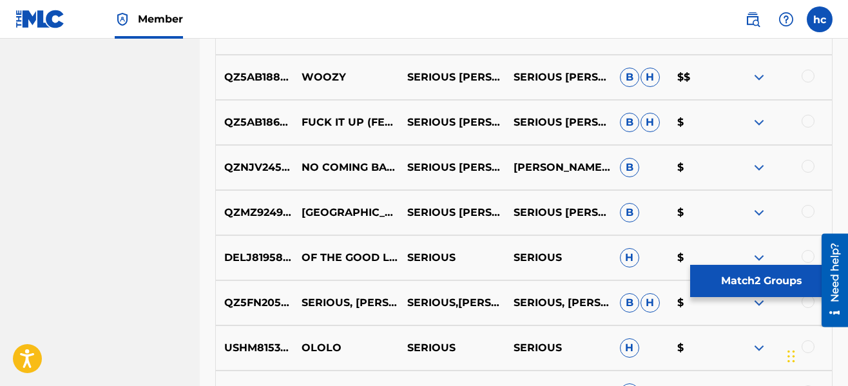
click at [732, 271] on button "Match 2 Groups" at bounding box center [761, 281] width 142 height 32
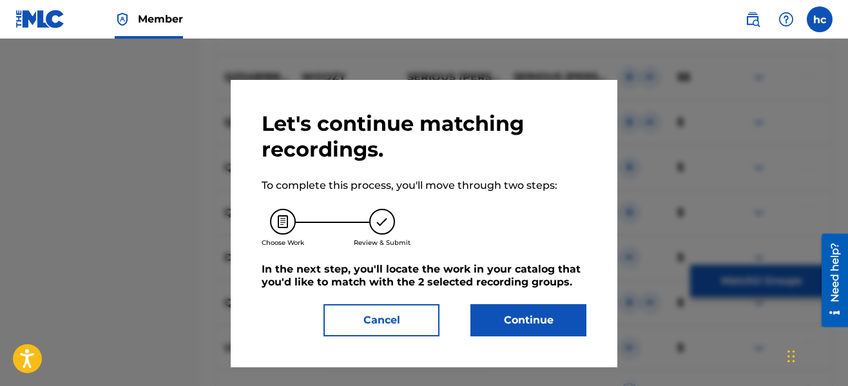
click at [544, 319] on button "Continue" at bounding box center [528, 320] width 116 height 32
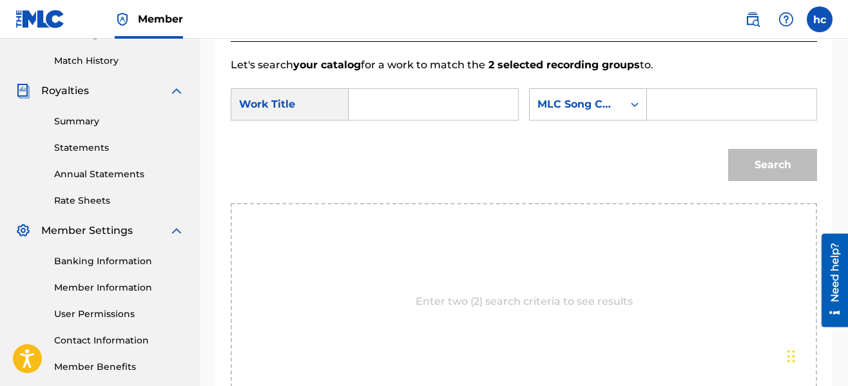
scroll to position [323, 0]
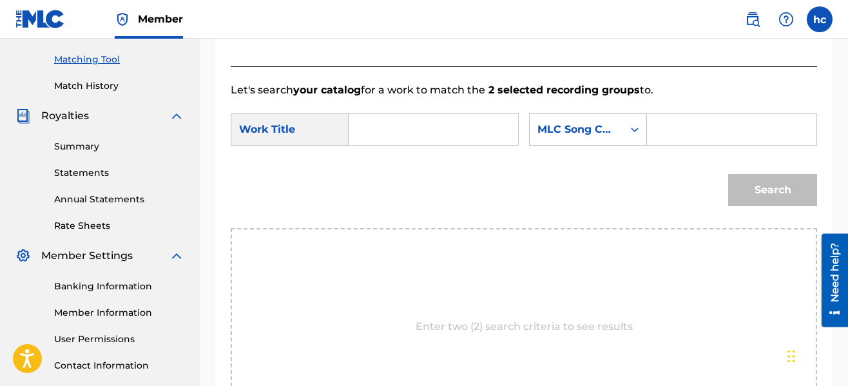
click at [420, 142] on input "Search Form" at bounding box center [432, 129] width 147 height 31
click at [378, 176] on span "of the week" at bounding box center [388, 173] width 36 height 43
type input "days of the week"
click at [614, 130] on div "MLC Song Code" at bounding box center [575, 129] width 93 height 24
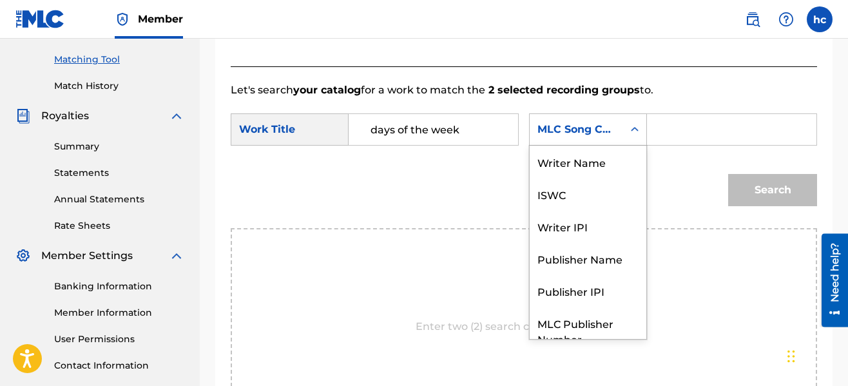
scroll to position [48, 0]
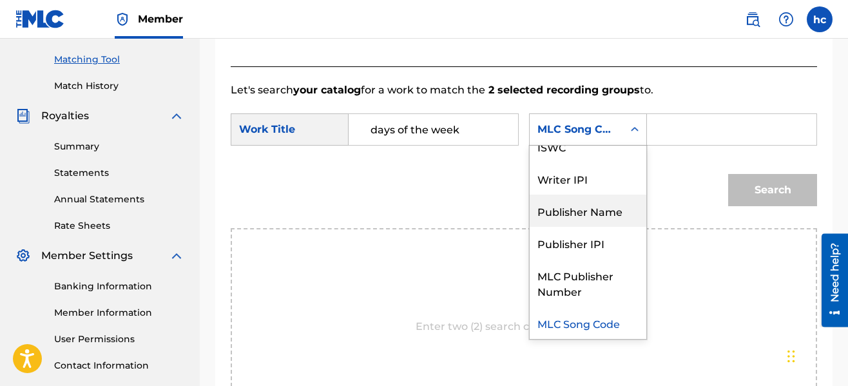
click at [582, 204] on div "Publisher Name" at bounding box center [587, 211] width 117 height 32
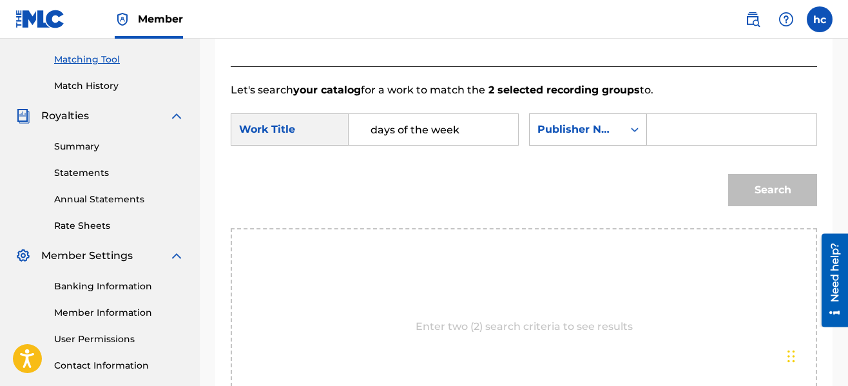
click at [687, 136] on input "Search Form" at bounding box center [731, 129] width 147 height 31
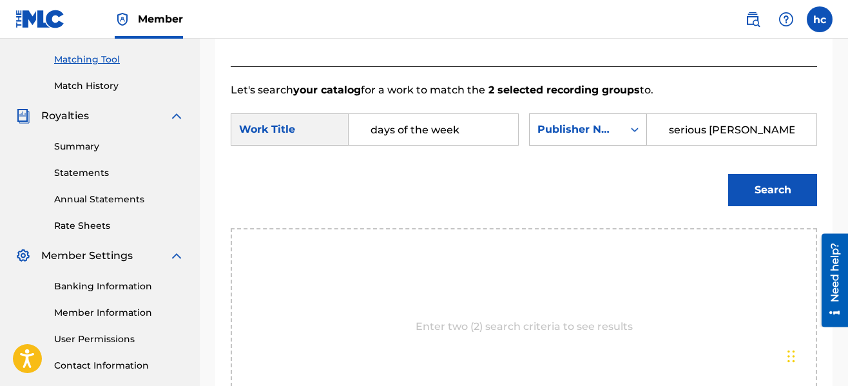
type input "serious [PERSON_NAME]"
click at [728, 174] on button "Search" at bounding box center [772, 190] width 89 height 32
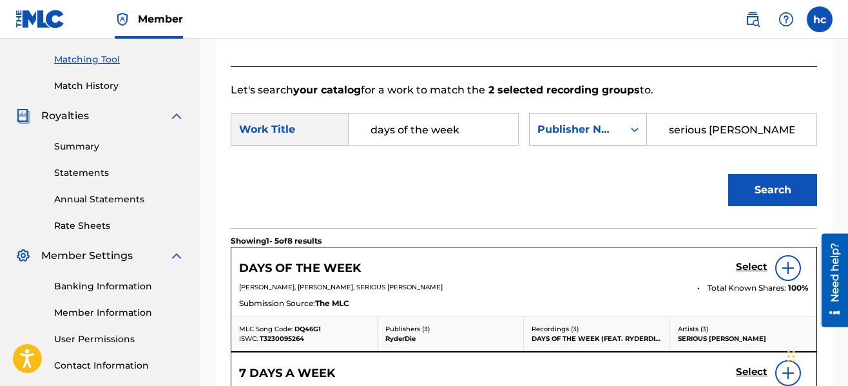
click at [747, 269] on h5 "Select" at bounding box center [752, 267] width 32 height 12
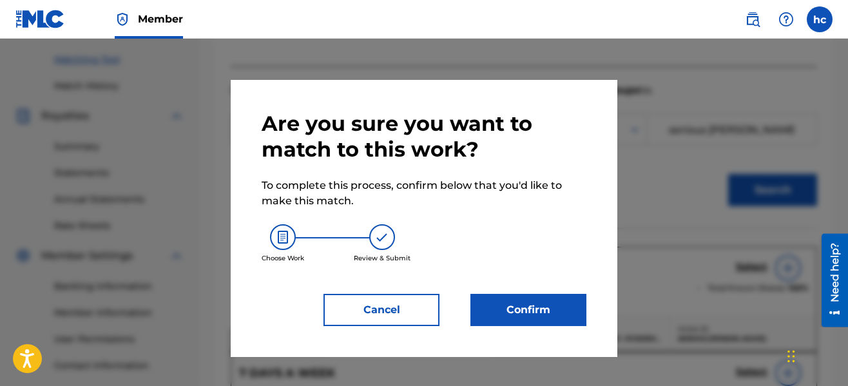
click at [551, 317] on button "Confirm" at bounding box center [528, 310] width 116 height 32
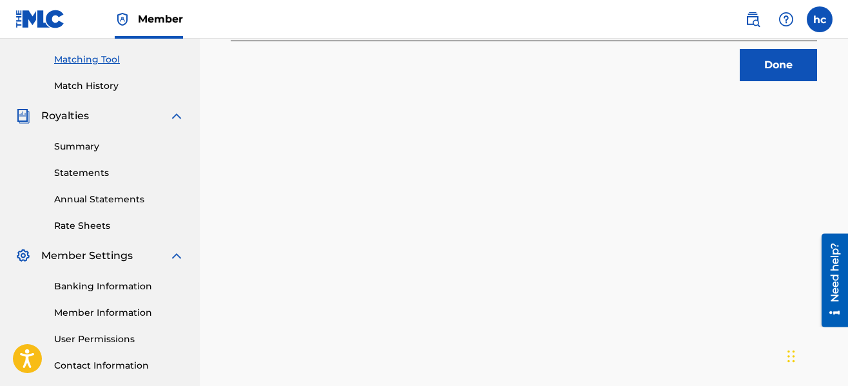
drag, startPoint x: 748, startPoint y: 117, endPoint x: 754, endPoint y: 99, distance: 18.3
click at [754, 99] on div "2 Recording Groups are pending usage match to the work DAYS OF THE WEEK . Congr…" at bounding box center [524, 81] width 648 height 666
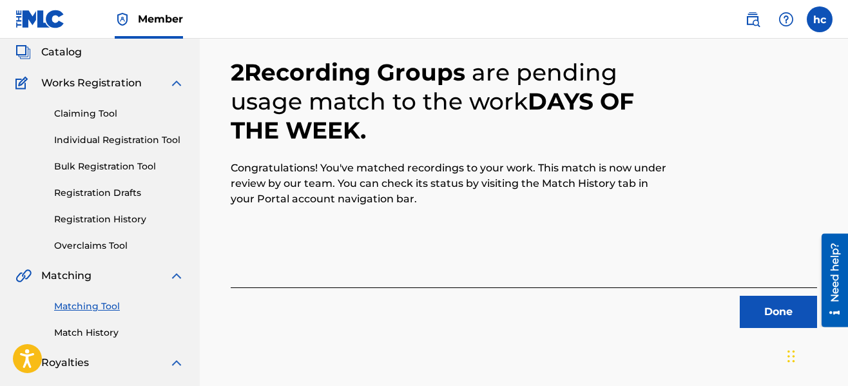
scroll to position [65, 0]
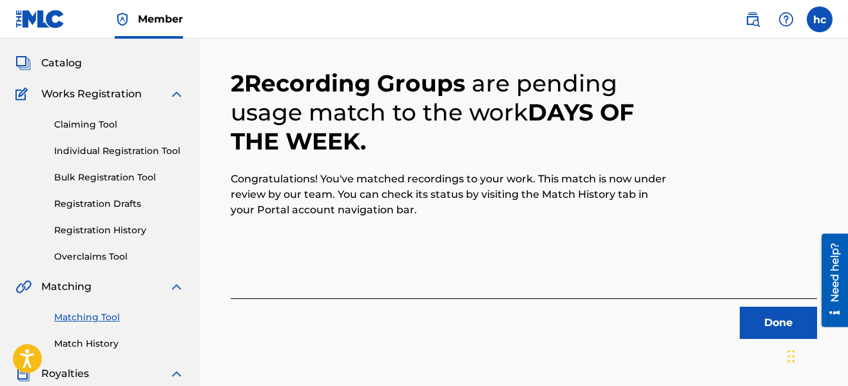
click at [771, 311] on button "Done" at bounding box center [777, 323] width 77 height 32
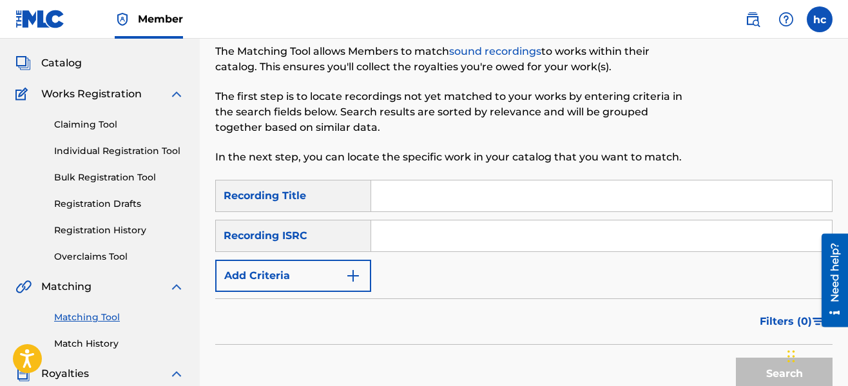
click at [365, 280] on button "Add Criteria" at bounding box center [293, 276] width 156 height 32
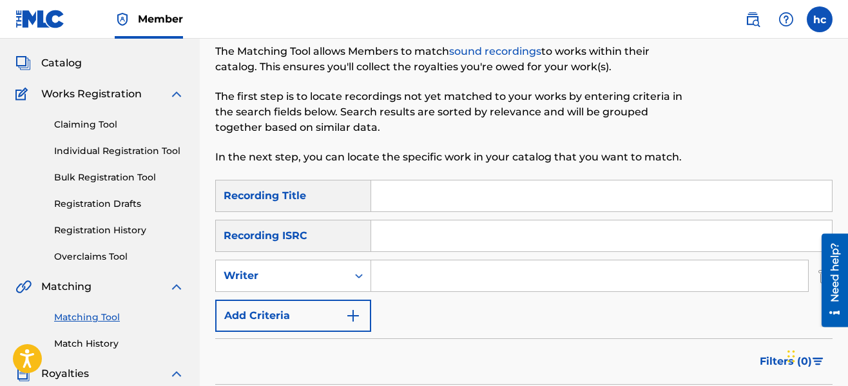
click at [431, 276] on input "Search Form" at bounding box center [589, 275] width 437 height 31
type input "serious [PERSON_NAME]"
click at [493, 331] on div "SearchWithCriteriaeb3ea9ec-11ca-45ed-8bbb-423310fee9c7 Recording Title SearchWi…" at bounding box center [523, 256] width 617 height 152
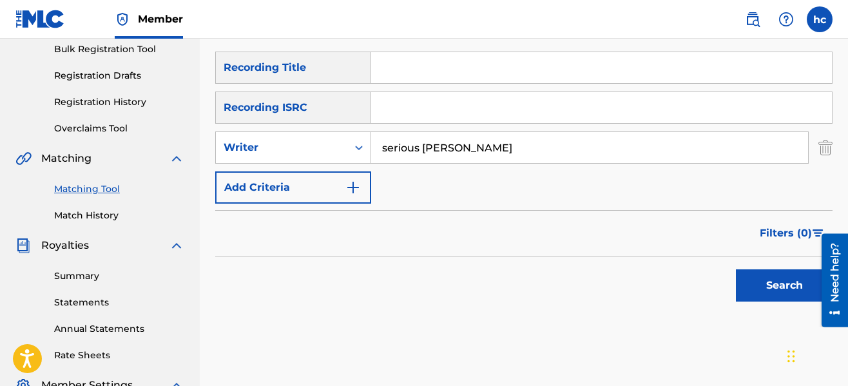
scroll to position [220, 0]
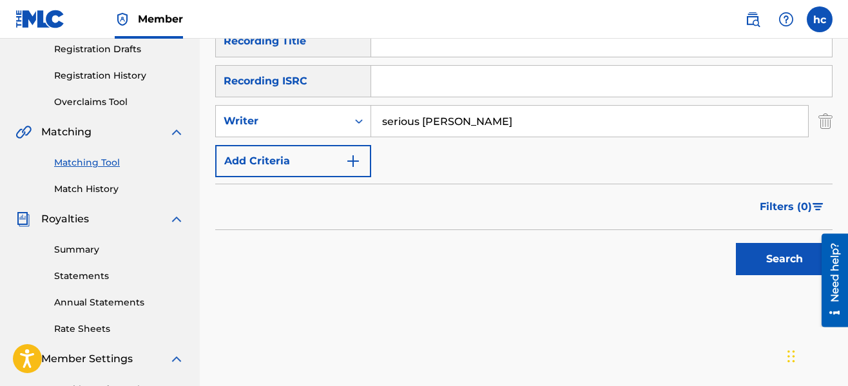
click at [748, 269] on button "Search" at bounding box center [784, 259] width 97 height 32
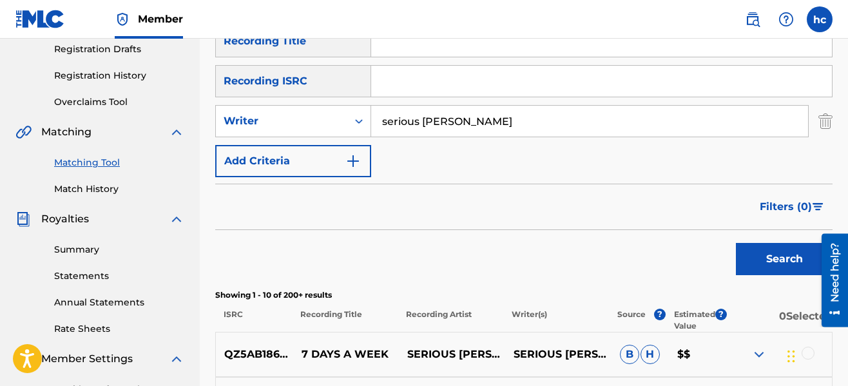
click at [546, 258] on div "Search" at bounding box center [523, 256] width 617 height 52
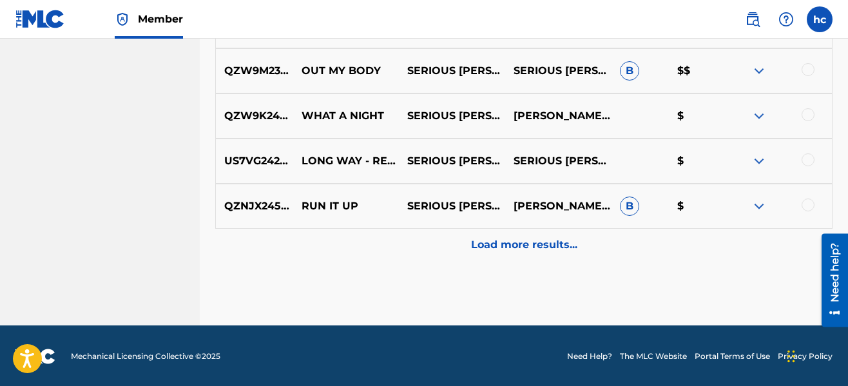
scroll to position [775, 0]
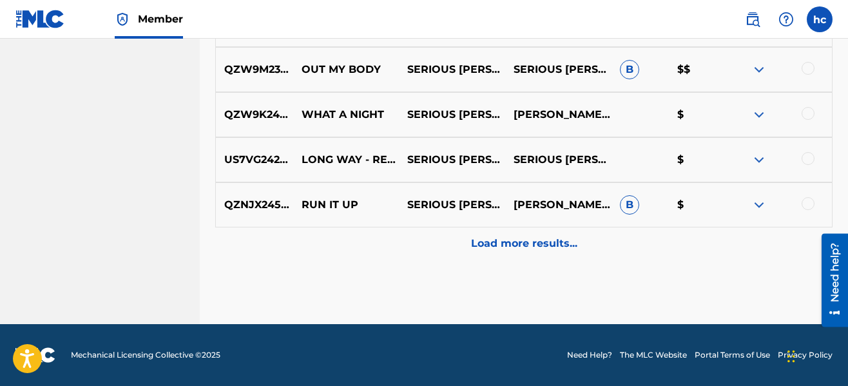
click at [528, 245] on p "Load more results..." at bounding box center [524, 243] width 106 height 15
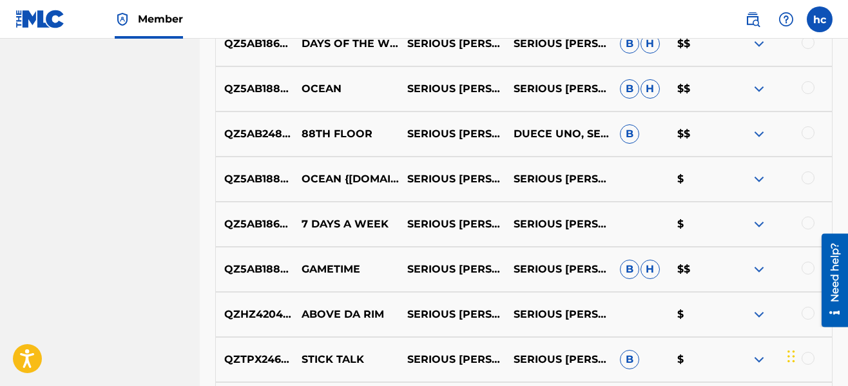
scroll to position [1007, 0]
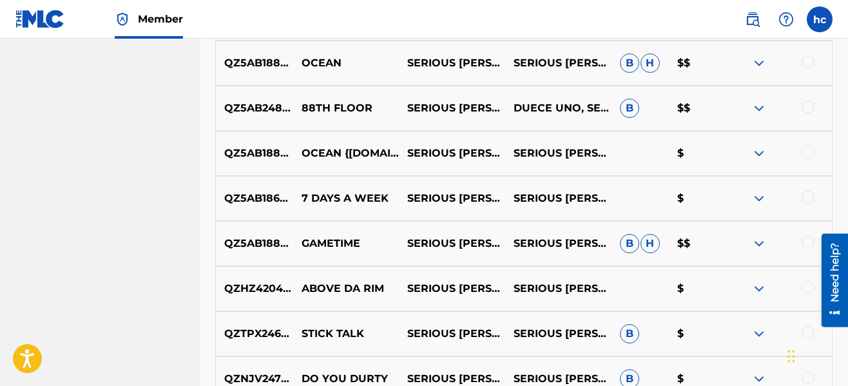
click at [806, 63] on div at bounding box center [807, 61] width 13 height 13
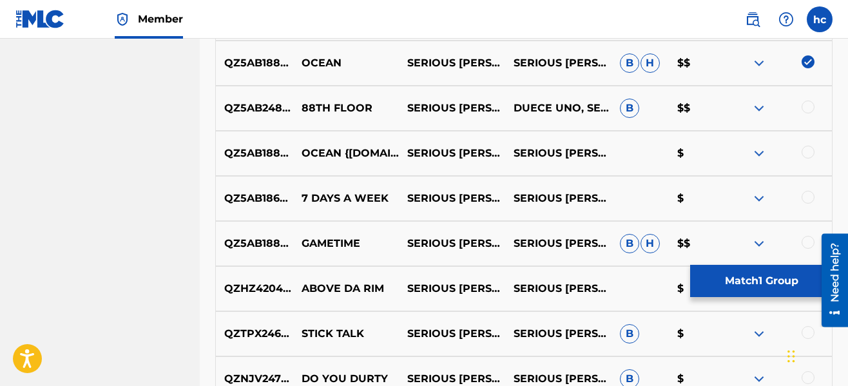
click at [808, 152] on div at bounding box center [807, 152] width 13 height 13
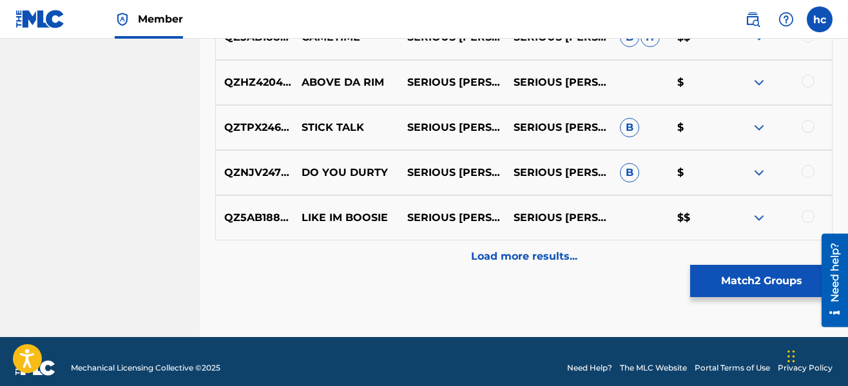
click at [553, 254] on p "Load more results..." at bounding box center [524, 256] width 106 height 15
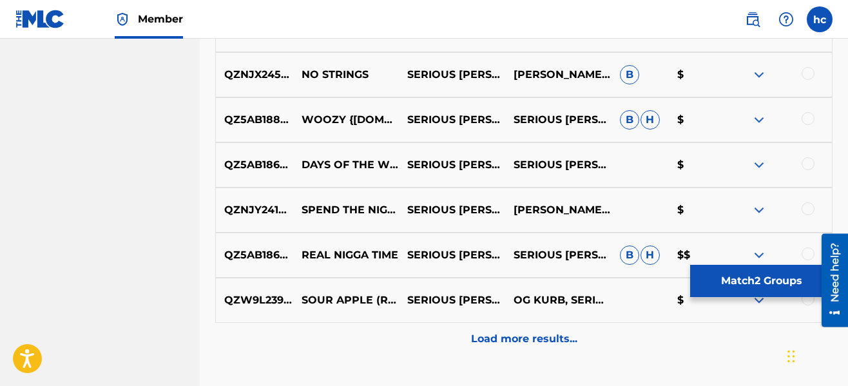
scroll to position [1599, 0]
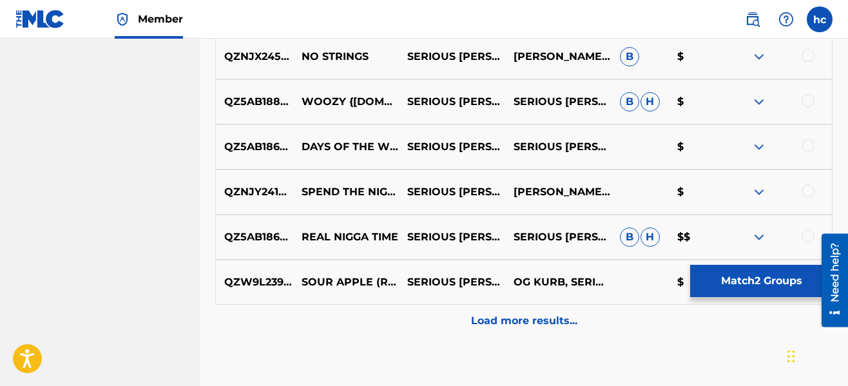
click at [530, 319] on p "Load more results..." at bounding box center [524, 320] width 106 height 15
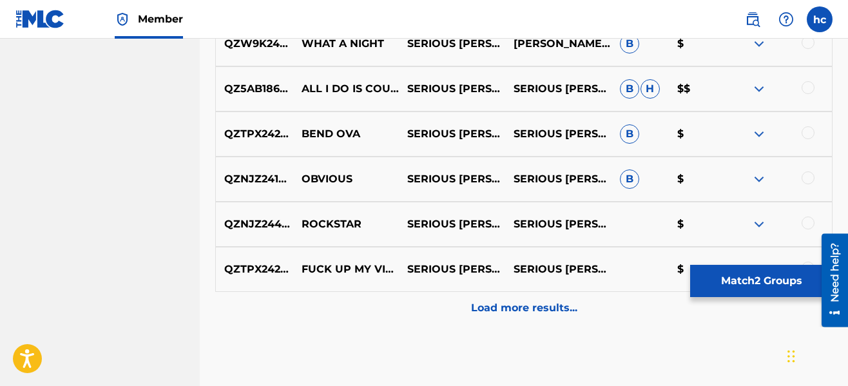
click at [530, 319] on div "Load more results..." at bounding box center [523, 308] width 617 height 32
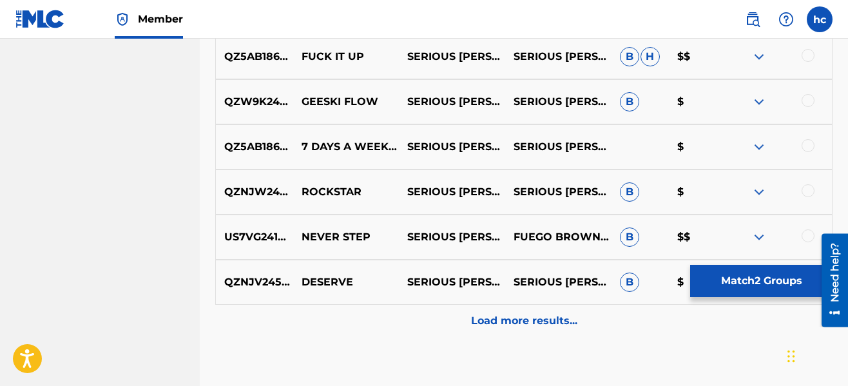
click at [530, 319] on p "Load more results..." at bounding box center [524, 320] width 106 height 15
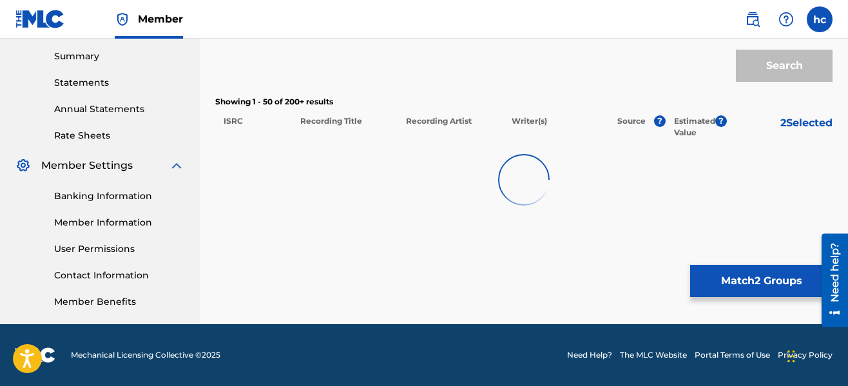
scroll to position [2501, 0]
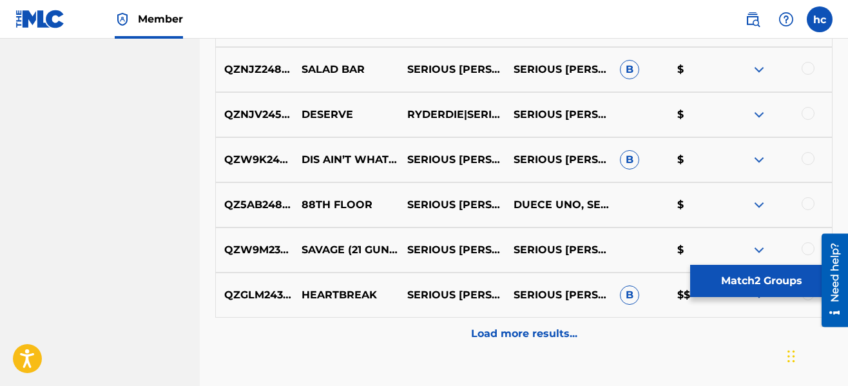
click at [530, 319] on div "Load more results..." at bounding box center [523, 334] width 617 height 32
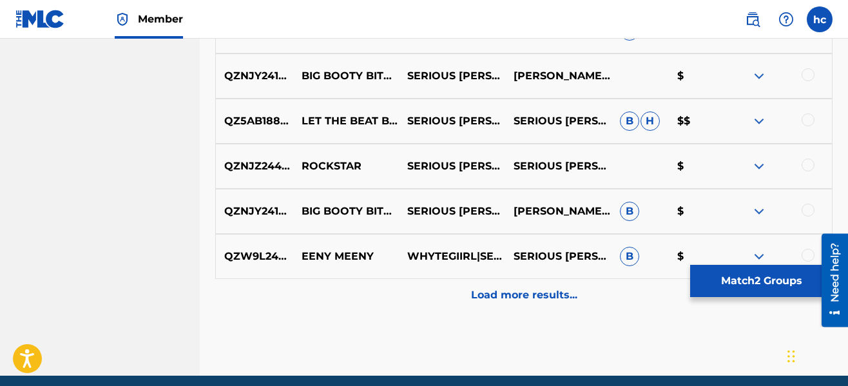
scroll to position [3454, 0]
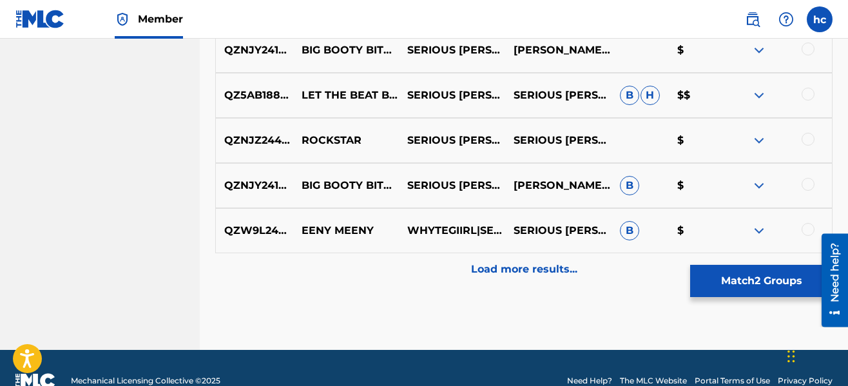
click at [511, 272] on p "Load more results..." at bounding box center [524, 268] width 106 height 15
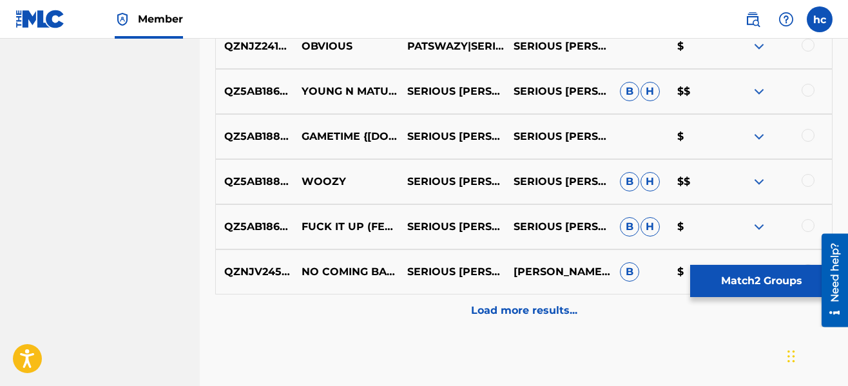
scroll to position [3866, 0]
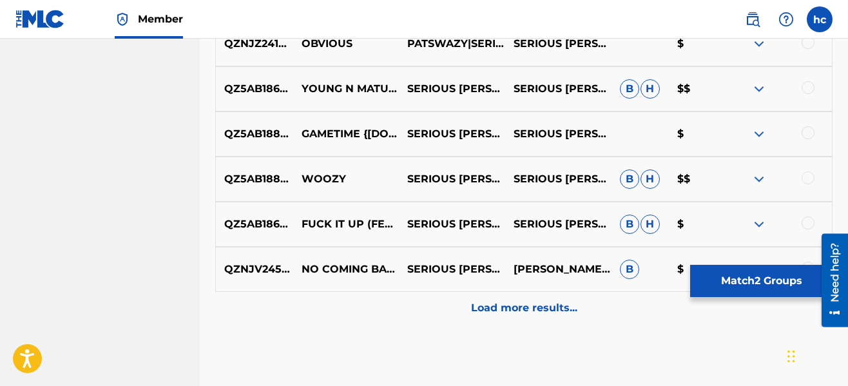
click at [504, 301] on p "Load more results..." at bounding box center [524, 307] width 106 height 15
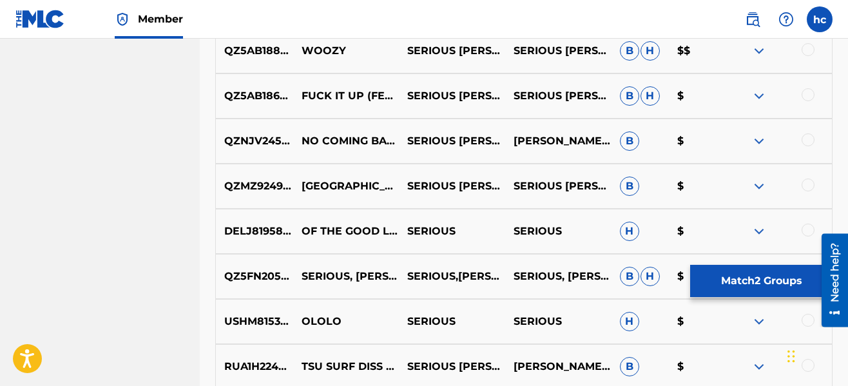
scroll to position [3995, 0]
click at [734, 269] on button "Match 2 Groups" at bounding box center [761, 281] width 142 height 32
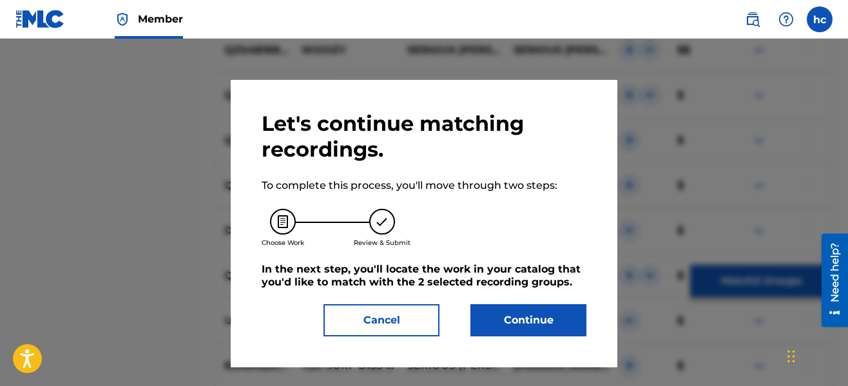
click at [537, 325] on button "Continue" at bounding box center [528, 320] width 116 height 32
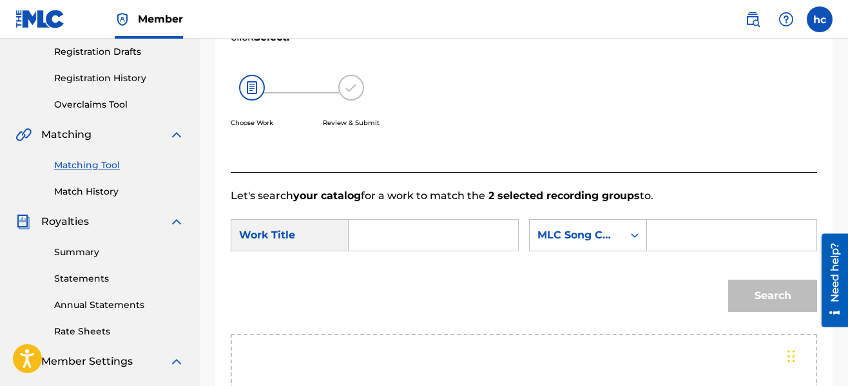
scroll to position [168, 0]
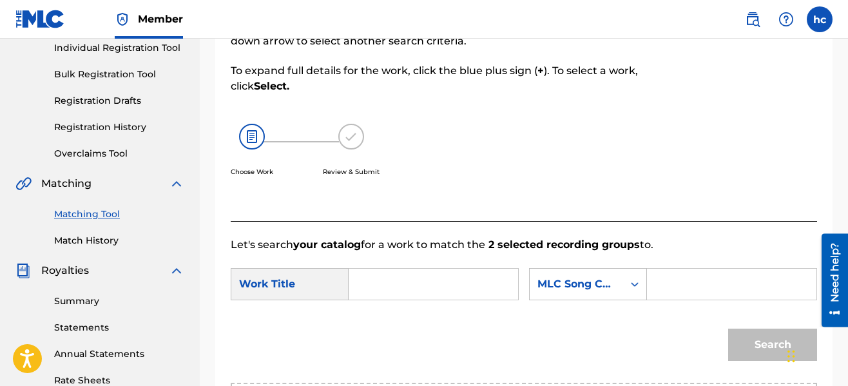
click at [449, 269] on input "Search Form" at bounding box center [432, 284] width 147 height 31
click at [395, 314] on span "an" at bounding box center [396, 313] width 14 height 12
type input "ocean"
click at [623, 285] on div "Search Form" at bounding box center [634, 283] width 23 height 23
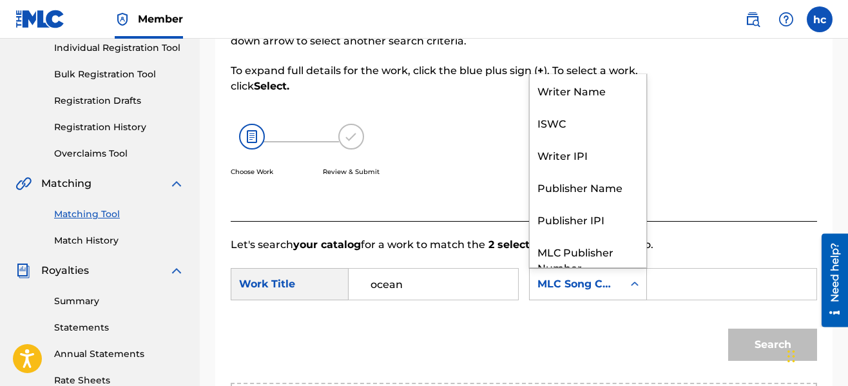
scroll to position [48, 0]
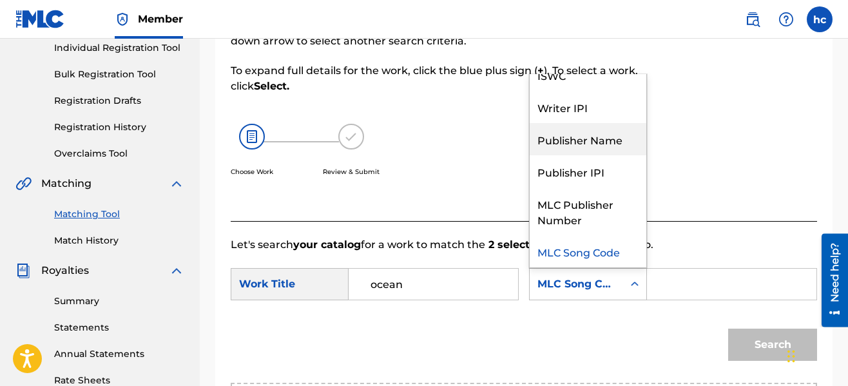
click at [593, 141] on div "Publisher Name" at bounding box center [587, 139] width 117 height 32
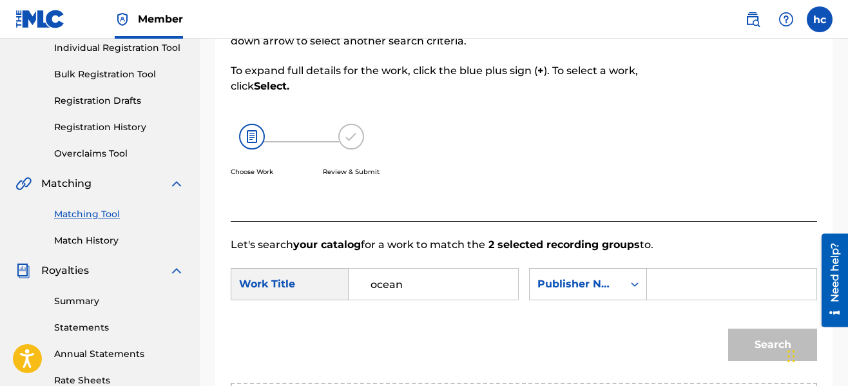
click at [662, 278] on input "Search Form" at bounding box center [731, 284] width 147 height 31
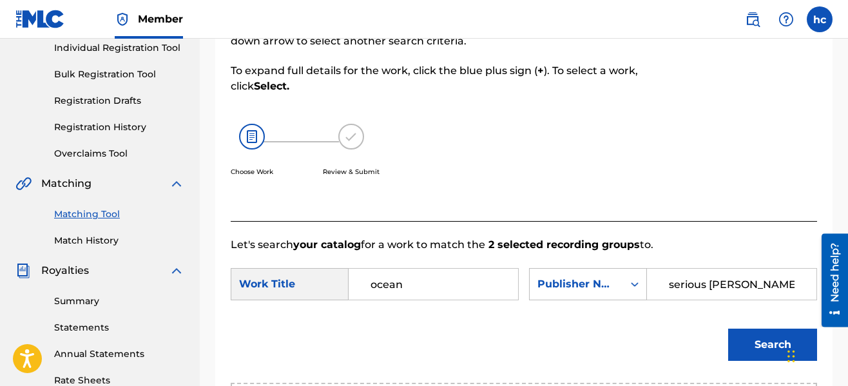
type input "serious [PERSON_NAME]"
click at [728, 328] on button "Search" at bounding box center [772, 344] width 89 height 32
click at [632, 305] on div "SearchWithCriteria21ea2008-0f87-41e0-af72-d04f3f84f9bc Work Title ocean SearchW…" at bounding box center [524, 288] width 586 height 40
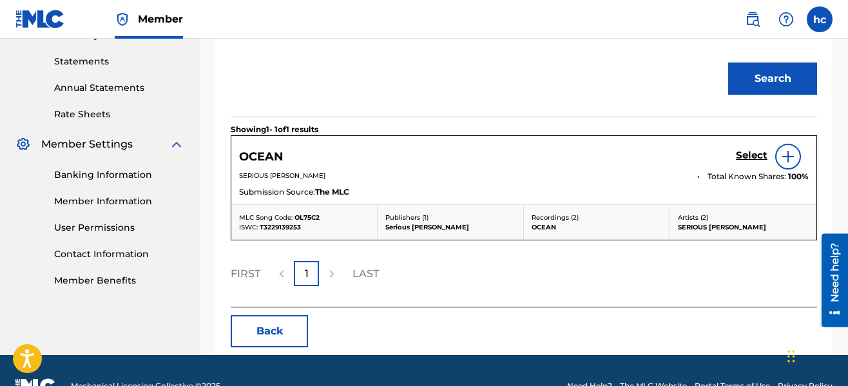
scroll to position [465, 0]
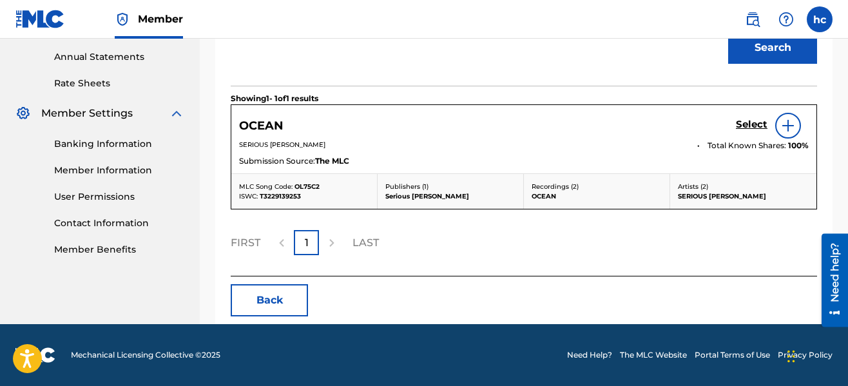
click at [749, 129] on h5 "Select" at bounding box center [752, 125] width 32 height 12
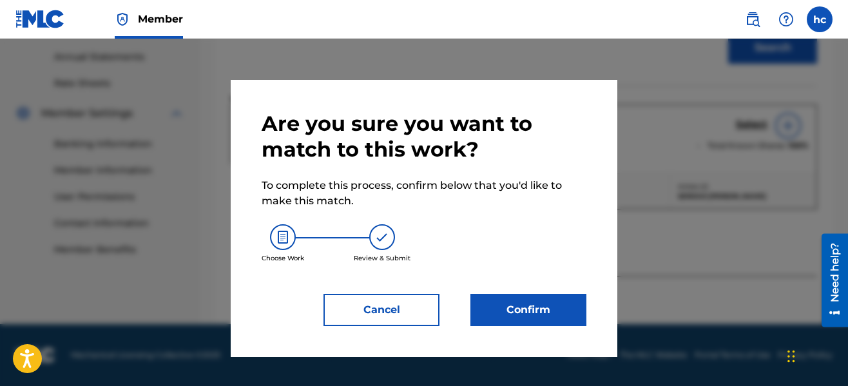
click at [556, 305] on button "Confirm" at bounding box center [528, 310] width 116 height 32
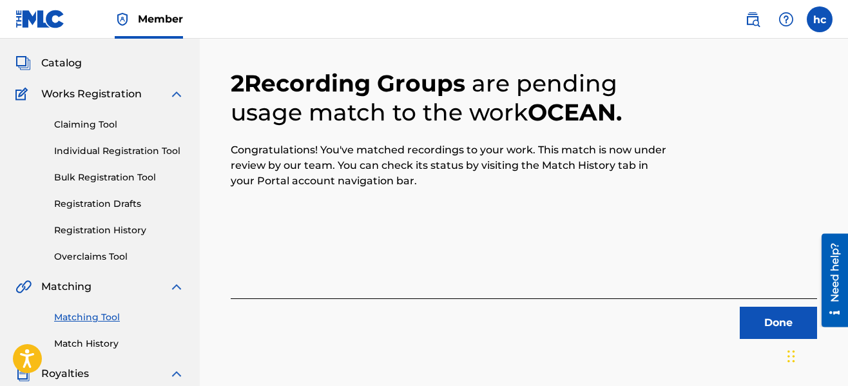
scroll to position [52, 0]
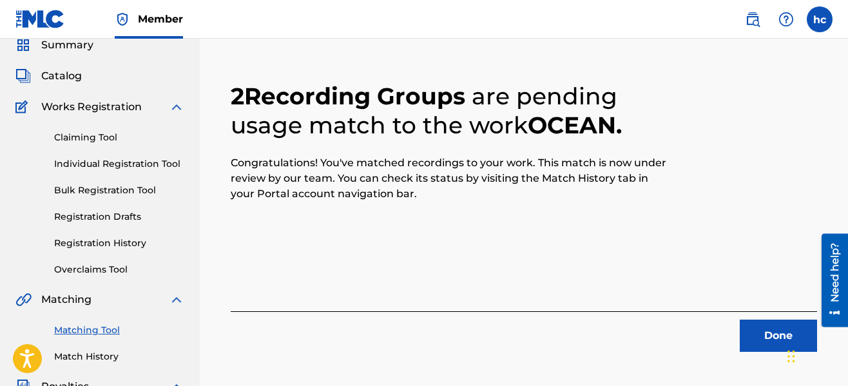
click at [752, 341] on button "Done" at bounding box center [777, 335] width 77 height 32
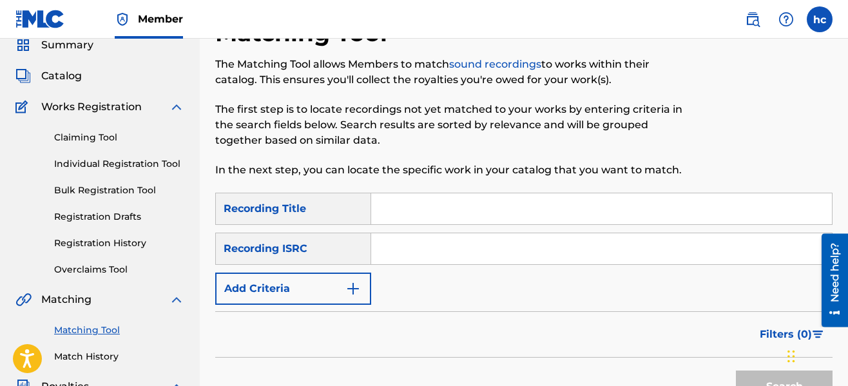
click at [360, 295] on img "Search Form" at bounding box center [352, 288] width 15 height 15
click at [360, 295] on div "SearchWithCriteriaeb3ea9ec-11ca-45ed-8bbb-423310fee9c7 Recording Title SearchWi…" at bounding box center [523, 249] width 617 height 112
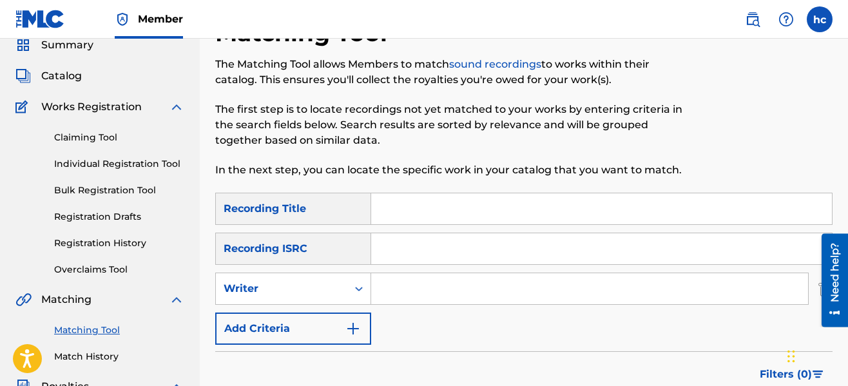
click at [404, 291] on input "Search Form" at bounding box center [589, 288] width 437 height 31
type input "serious [PERSON_NAME]"
click at [506, 337] on div "SearchWithCriteriaeb3ea9ec-11ca-45ed-8bbb-423310fee9c7 Recording Title SearchWi…" at bounding box center [523, 269] width 617 height 152
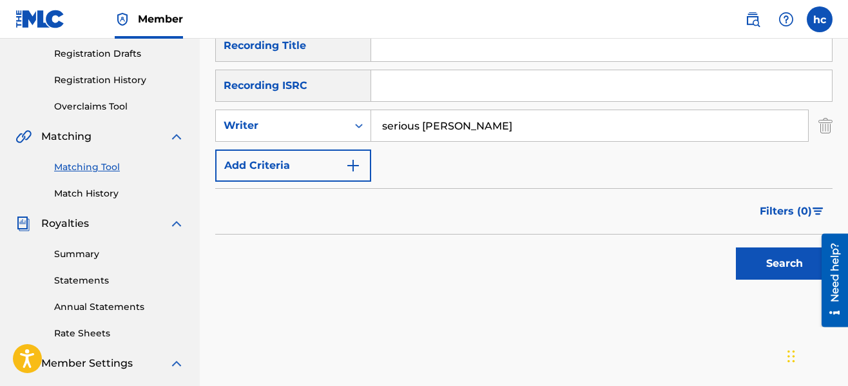
scroll to position [258, 0]
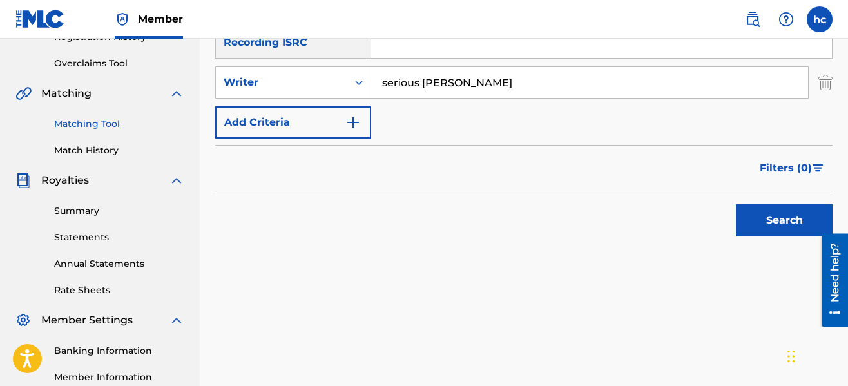
click at [748, 211] on button "Search" at bounding box center [784, 220] width 97 height 32
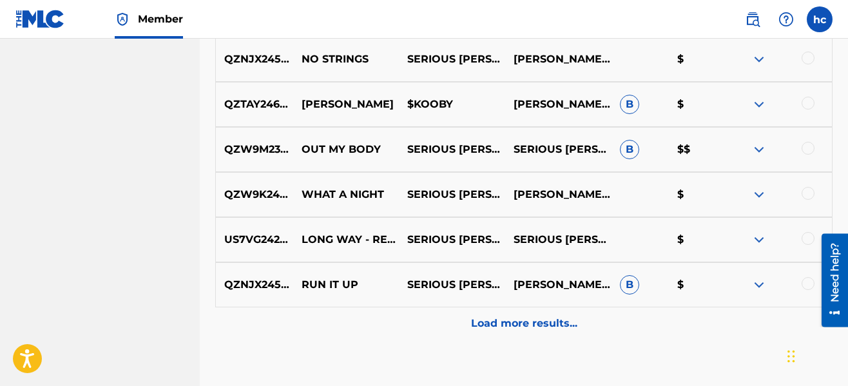
scroll to position [696, 0]
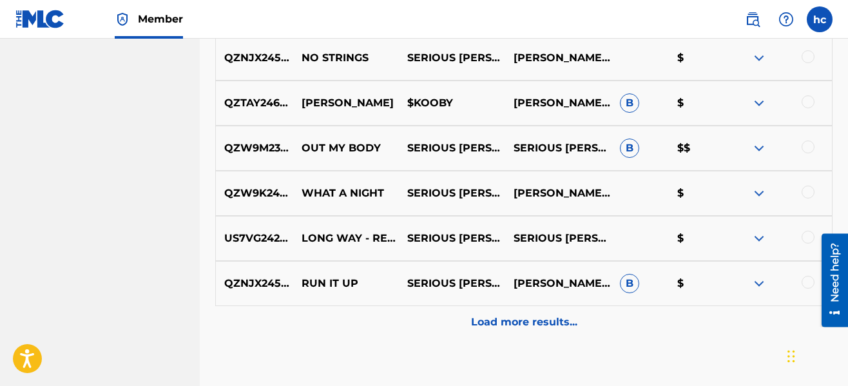
click at [515, 315] on p "Load more results..." at bounding box center [524, 321] width 106 height 15
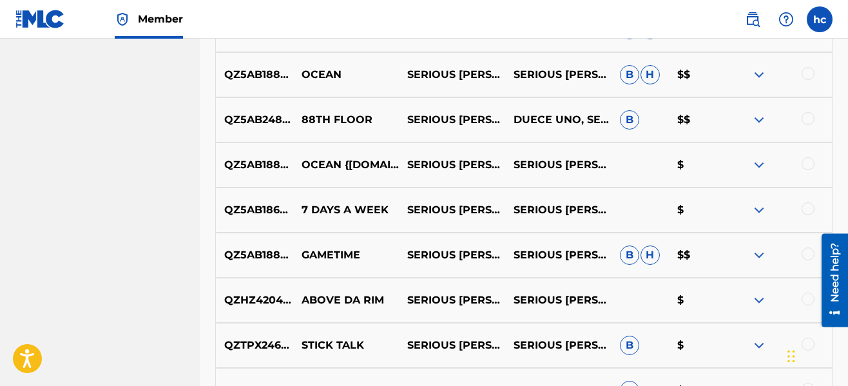
scroll to position [1005, 0]
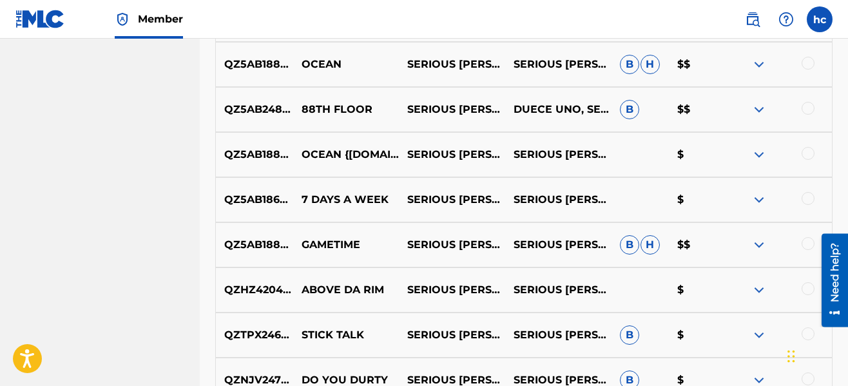
click at [803, 111] on div at bounding box center [807, 108] width 13 height 13
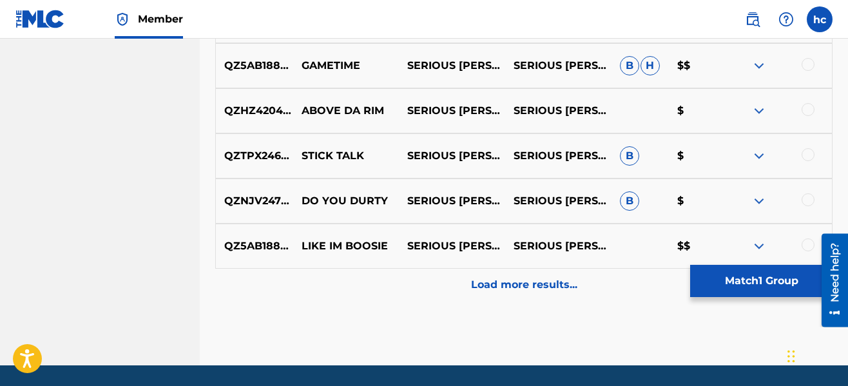
scroll to position [1186, 0]
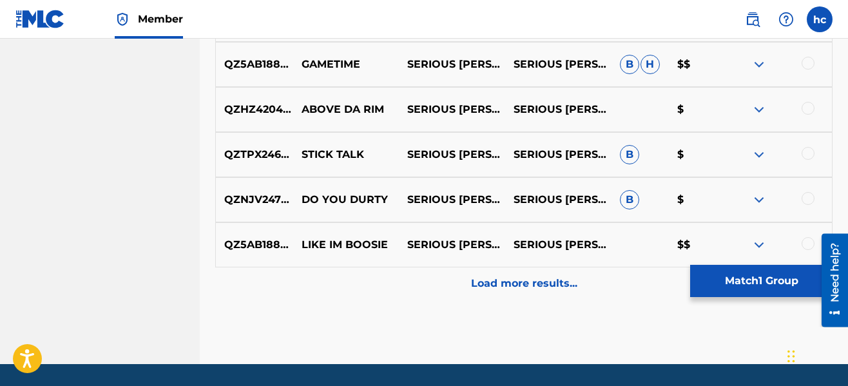
click at [564, 281] on p "Load more results..." at bounding box center [524, 283] width 106 height 15
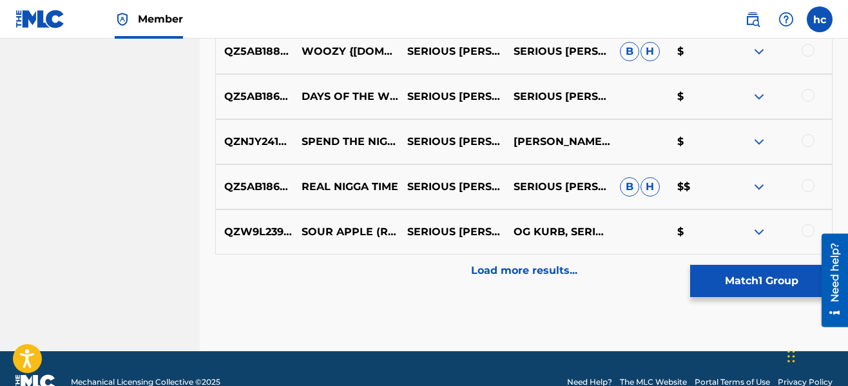
scroll to position [1677, 0]
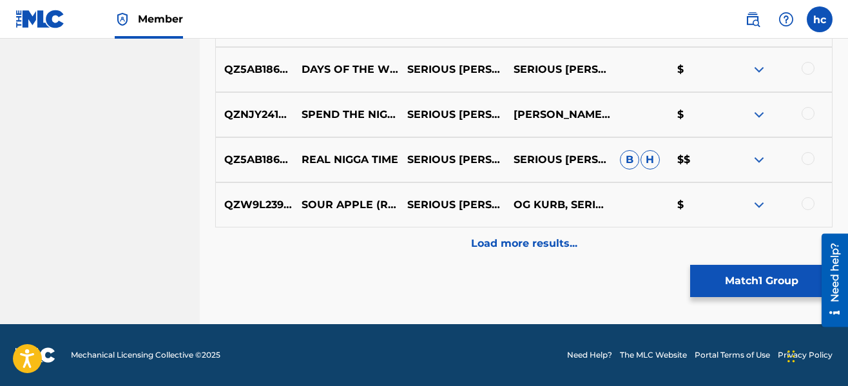
click at [534, 236] on p "Load more results..." at bounding box center [524, 243] width 106 height 15
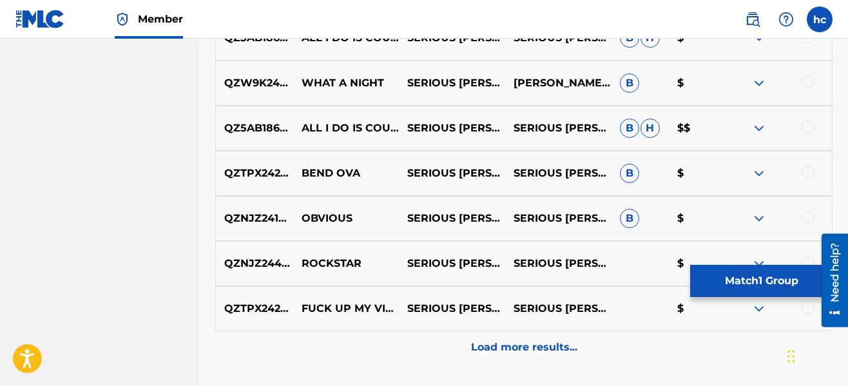
scroll to position [2037, 0]
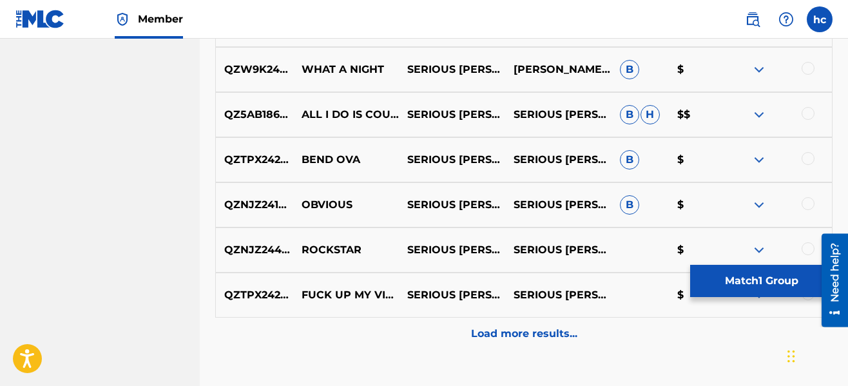
click at [523, 330] on p "Load more results..." at bounding box center [524, 333] width 106 height 15
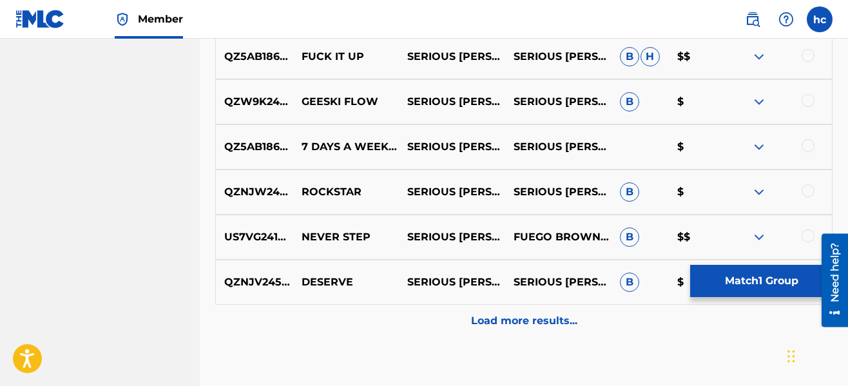
click at [523, 330] on div "Load more results..." at bounding box center [523, 321] width 617 height 32
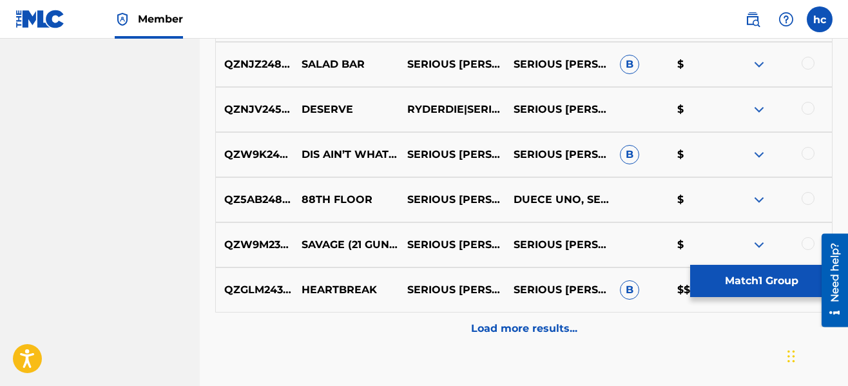
scroll to position [2965, 0]
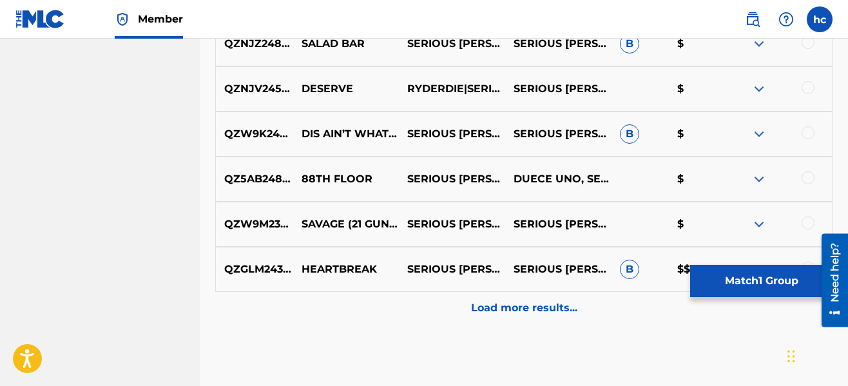
click at [813, 178] on div at bounding box center [807, 177] width 13 height 13
click at [492, 314] on p "Load more results..." at bounding box center [524, 307] width 106 height 15
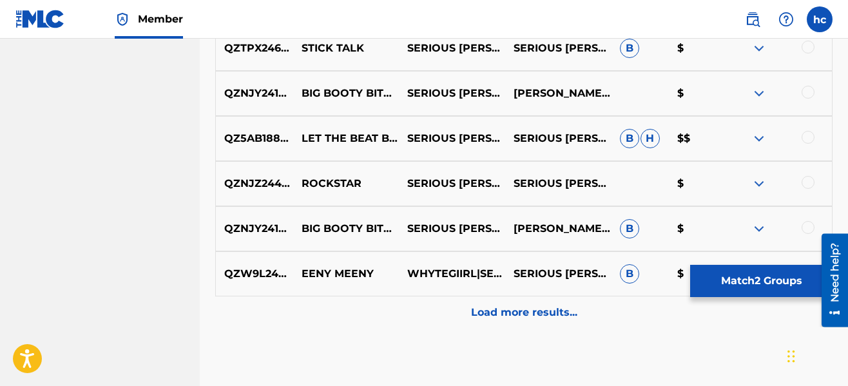
scroll to position [3428, 0]
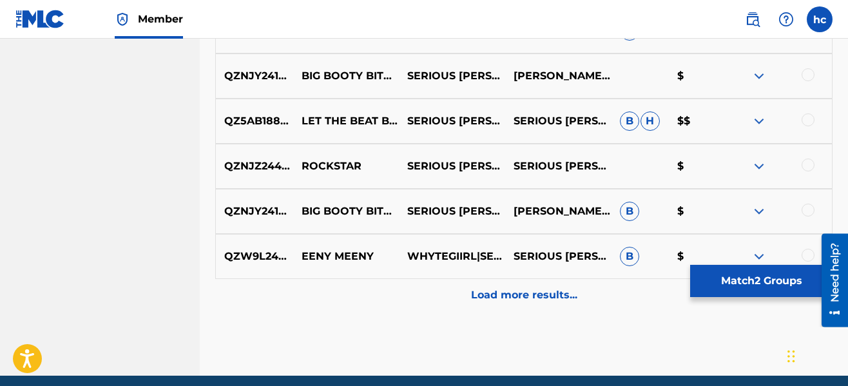
click at [486, 301] on p "Load more results..." at bounding box center [524, 294] width 106 height 15
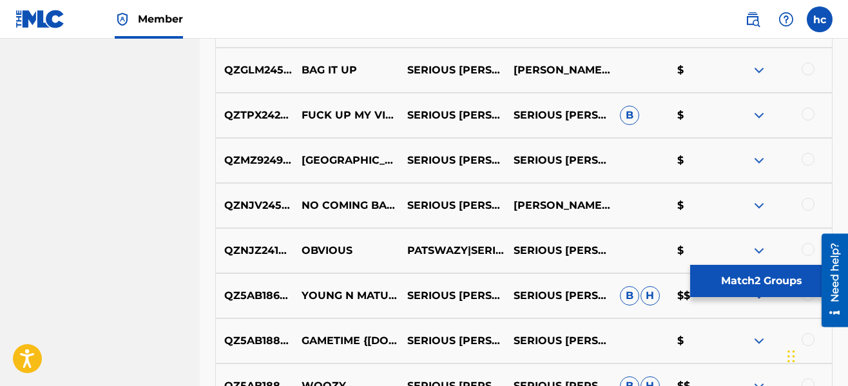
scroll to position [3660, 0]
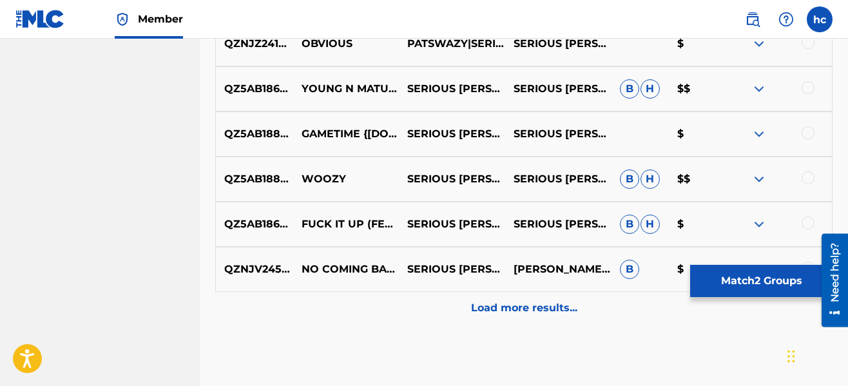
click at [486, 301] on p "Load more results..." at bounding box center [524, 307] width 106 height 15
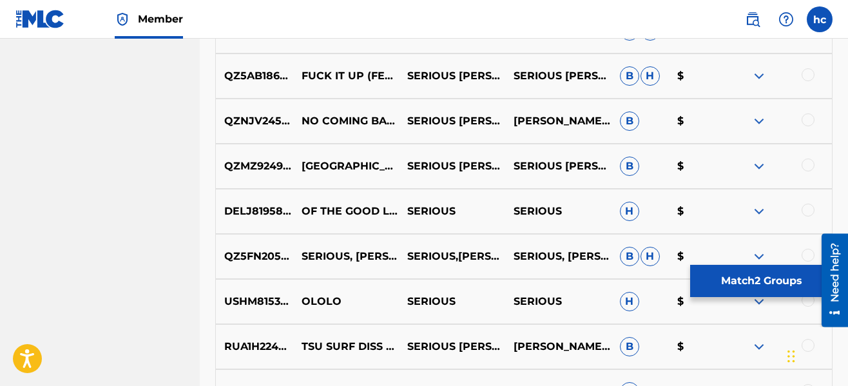
scroll to position [4047, 0]
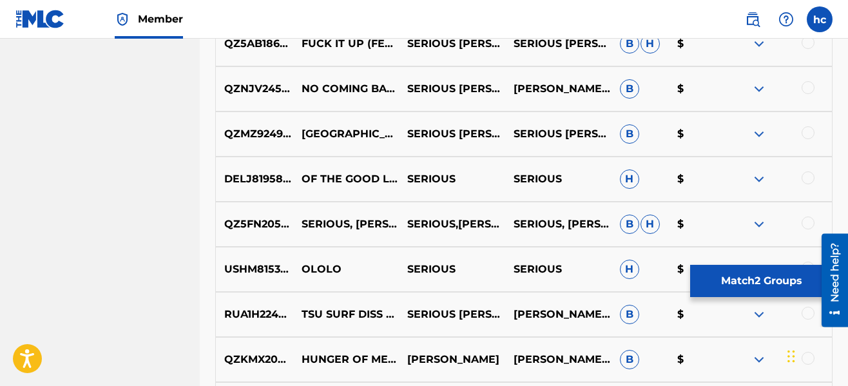
click at [730, 276] on button "Match 2 Groups" at bounding box center [761, 281] width 142 height 32
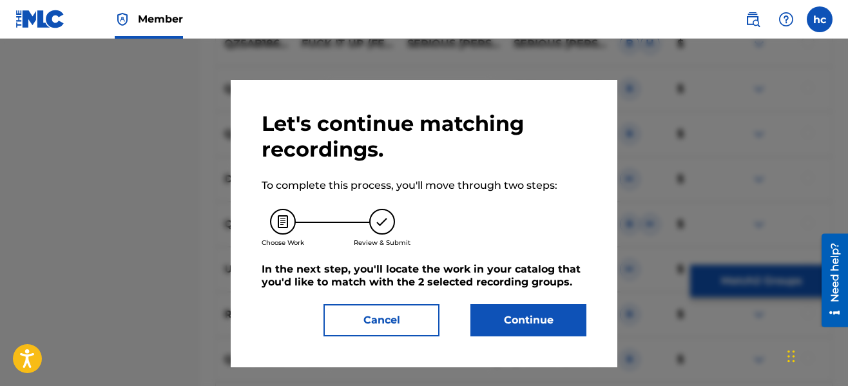
click at [524, 327] on button "Continue" at bounding box center [528, 320] width 116 height 32
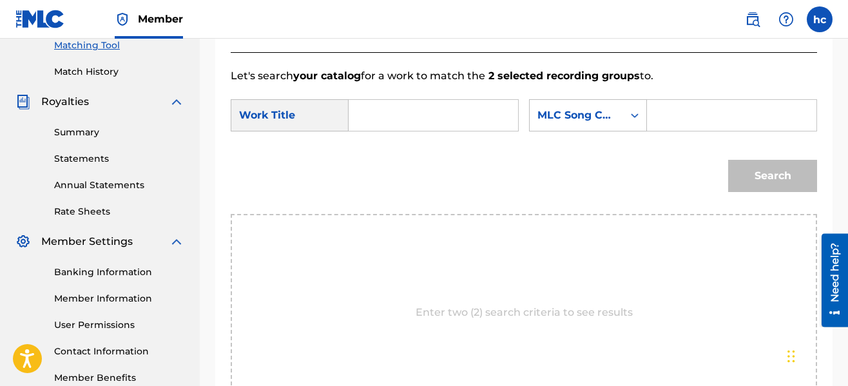
scroll to position [220, 0]
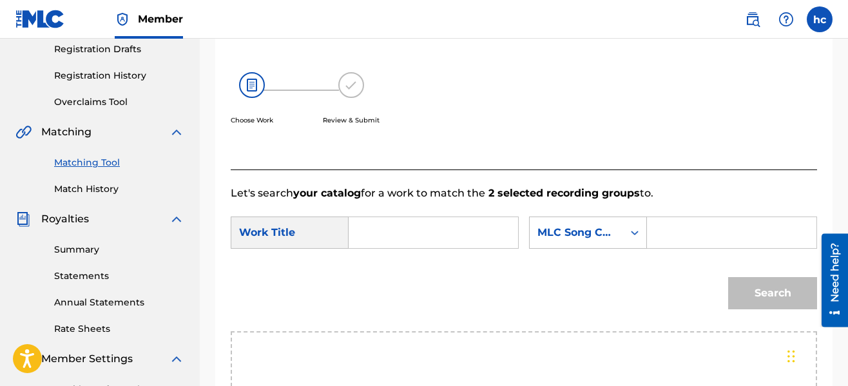
click at [455, 235] on input "Search Form" at bounding box center [432, 232] width 147 height 31
click at [396, 267] on span "floor" at bounding box center [408, 261] width 24 height 12
type input "88th floor"
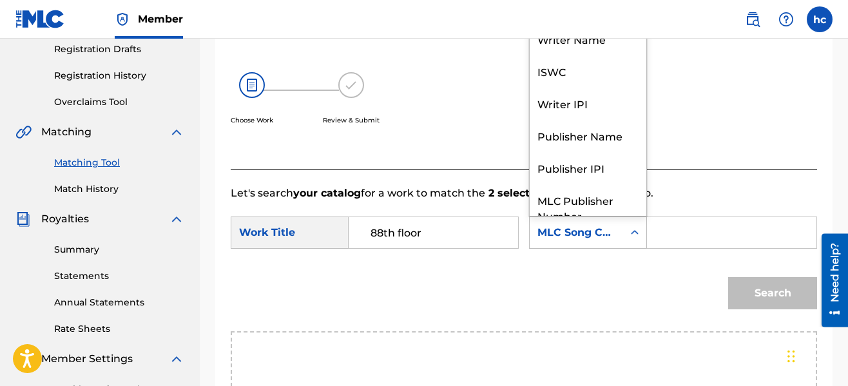
click at [595, 243] on div "MLC Song Code" at bounding box center [575, 232] width 93 height 24
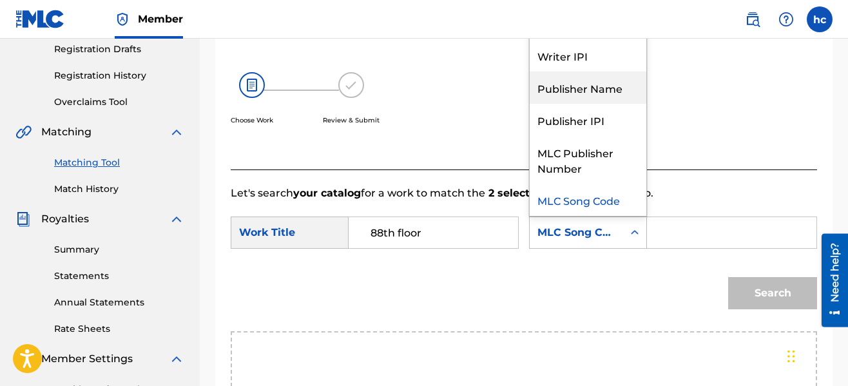
click at [587, 96] on div "Publisher Name" at bounding box center [587, 87] width 117 height 32
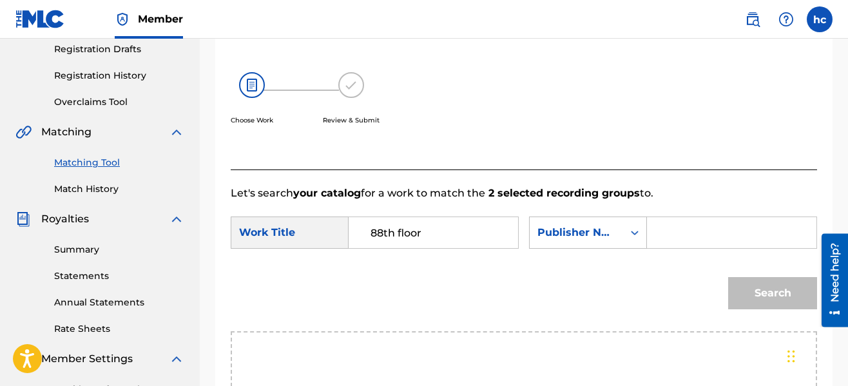
click at [671, 236] on input "Search Form" at bounding box center [731, 232] width 147 height 31
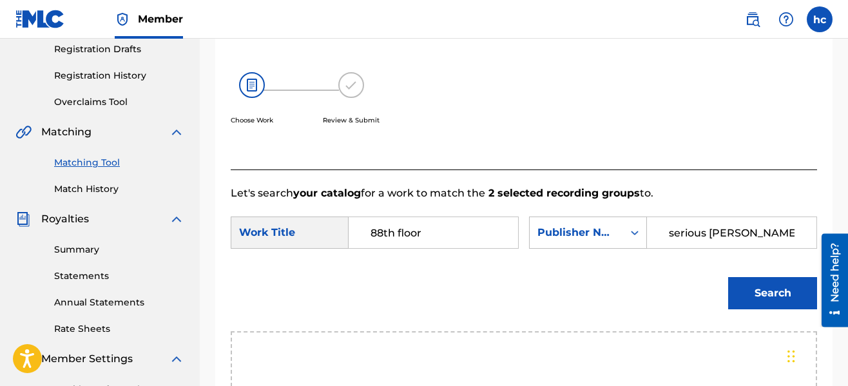
type input "serious [PERSON_NAME]"
click at [728, 277] on button "Search" at bounding box center [772, 293] width 89 height 32
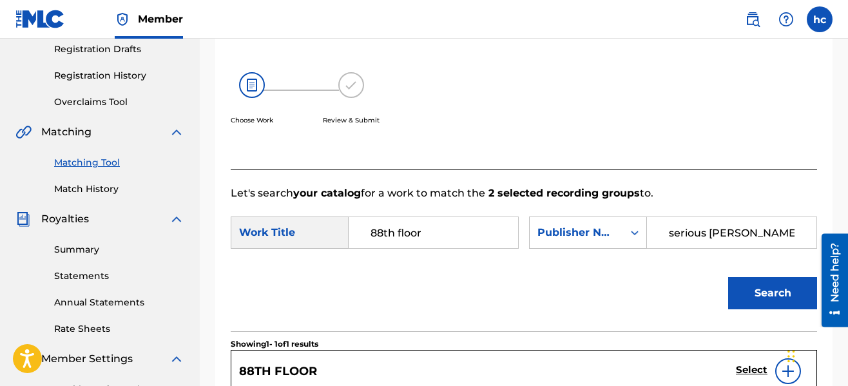
click at [649, 267] on div "Search" at bounding box center [524, 297] width 586 height 67
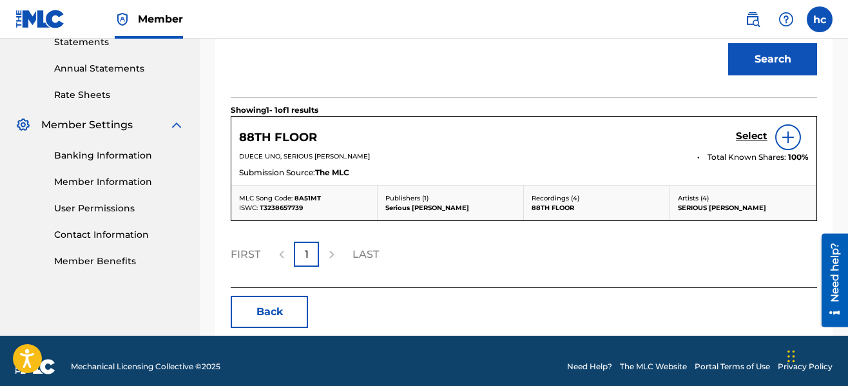
scroll to position [465, 0]
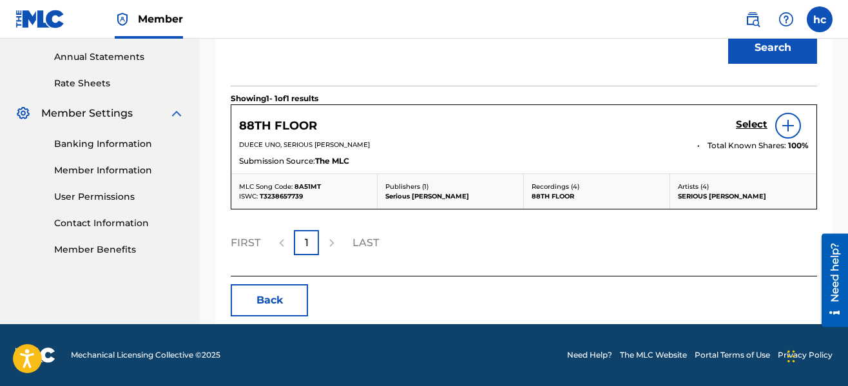
click at [748, 122] on h5 "Select" at bounding box center [752, 125] width 32 height 12
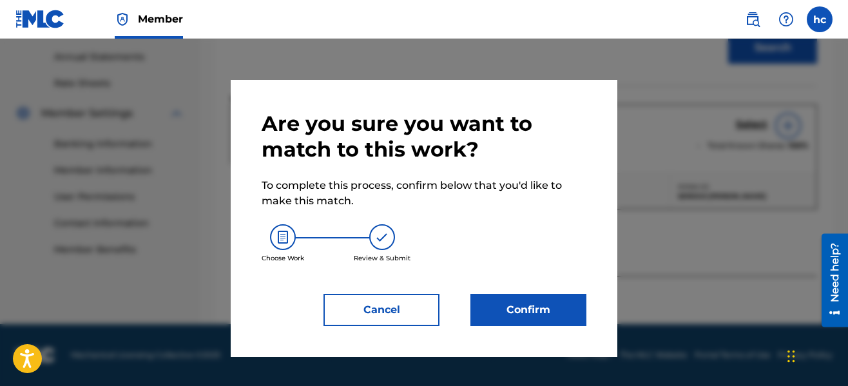
click at [557, 305] on button "Confirm" at bounding box center [528, 310] width 116 height 32
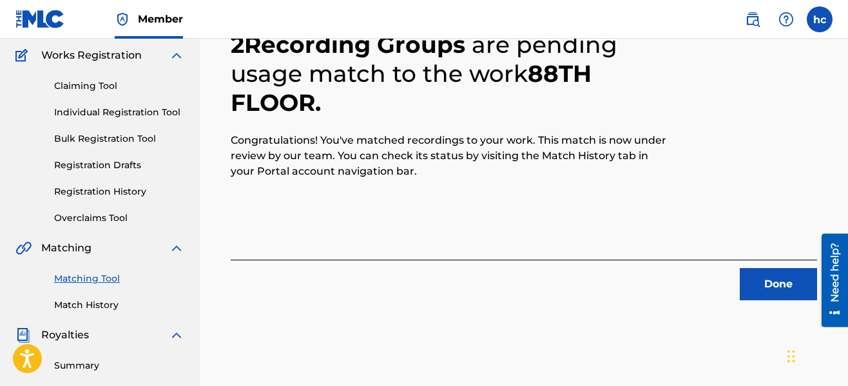
scroll to position [78, 0]
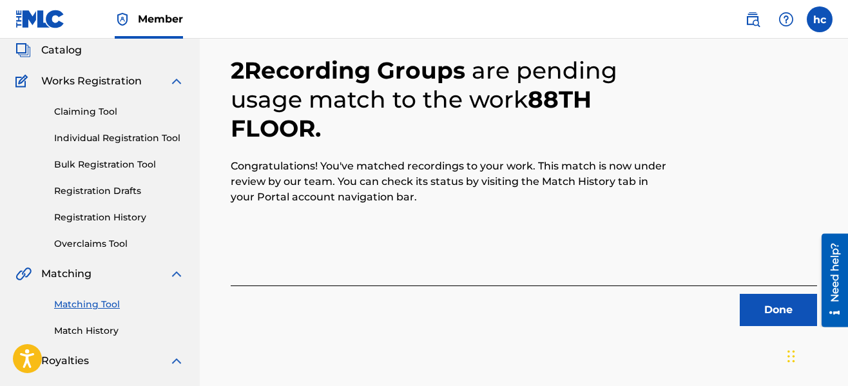
click at [746, 312] on button "Done" at bounding box center [777, 310] width 77 height 32
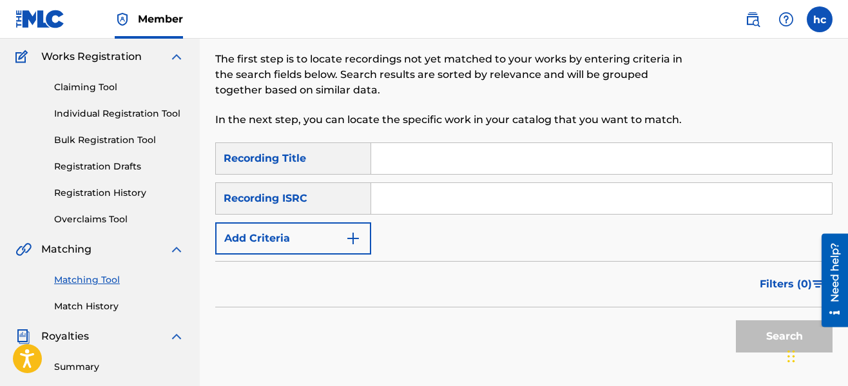
scroll to position [104, 0]
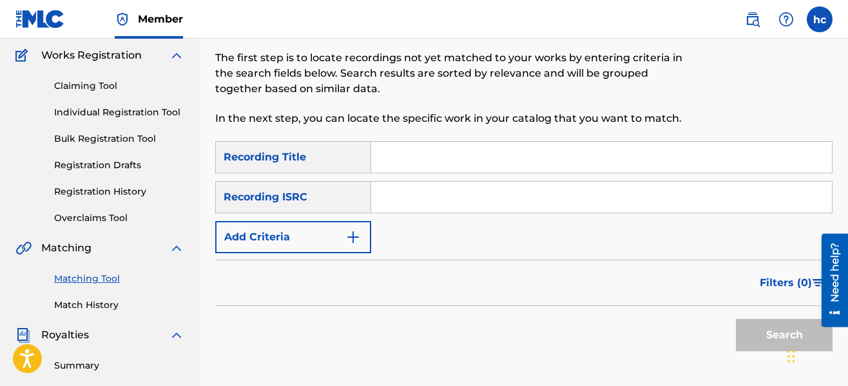
click at [365, 236] on button "Add Criteria" at bounding box center [293, 237] width 156 height 32
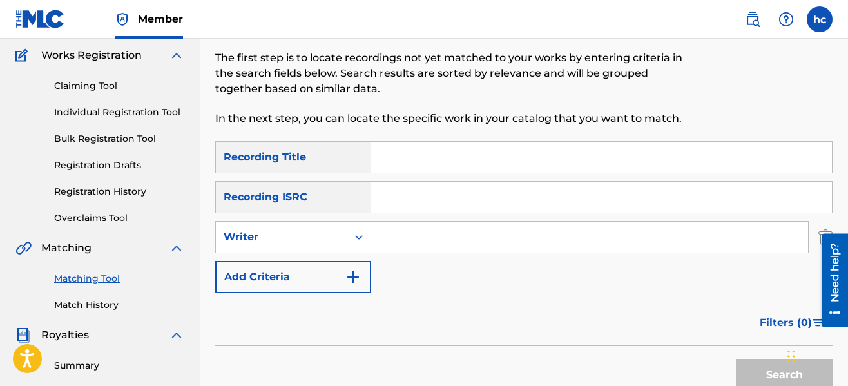
click at [425, 234] on input "Search Form" at bounding box center [589, 237] width 437 height 31
type input "serious [PERSON_NAME]"
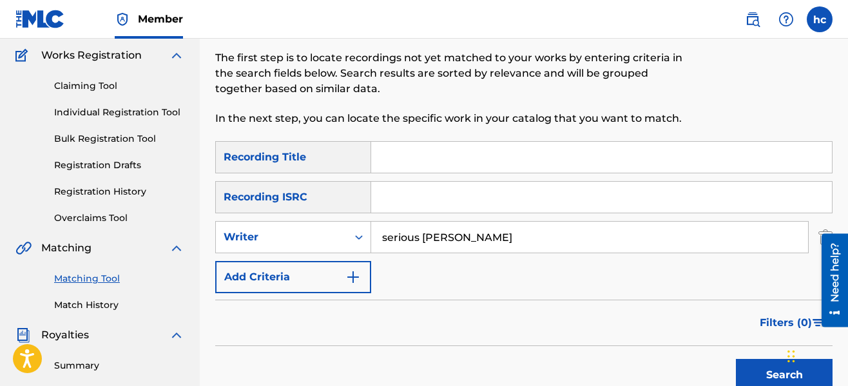
click at [529, 279] on div "SearchWithCriteriaeb3ea9ec-11ca-45ed-8bbb-423310fee9c7 Recording Title SearchWi…" at bounding box center [523, 217] width 617 height 152
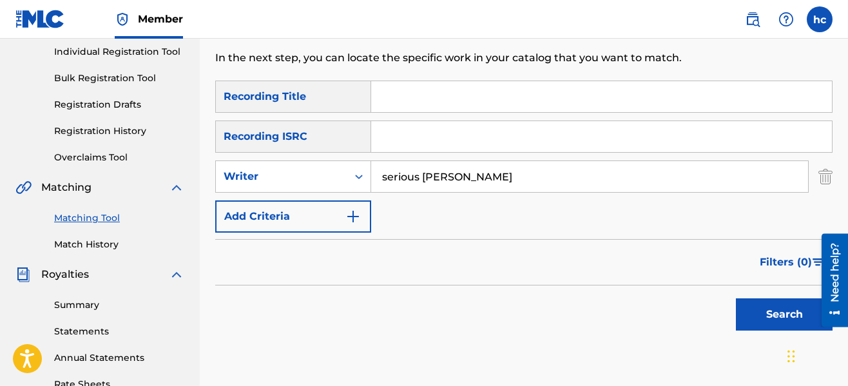
scroll to position [207, 0]
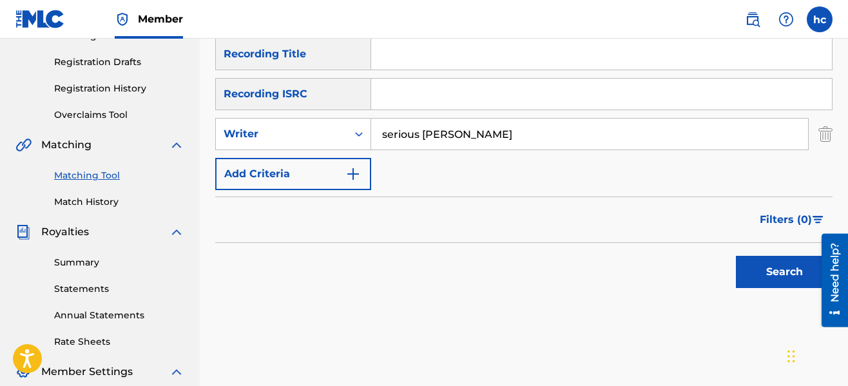
click at [752, 267] on button "Search" at bounding box center [784, 272] width 97 height 32
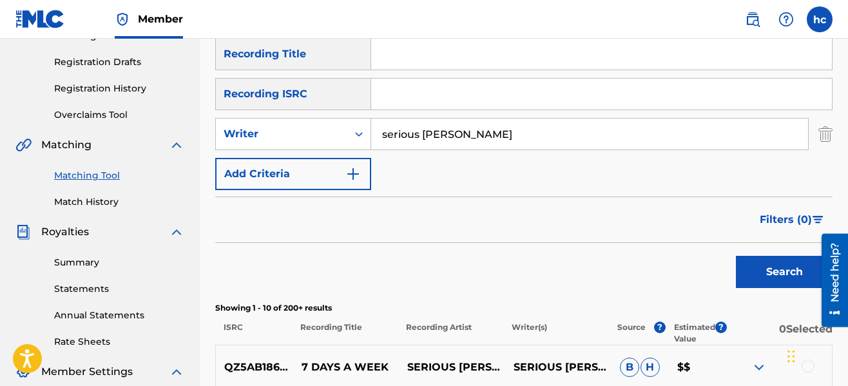
click at [691, 265] on div "Search" at bounding box center [523, 269] width 617 height 52
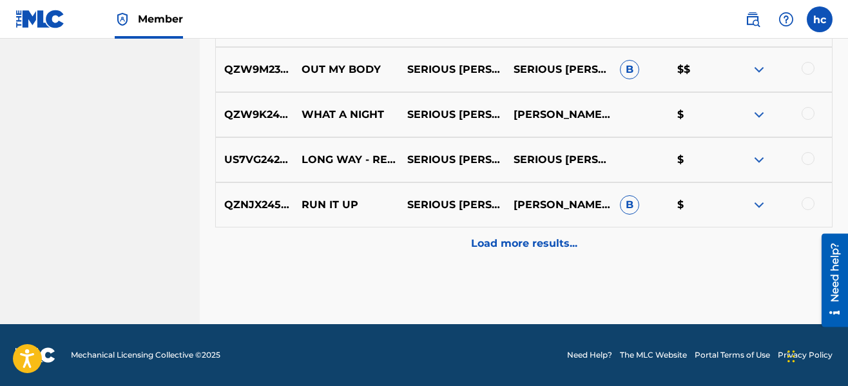
click at [510, 245] on p "Load more results..." at bounding box center [524, 243] width 106 height 15
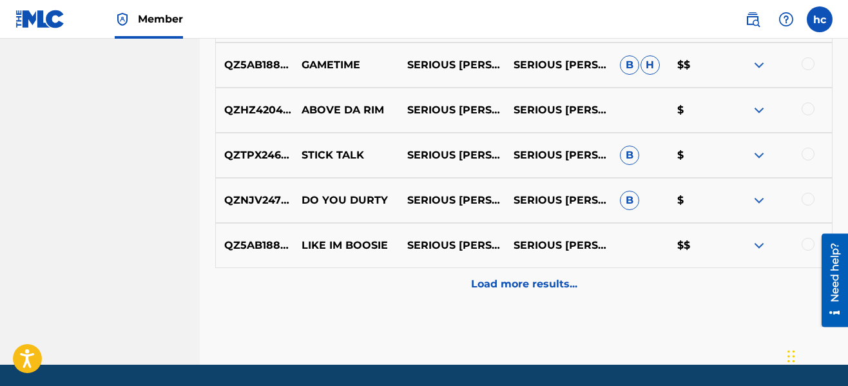
scroll to position [1187, 0]
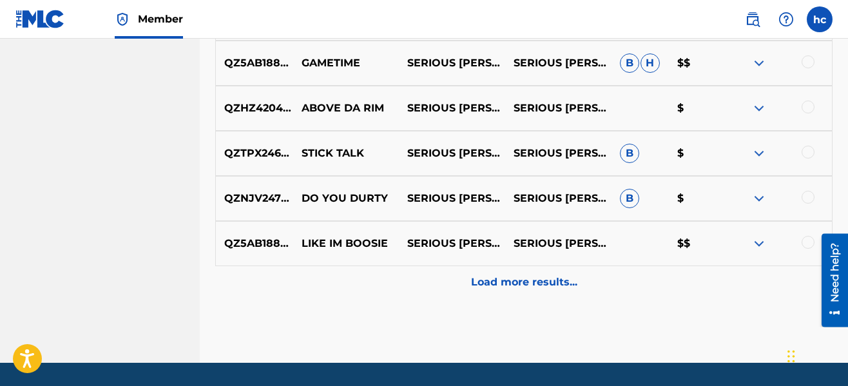
click at [805, 64] on div at bounding box center [807, 61] width 13 height 13
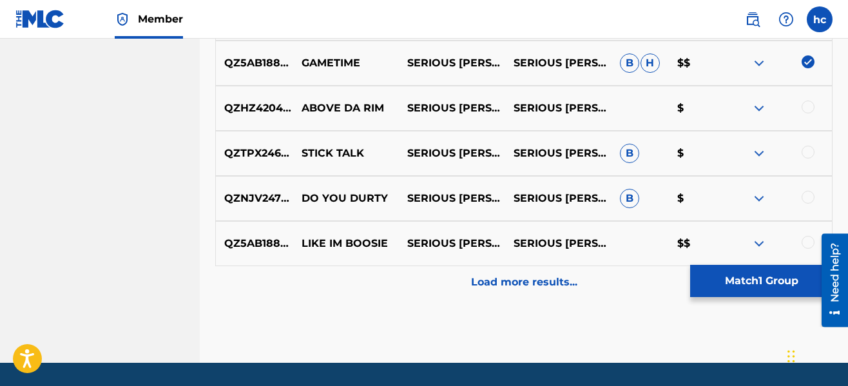
click at [547, 276] on p "Load more results..." at bounding box center [524, 281] width 106 height 15
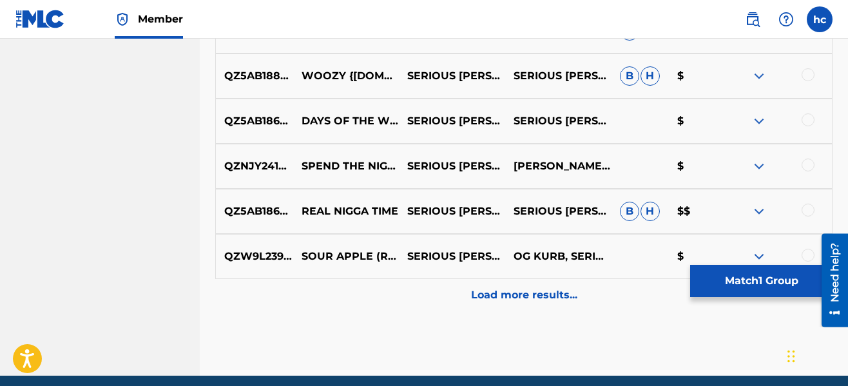
click at [543, 280] on div "Load more results..." at bounding box center [523, 295] width 617 height 32
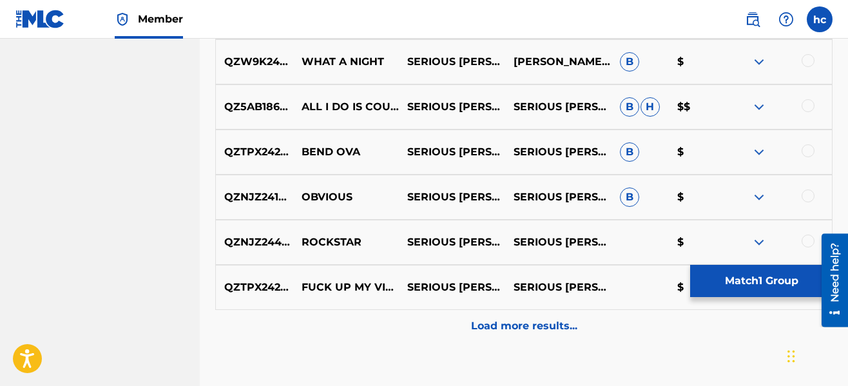
scroll to position [2063, 0]
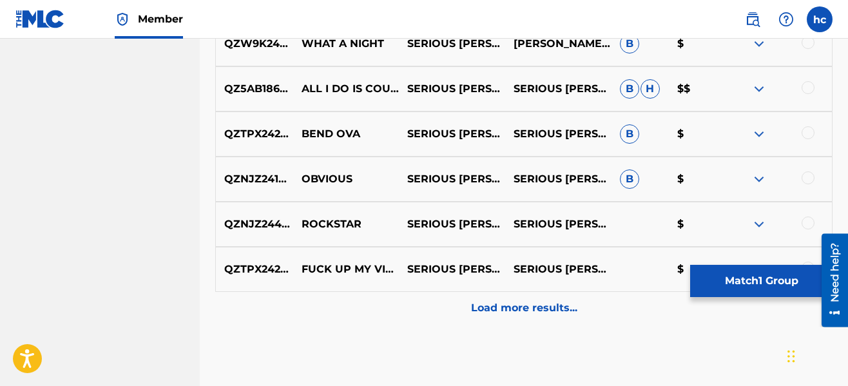
click at [532, 303] on p "Load more results..." at bounding box center [524, 307] width 106 height 15
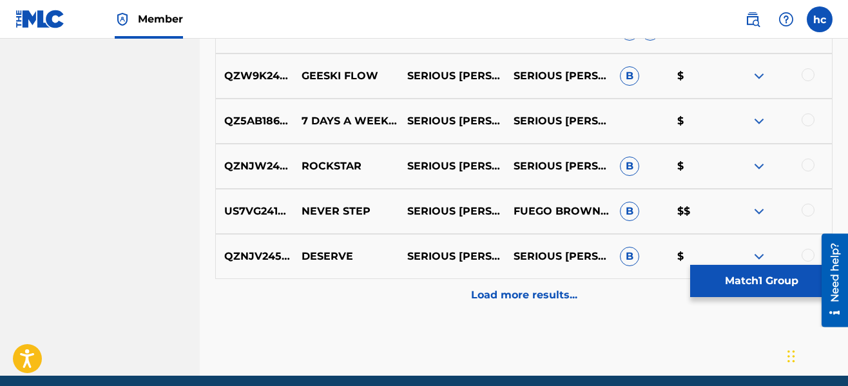
click at [532, 303] on div "Load more results..." at bounding box center [523, 295] width 617 height 32
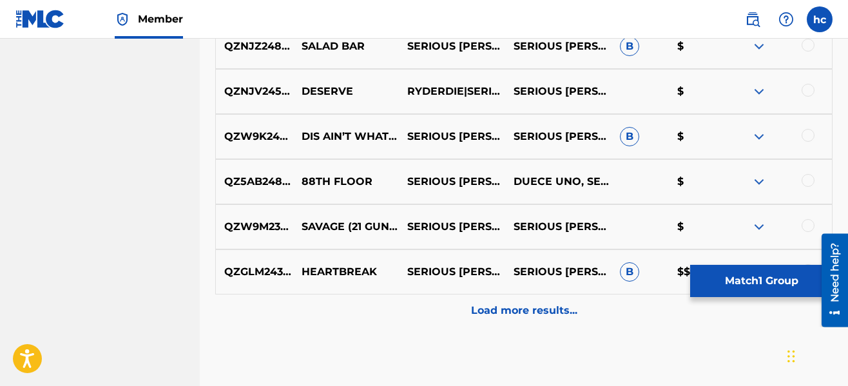
scroll to position [2965, 0]
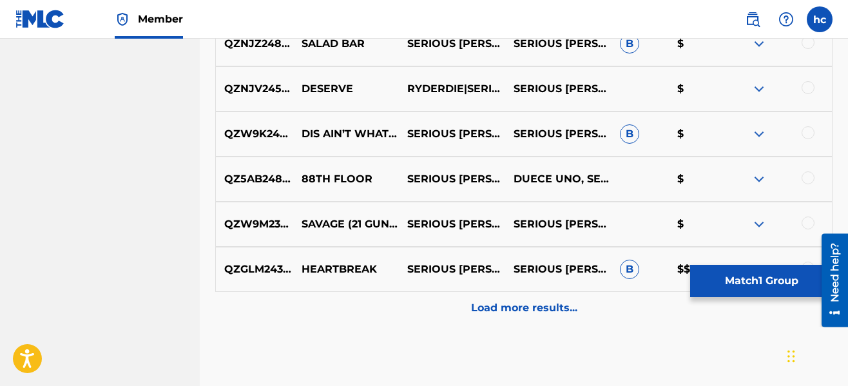
click at [494, 296] on div "Load more results..." at bounding box center [523, 308] width 617 height 32
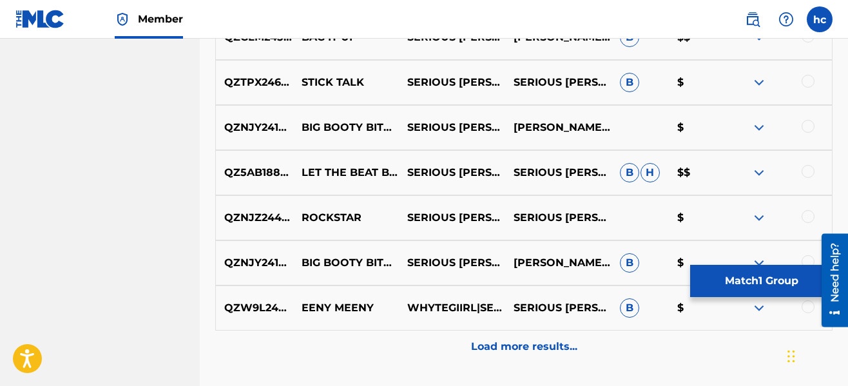
scroll to position [3403, 0]
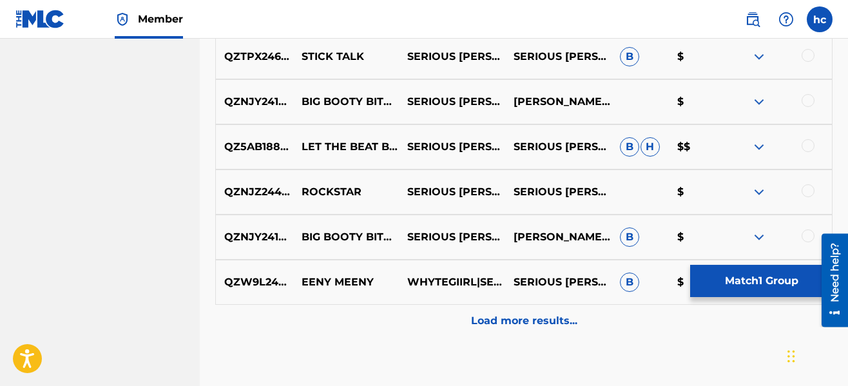
click at [539, 316] on p "Load more results..." at bounding box center [524, 320] width 106 height 15
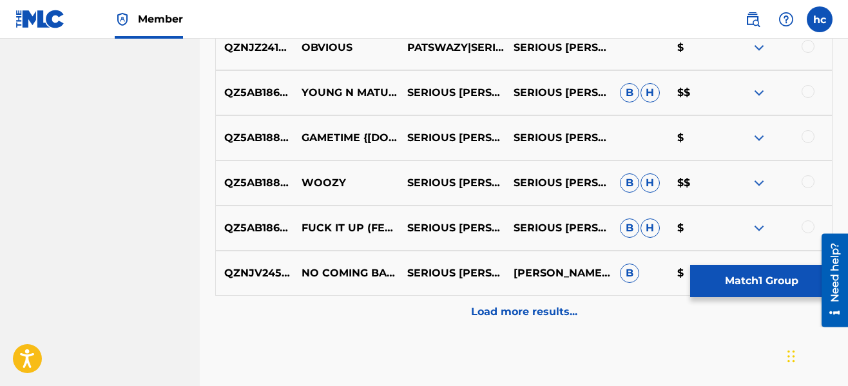
scroll to position [3892, 0]
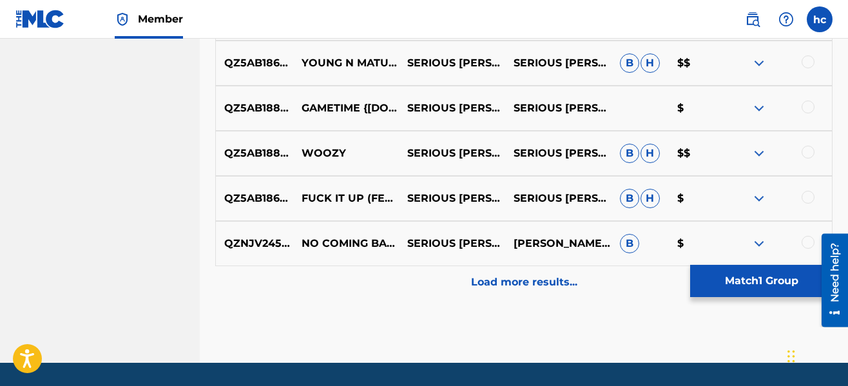
click at [808, 111] on div at bounding box center [807, 106] width 13 height 13
click at [539, 280] on p "Load more results..." at bounding box center [524, 281] width 106 height 15
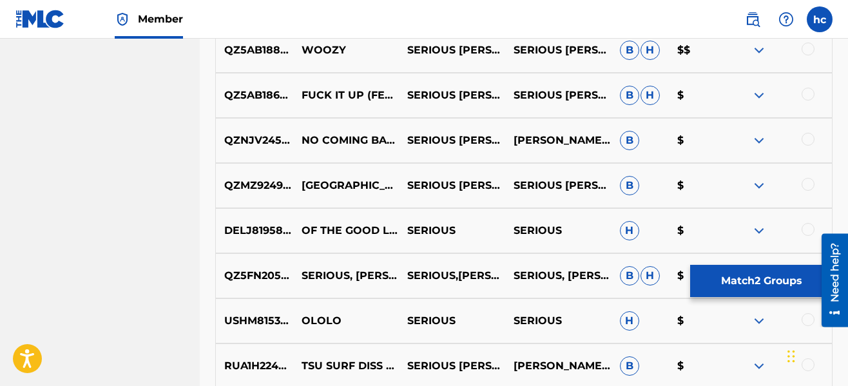
scroll to position [4021, 0]
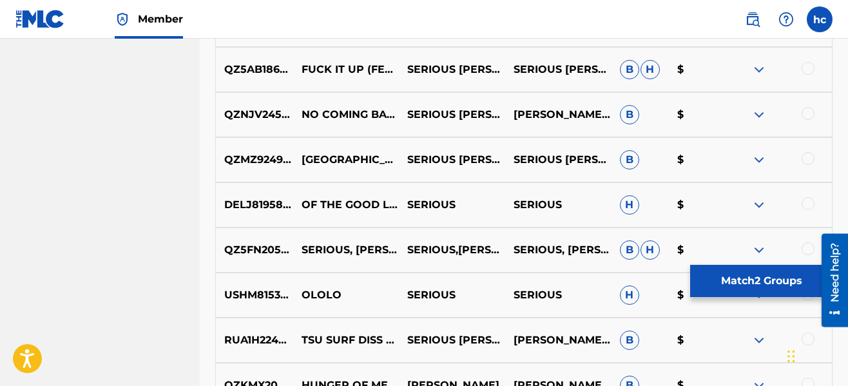
click at [746, 278] on button "Match 2 Groups" at bounding box center [761, 281] width 142 height 32
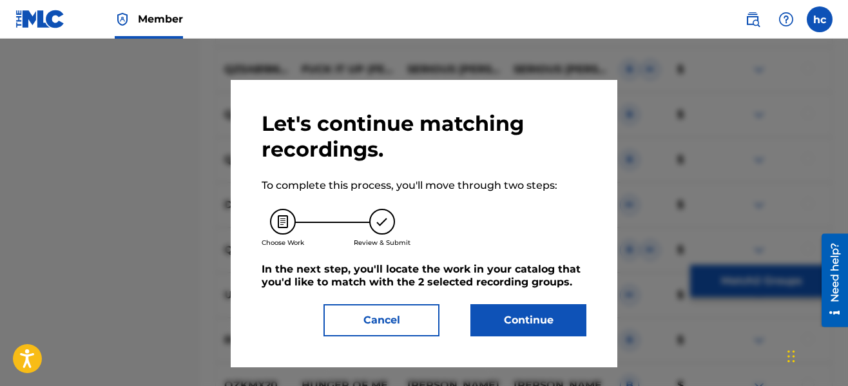
click at [511, 332] on button "Continue" at bounding box center [528, 320] width 116 height 32
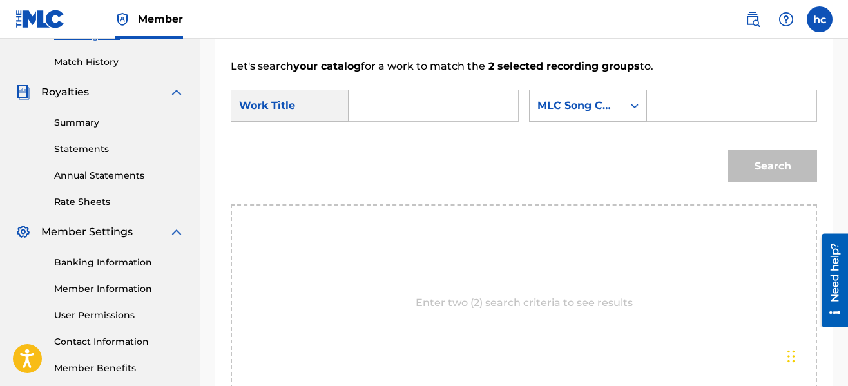
scroll to position [271, 0]
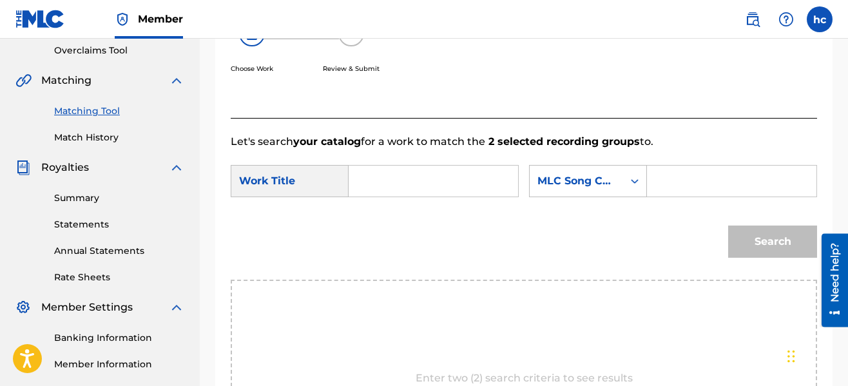
click at [420, 179] on input "Search Form" at bounding box center [432, 181] width 147 height 31
click at [462, 213] on span "ime" at bounding box center [472, 210] width 20 height 12
type input "gametime"
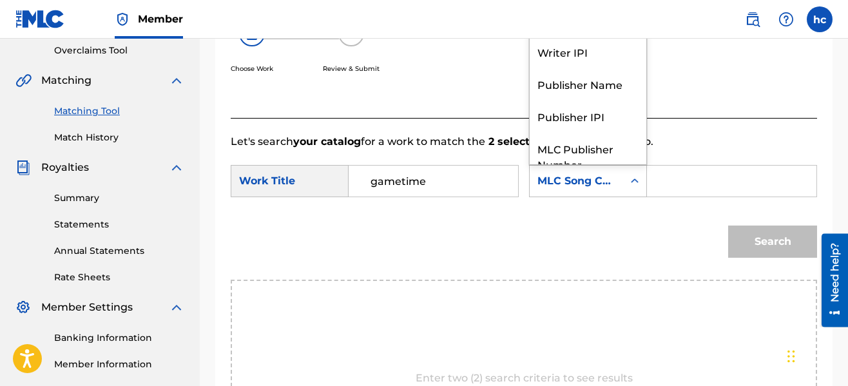
click at [591, 182] on div "MLC Song Code" at bounding box center [576, 180] width 78 height 15
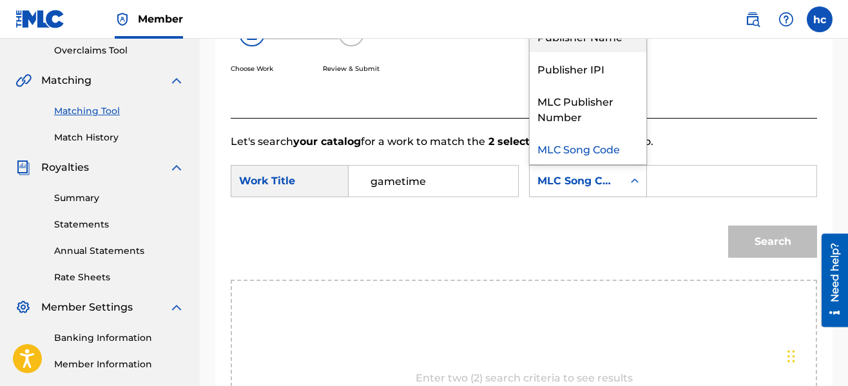
click at [594, 50] on div "Publisher Name" at bounding box center [587, 36] width 117 height 32
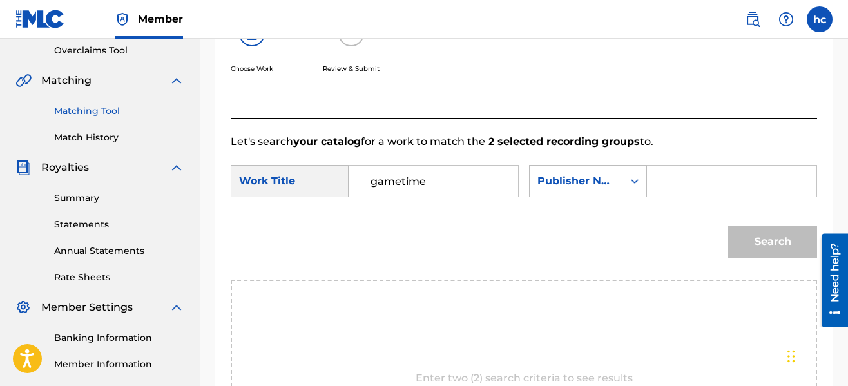
click at [678, 176] on input "Search Form" at bounding box center [731, 181] width 147 height 31
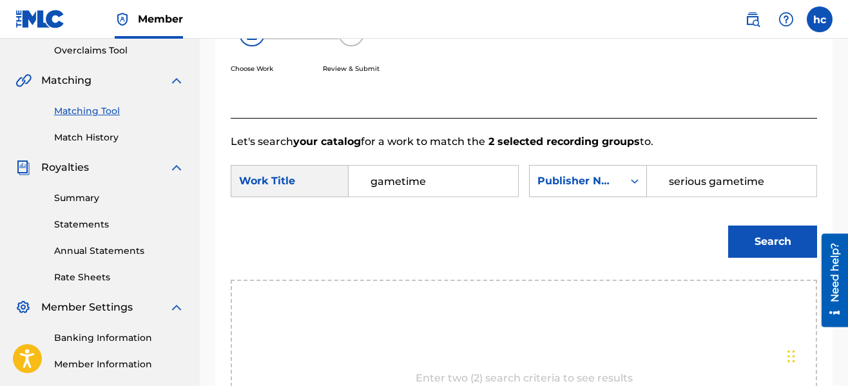
click at [728, 225] on button "Search" at bounding box center [772, 241] width 89 height 32
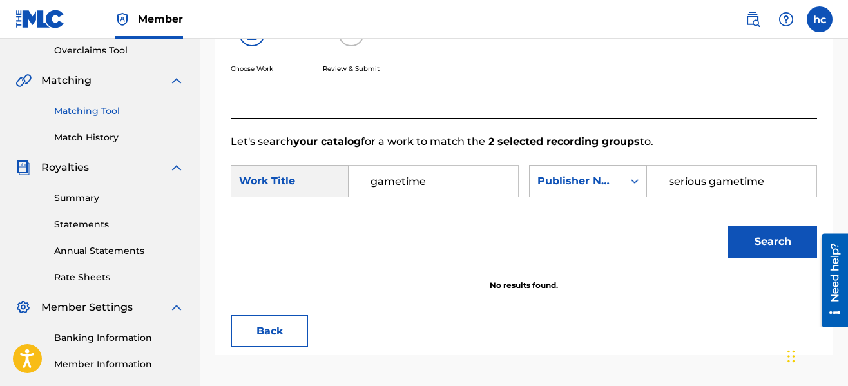
click at [775, 174] on input "serious gametime" at bounding box center [731, 181] width 147 height 31
type input "serious [PERSON_NAME]"
click at [728, 225] on button "Search" at bounding box center [772, 241] width 89 height 32
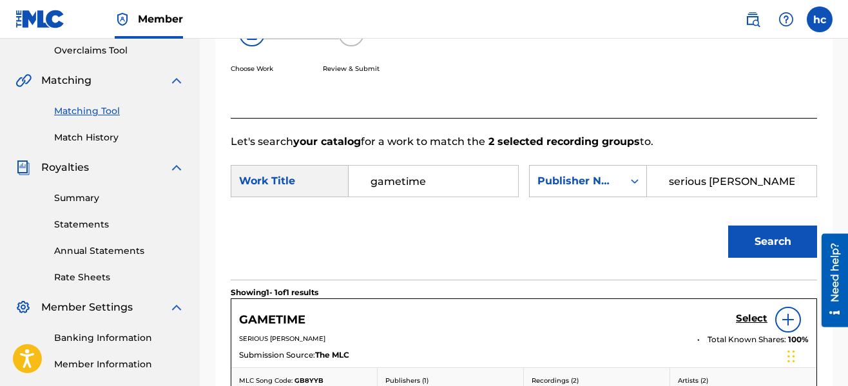
click at [676, 227] on div "Search" at bounding box center [524, 246] width 586 height 67
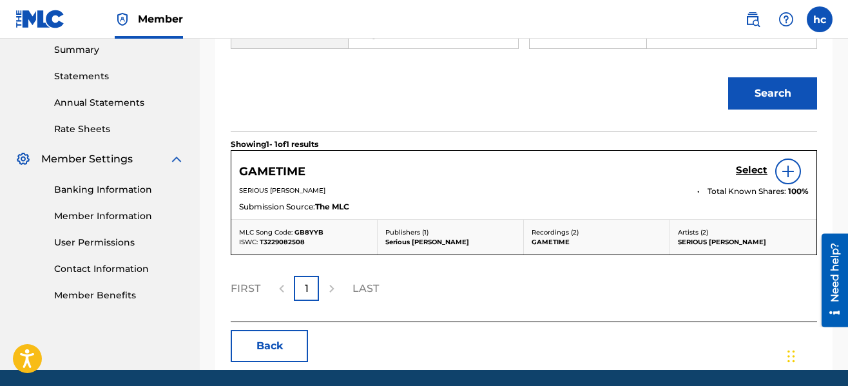
scroll to position [452, 0]
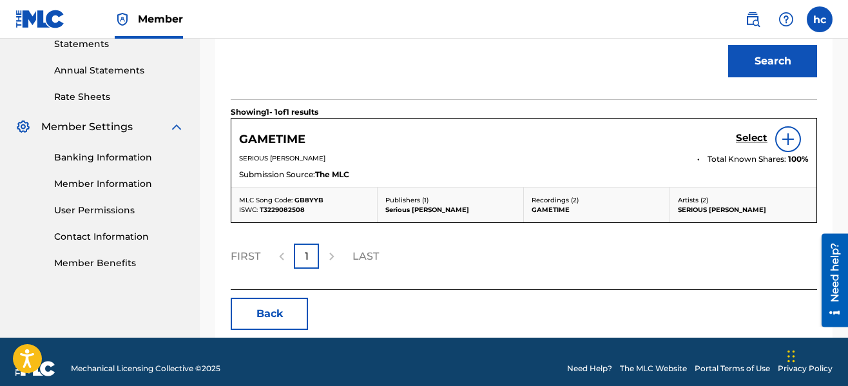
click at [759, 130] on div "Select" at bounding box center [772, 139] width 73 height 26
click at [757, 138] on h5 "Select" at bounding box center [752, 138] width 32 height 12
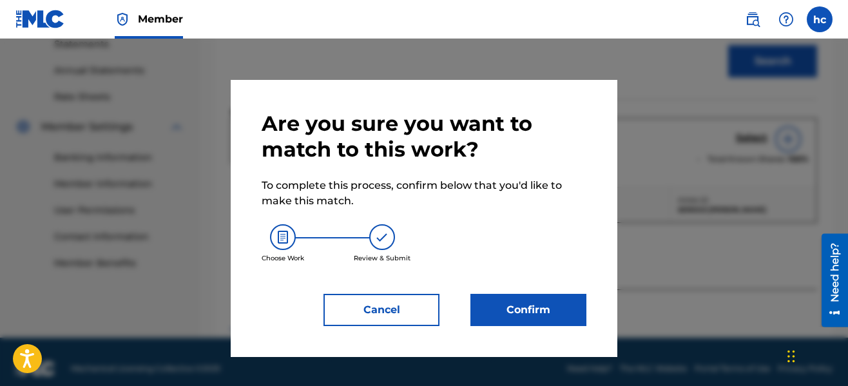
click at [560, 312] on button "Confirm" at bounding box center [528, 310] width 116 height 32
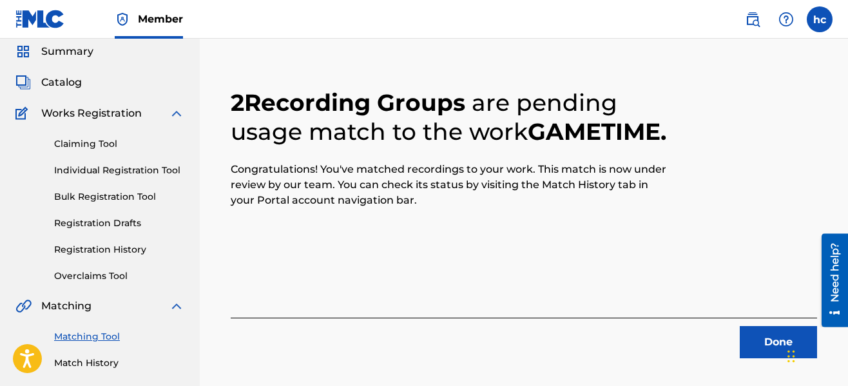
scroll to position [26, 0]
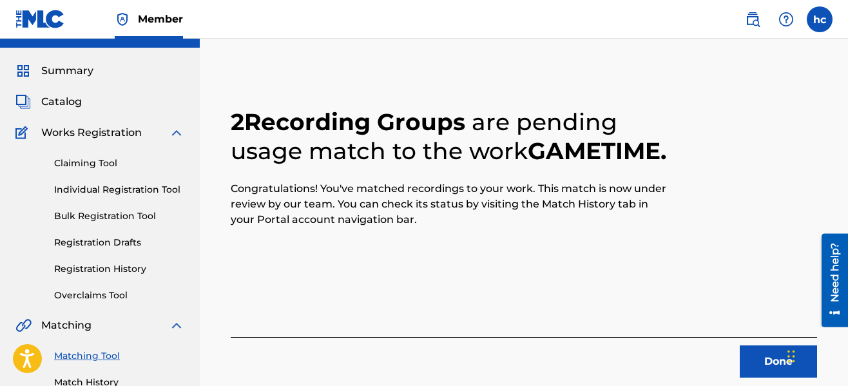
click at [752, 366] on button "Done" at bounding box center [777, 361] width 77 height 32
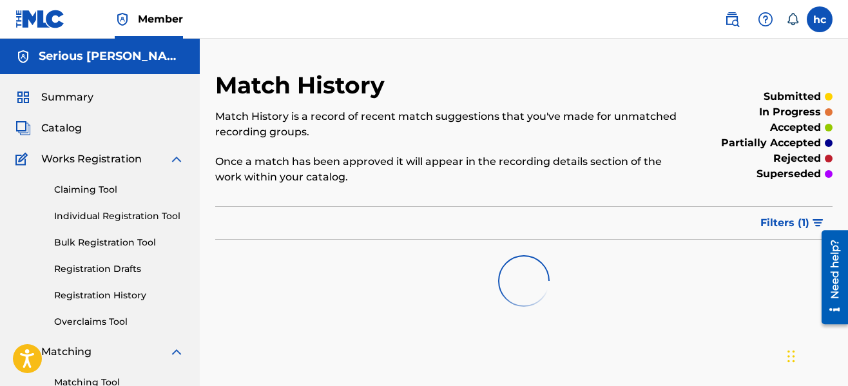
click at [566, 88] on div "Match History Match History is a record of recent match suggestions that you've…" at bounding box center [452, 135] width 475 height 129
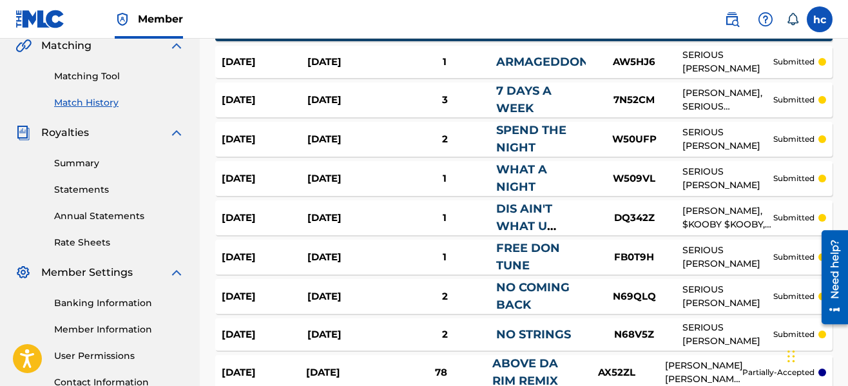
scroll to position [309, 0]
